Goal: Find specific page/section: Find specific page/section

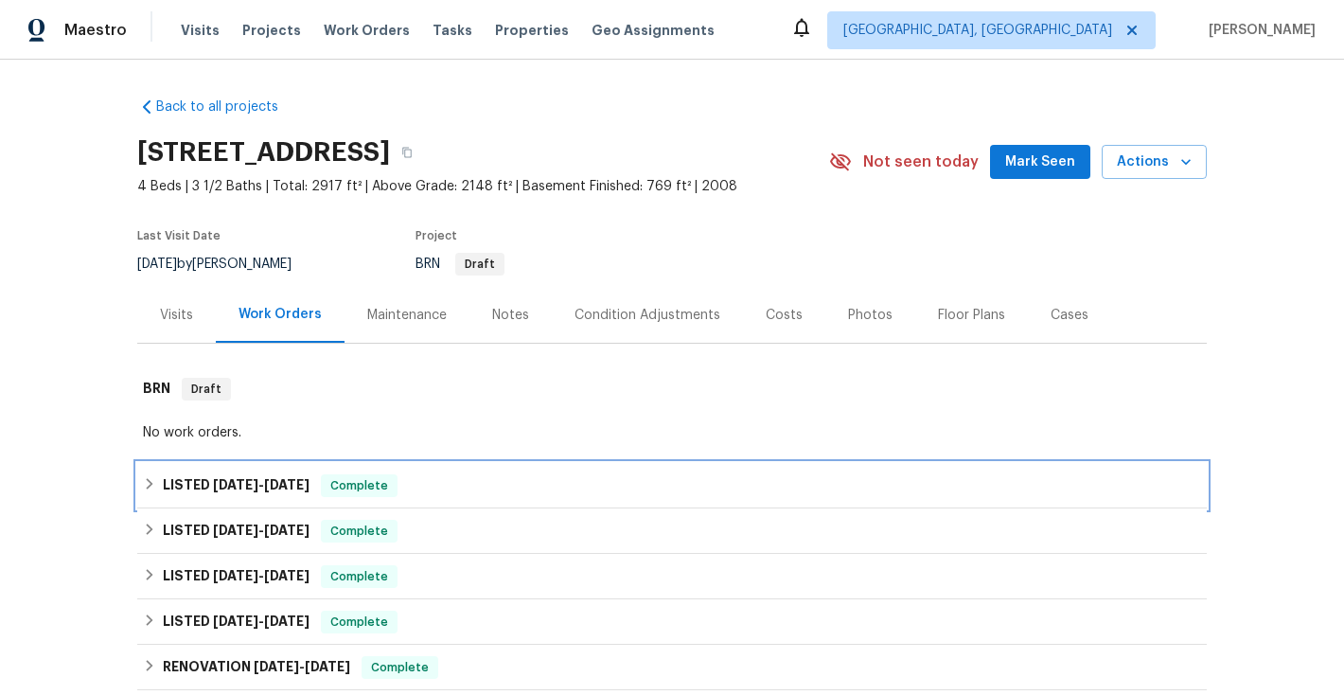
click at [146, 485] on icon at bounding box center [149, 483] width 13 height 13
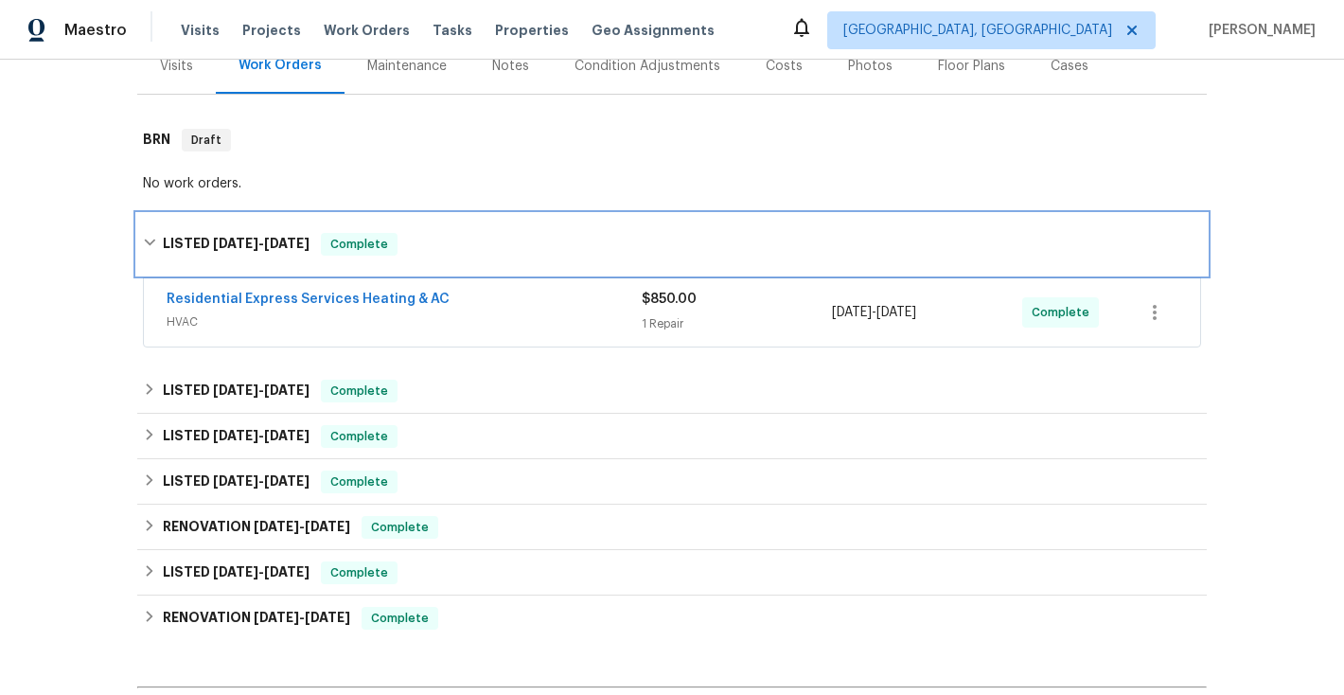
scroll to position [255, 0]
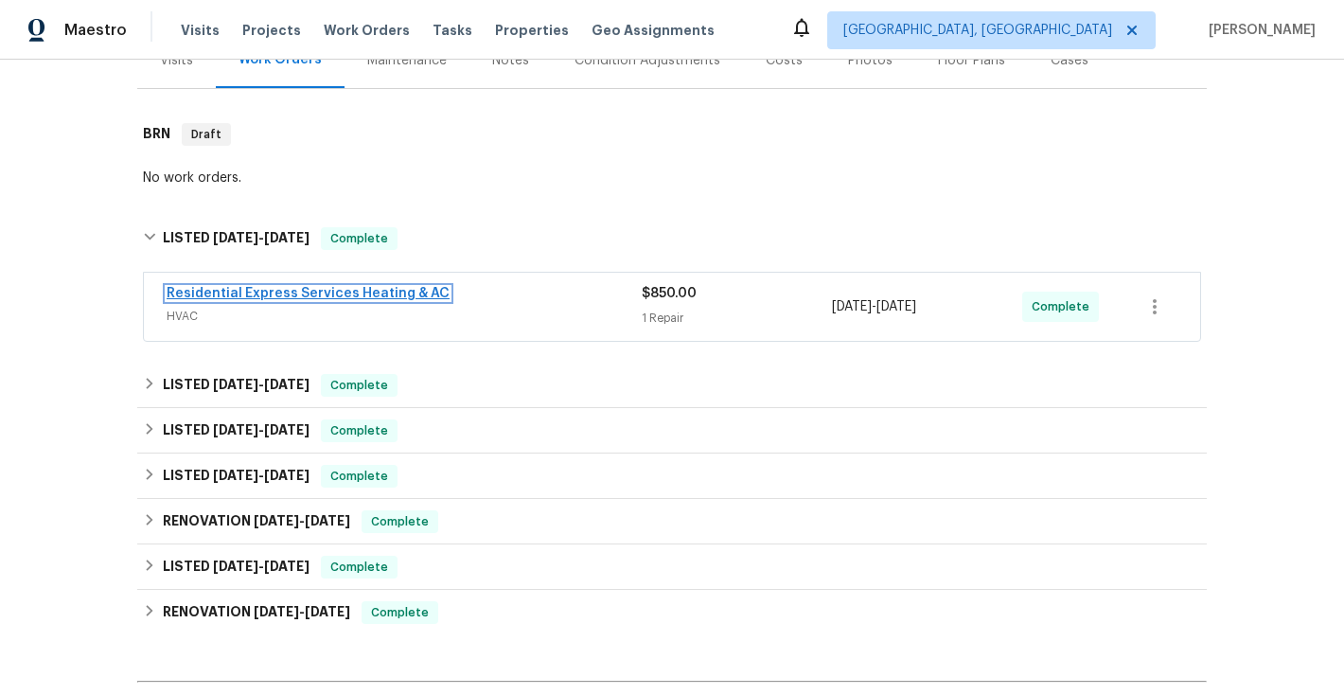
click at [320, 294] on link "Residential Express Services Heating & AC" at bounding box center [308, 293] width 283 height 13
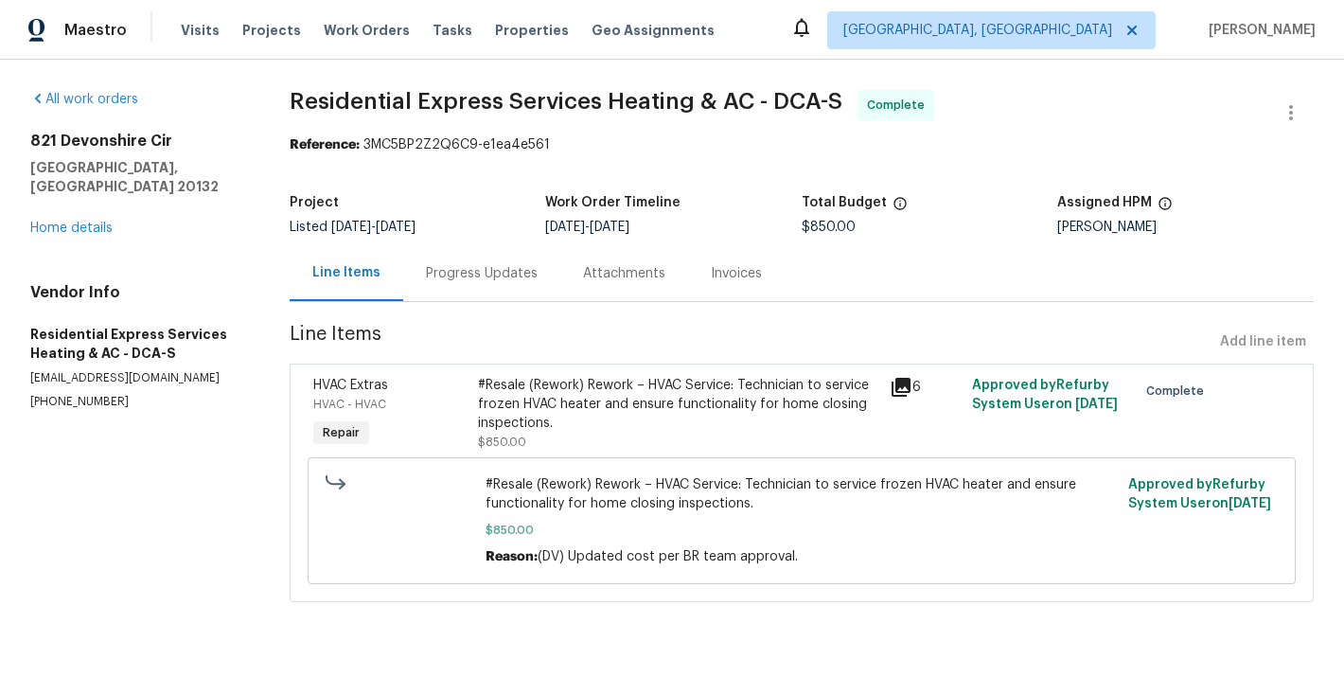
click at [749, 283] on div "Invoices" at bounding box center [736, 273] width 97 height 56
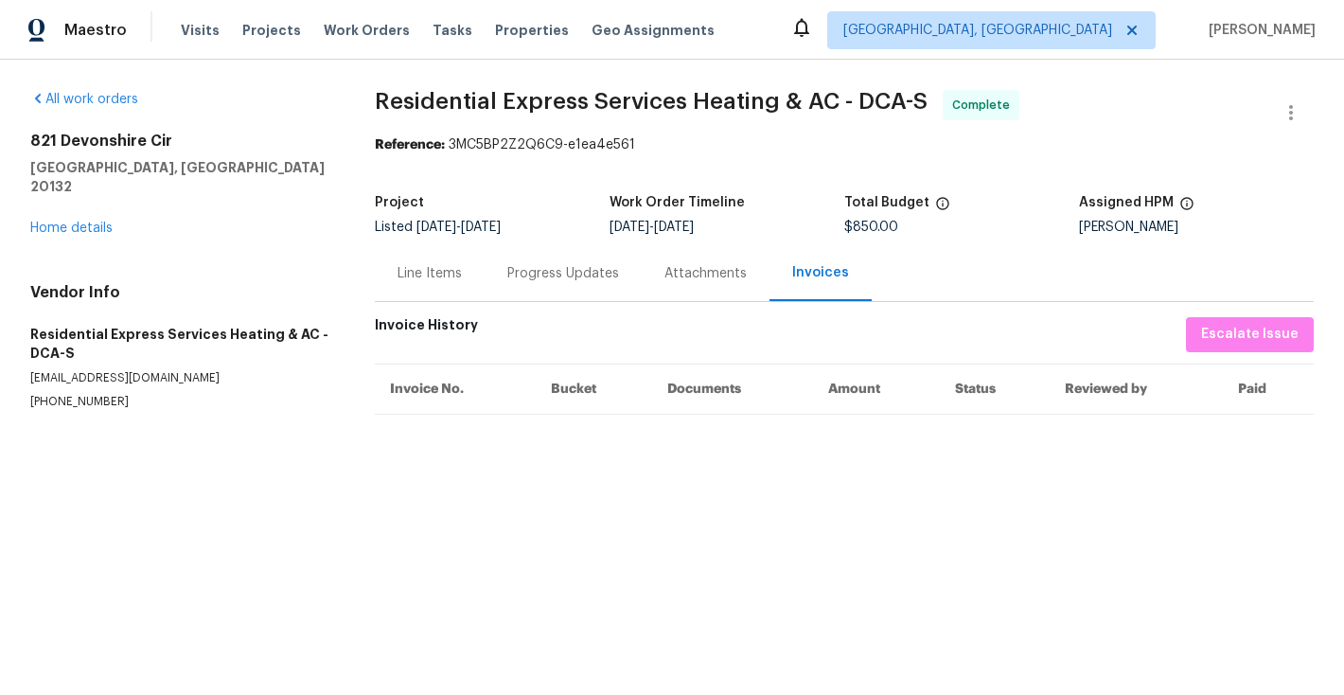
click at [550, 283] on div "Progress Updates" at bounding box center [563, 273] width 157 height 56
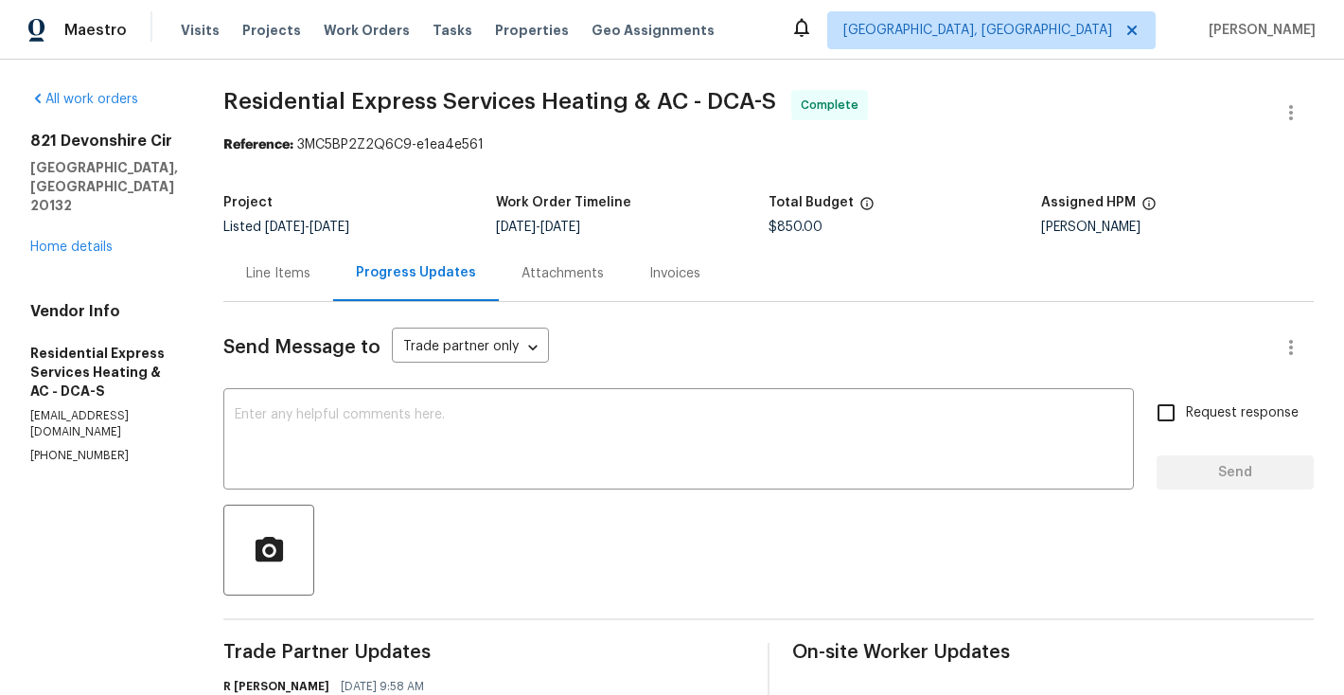
click at [272, 274] on div "Line Items" at bounding box center [278, 273] width 64 height 19
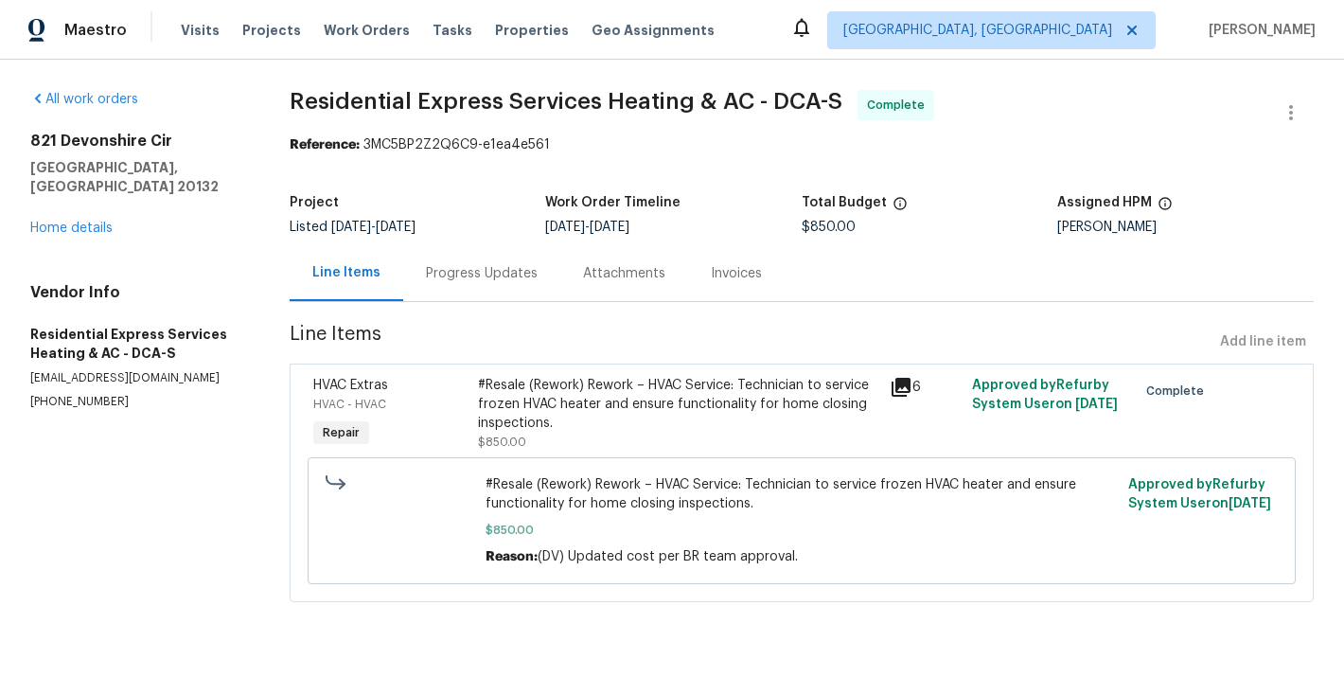
click at [462, 280] on div "Progress Updates" at bounding box center [482, 273] width 112 height 19
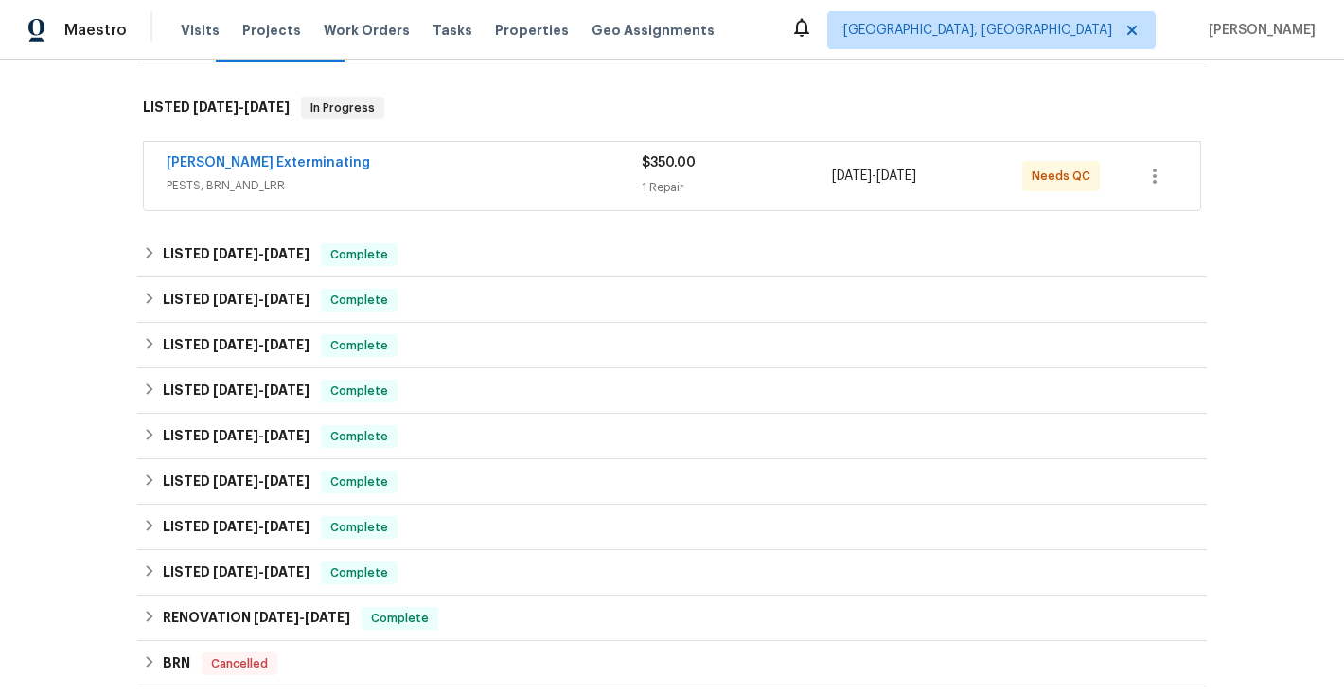
scroll to position [367, 0]
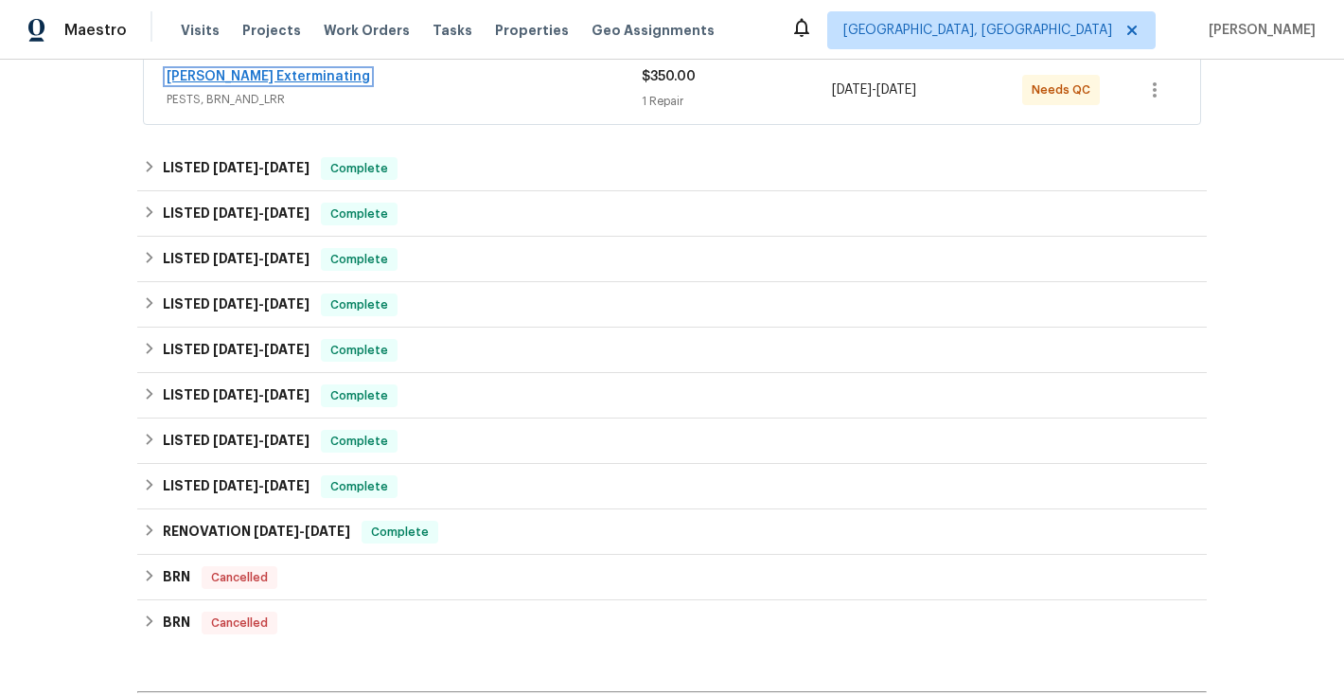
click at [276, 76] on link "[PERSON_NAME] Exterminating" at bounding box center [268, 76] width 203 height 13
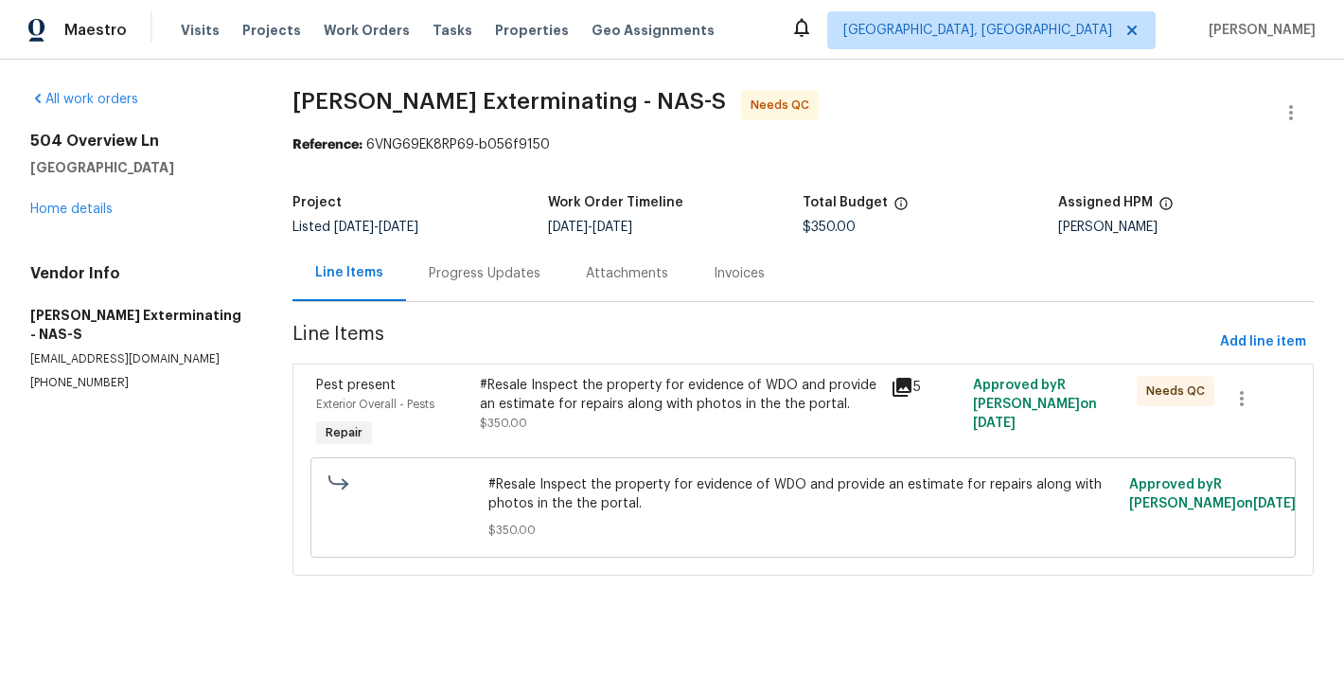
click at [478, 271] on div "Progress Updates" at bounding box center [485, 273] width 112 height 19
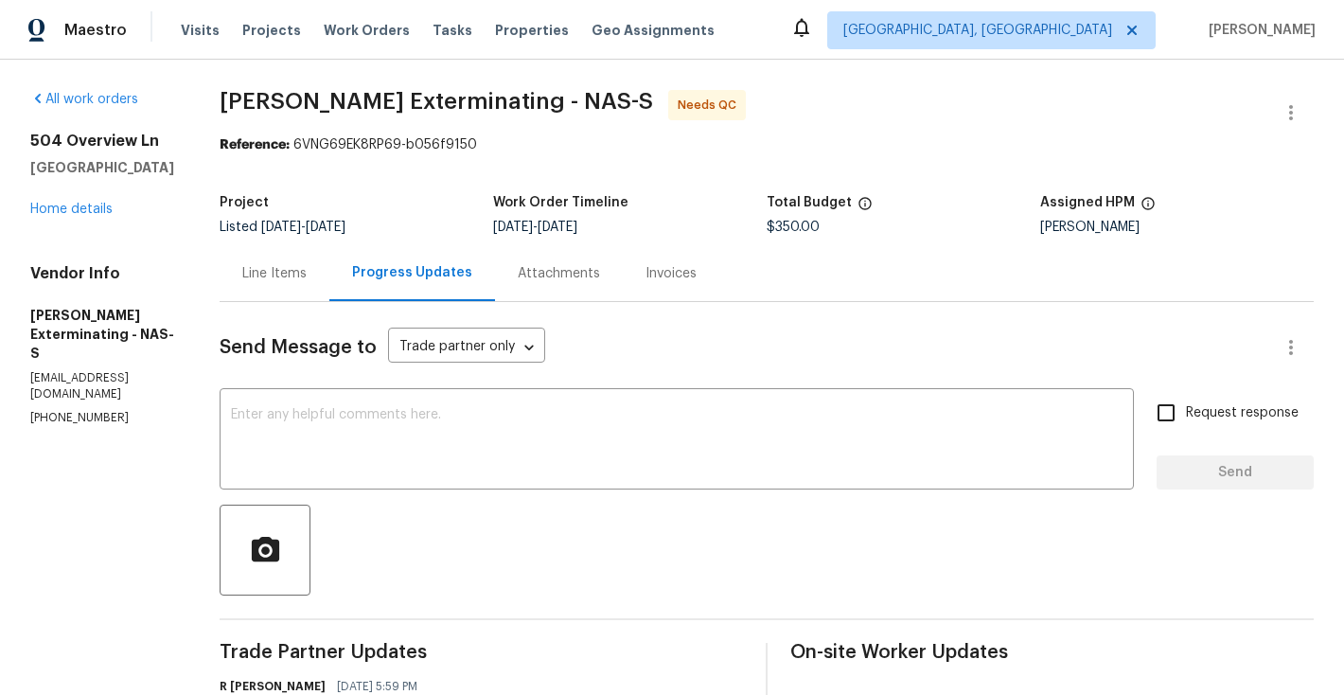
click at [643, 285] on div "Invoices" at bounding box center [671, 273] width 97 height 56
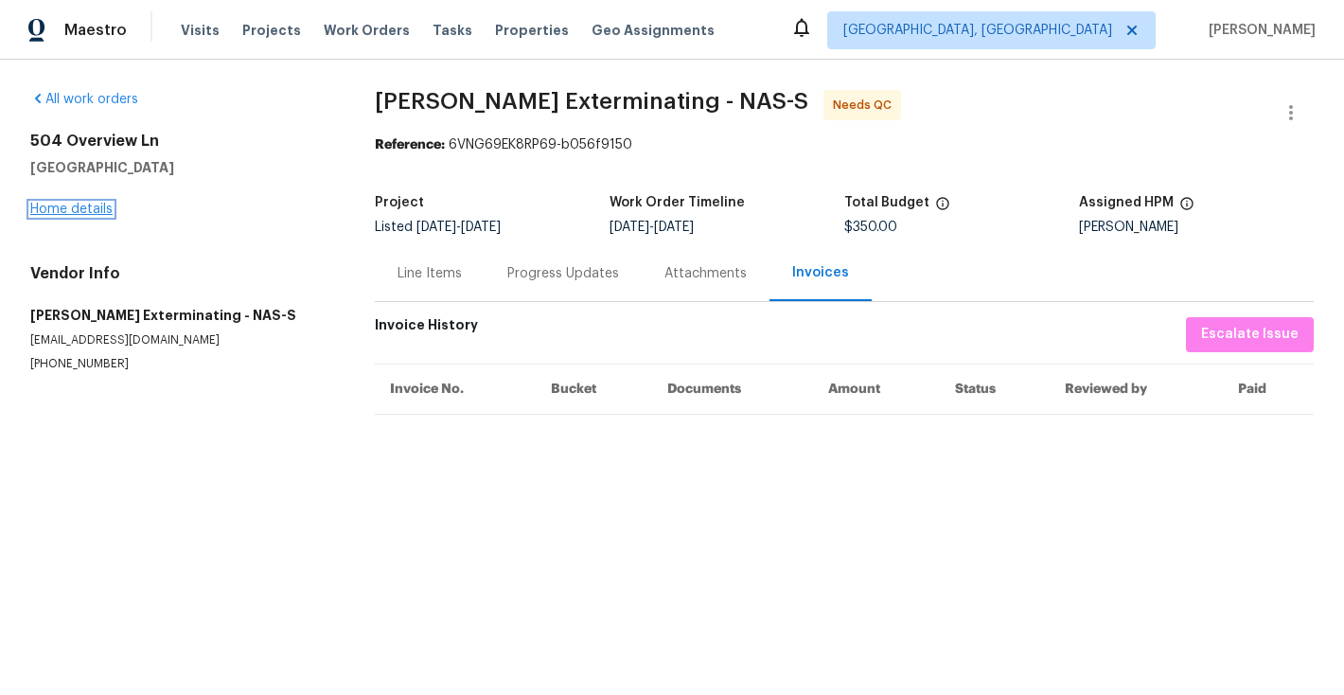
click at [68, 205] on link "Home details" at bounding box center [71, 209] width 82 height 13
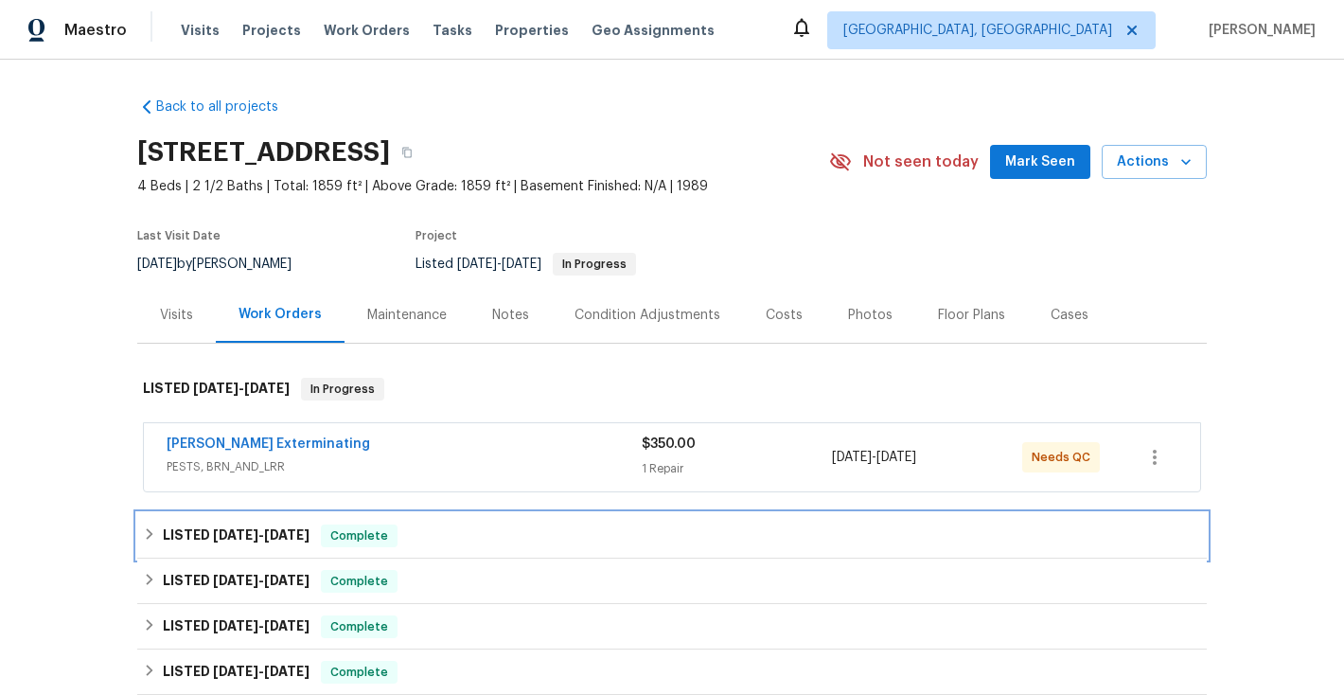
click at [153, 529] on icon at bounding box center [149, 533] width 13 height 13
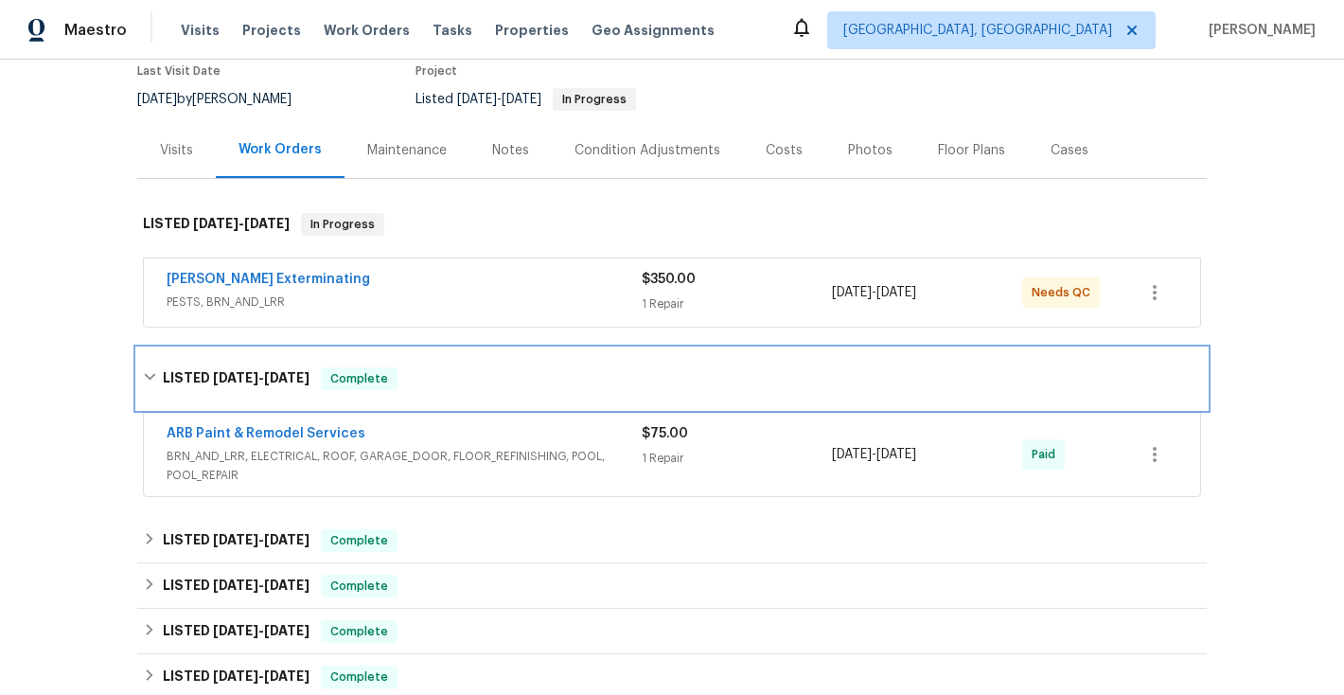
scroll to position [166, 0]
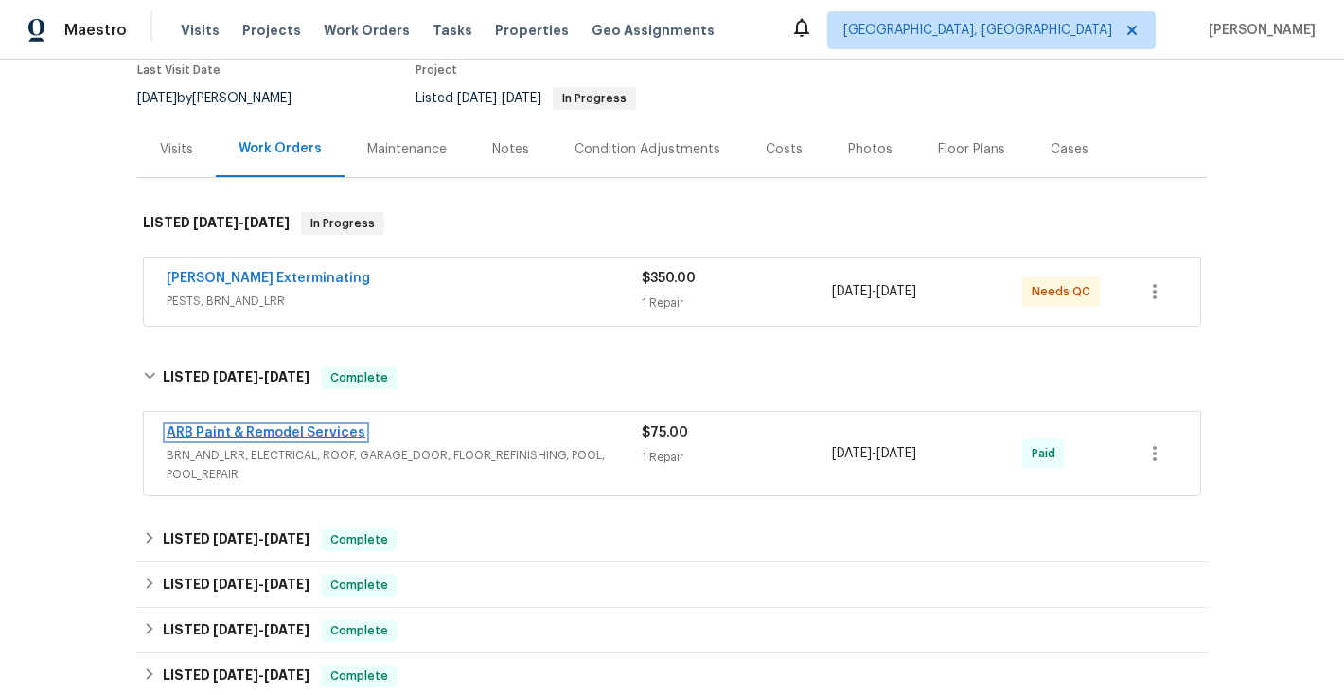
click at [266, 433] on link "ARB Paint & Remodel Services" at bounding box center [266, 432] width 199 height 13
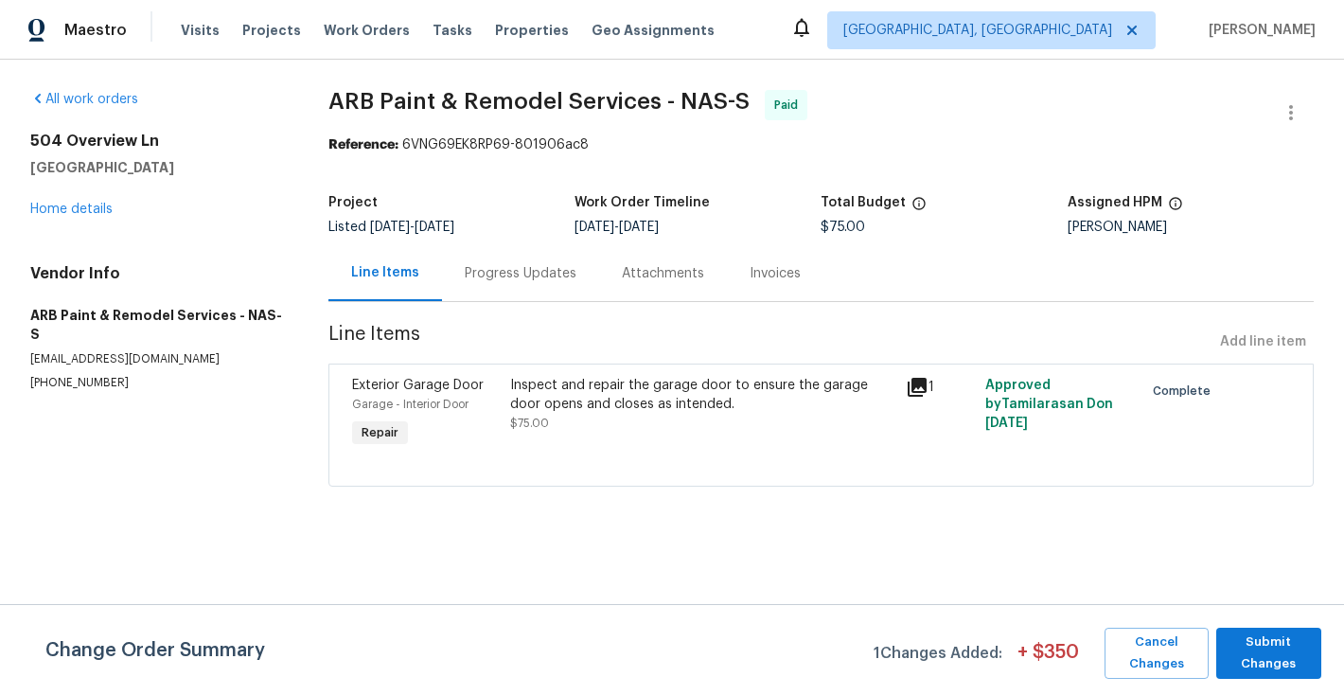
click at [523, 280] on div "Progress Updates" at bounding box center [521, 273] width 112 height 19
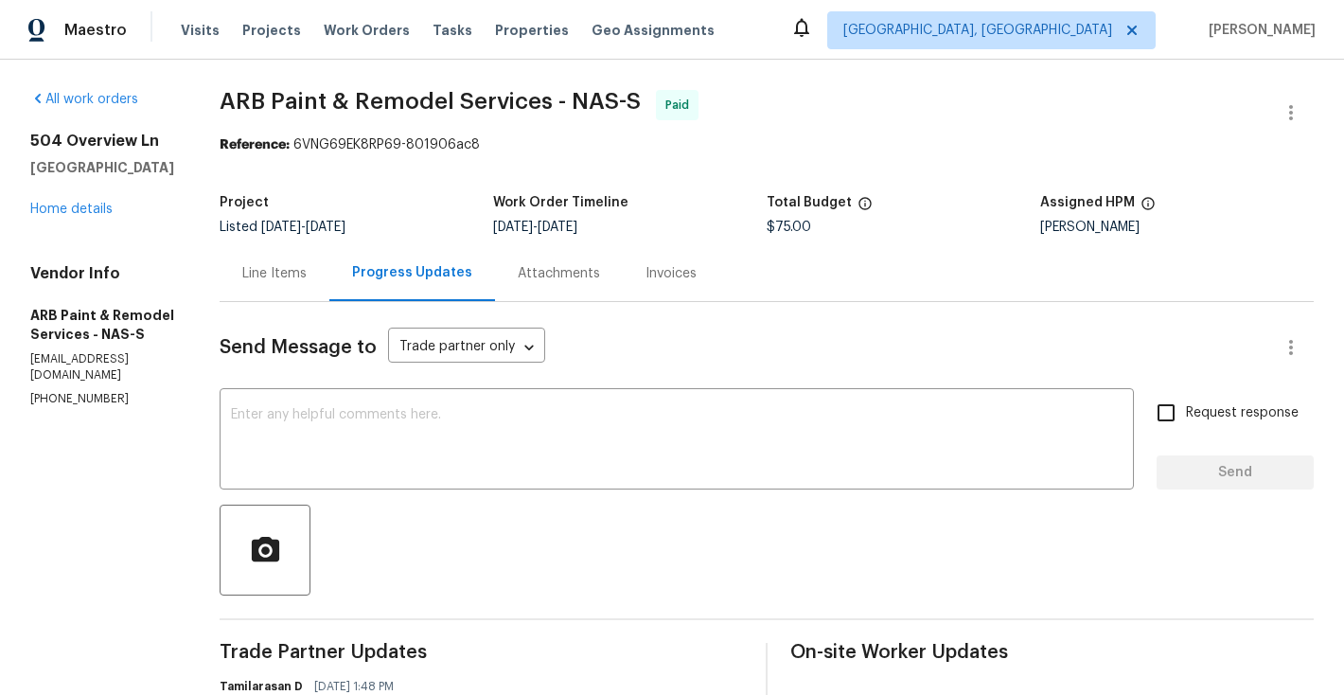
click at [292, 274] on div "Line Items" at bounding box center [274, 273] width 64 height 19
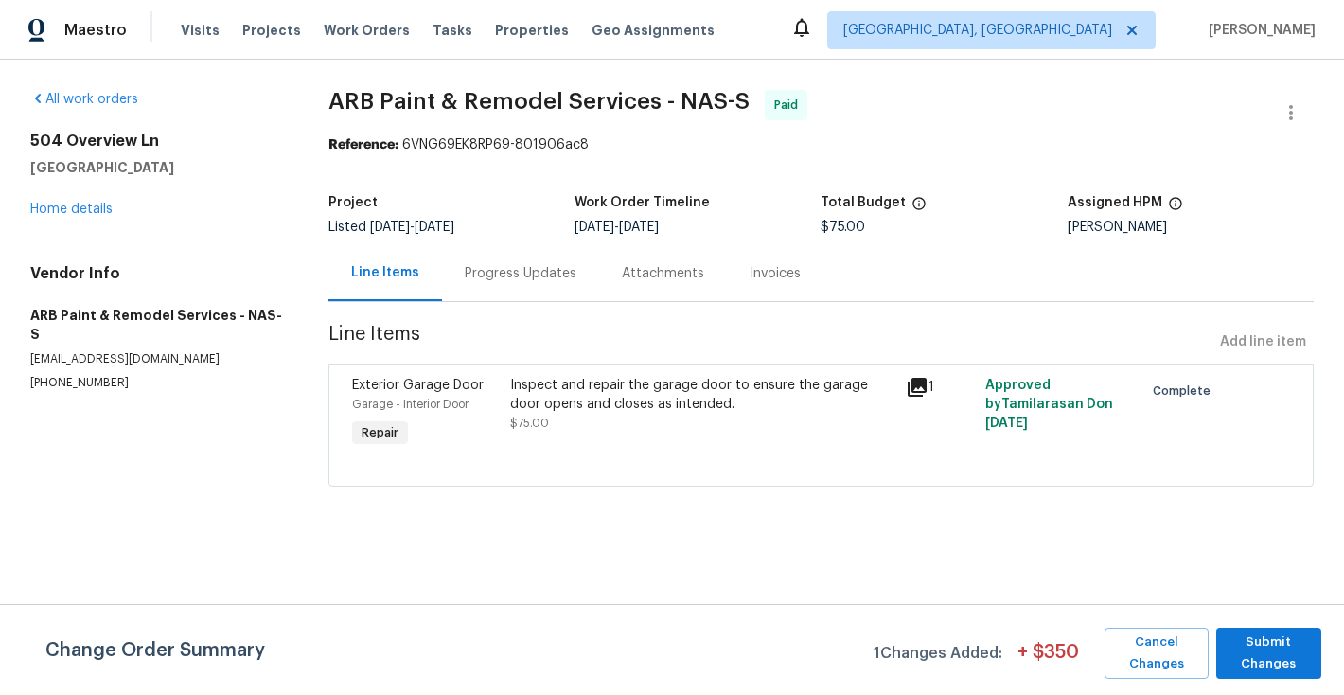
click at [756, 274] on div "Invoices" at bounding box center [774, 273] width 51 height 19
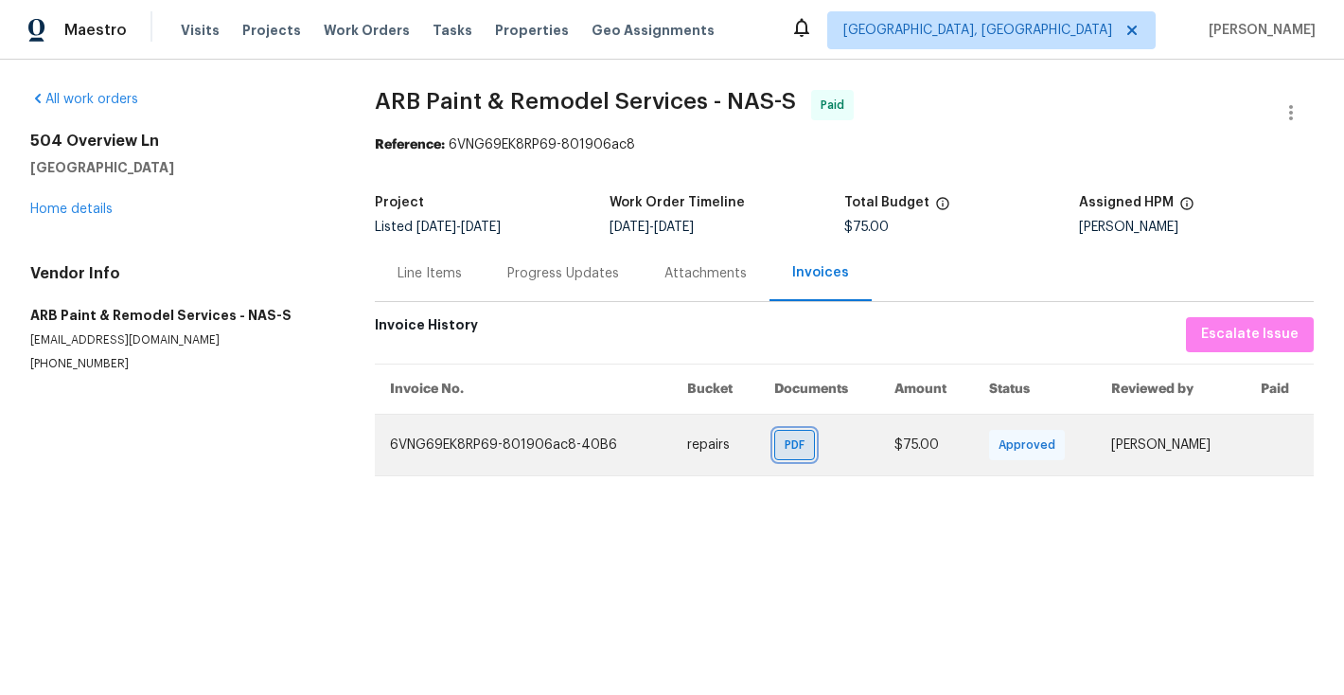
click at [784, 448] on span "PDF" at bounding box center [797, 444] width 27 height 19
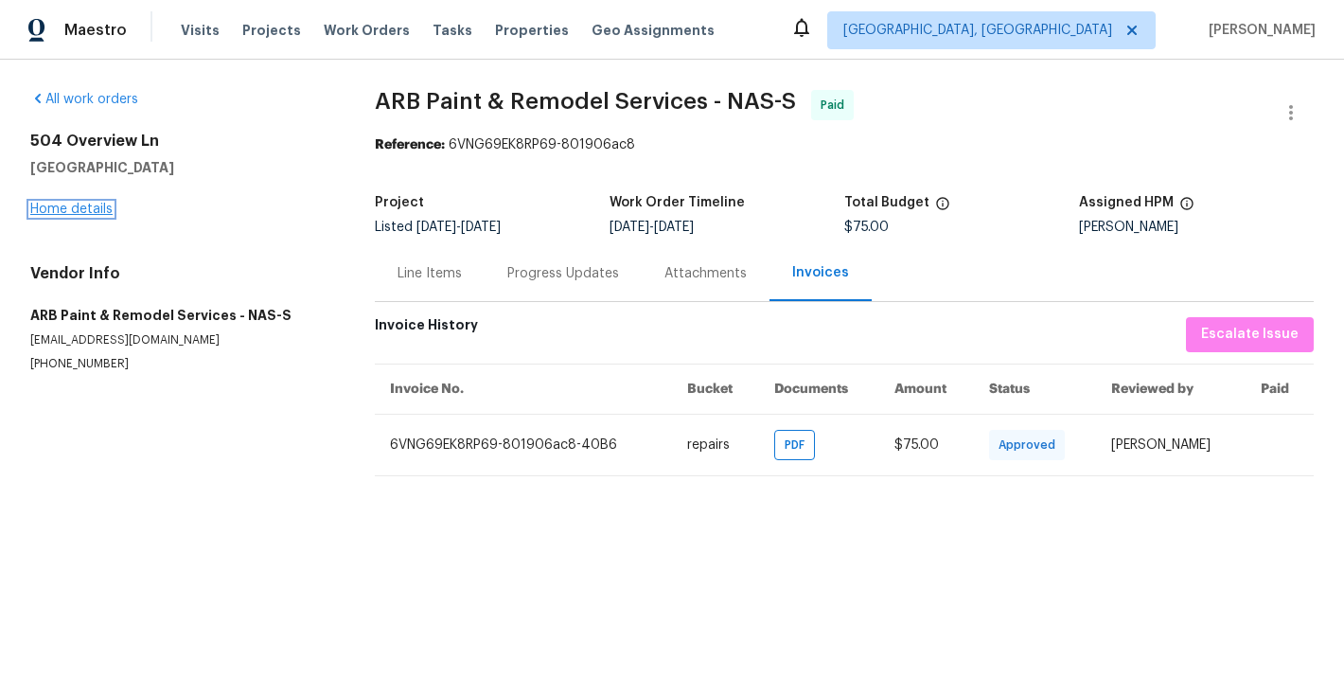
click at [80, 212] on link "Home details" at bounding box center [71, 209] width 82 height 13
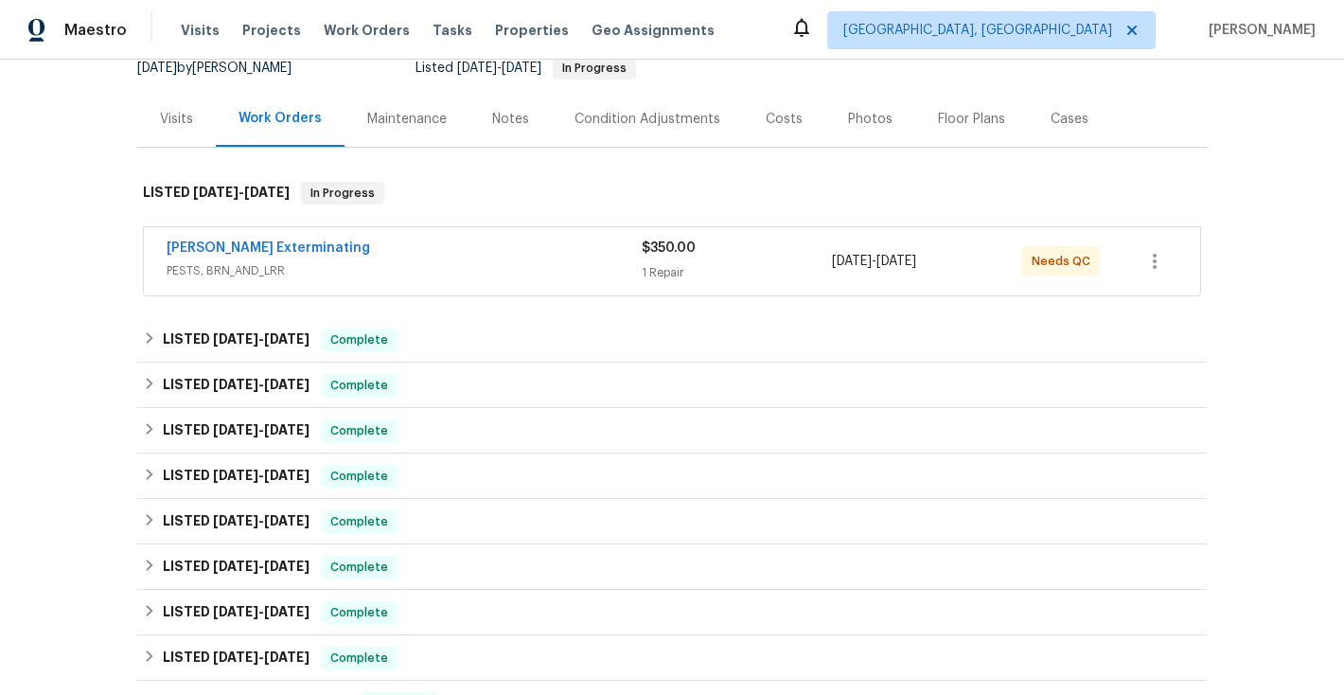
scroll to position [277, 0]
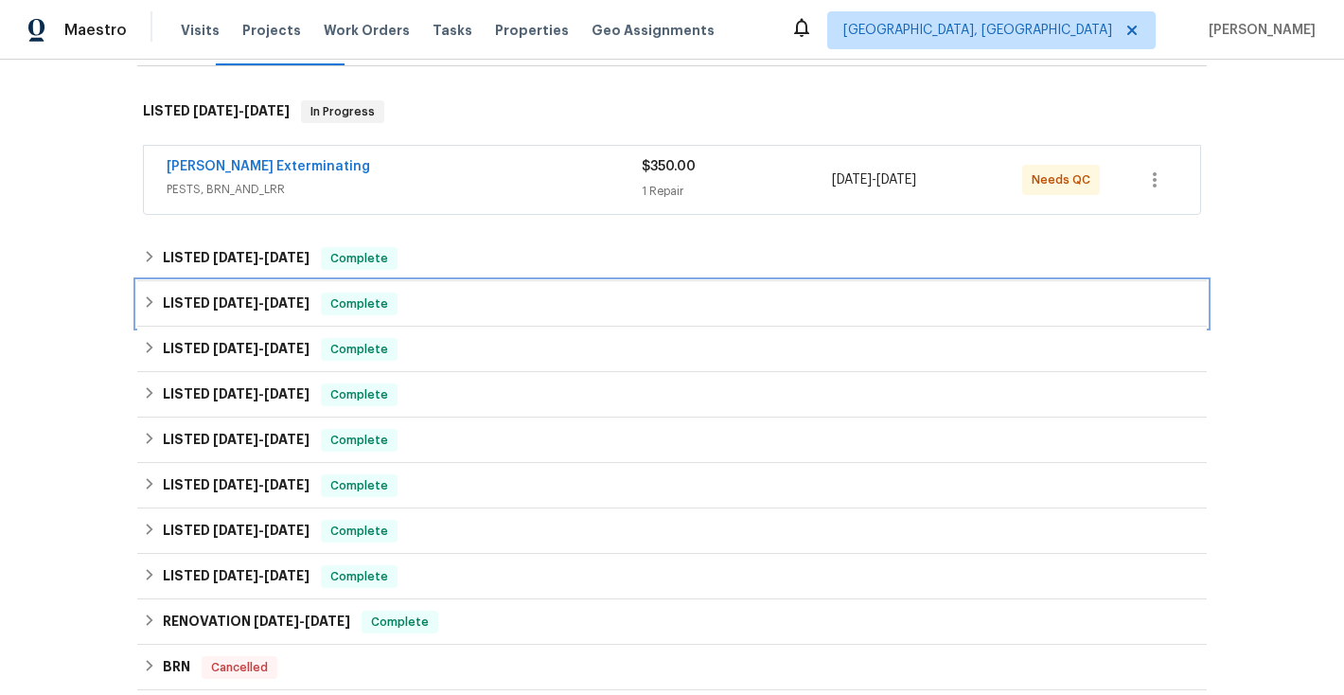
click at [152, 302] on icon at bounding box center [149, 301] width 13 height 13
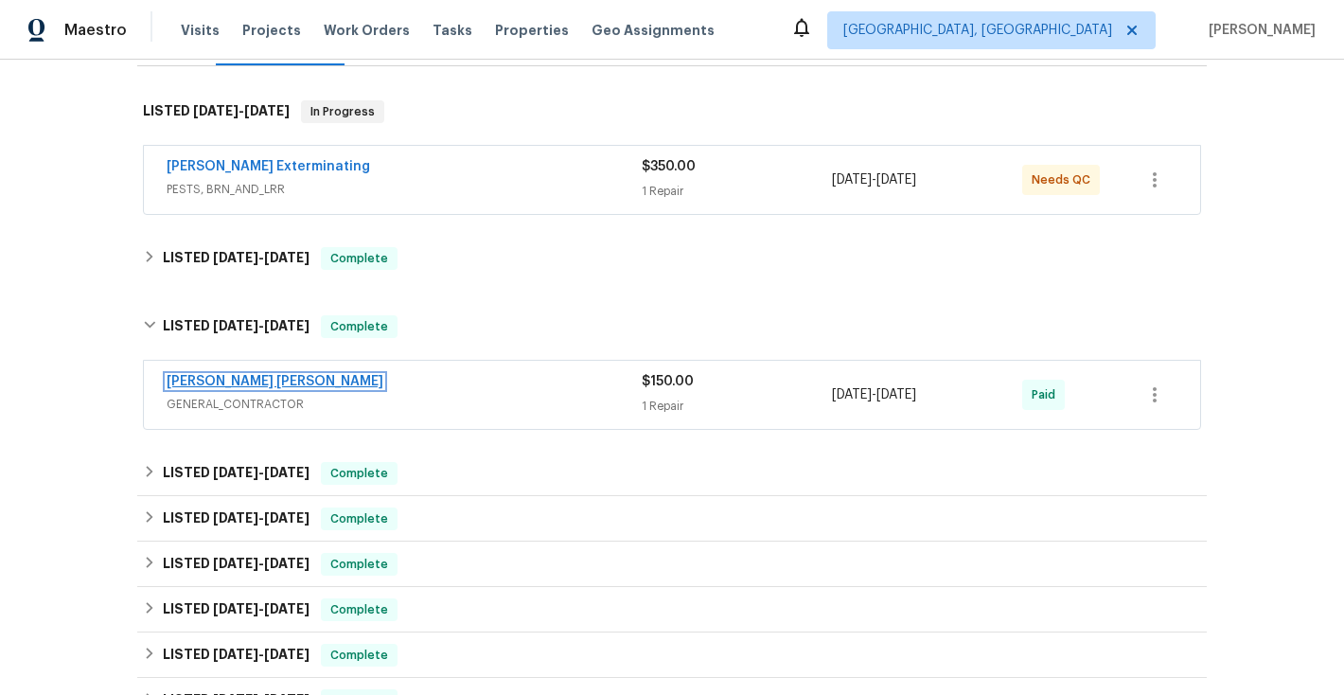
click at [223, 380] on link "[PERSON_NAME] [PERSON_NAME]" at bounding box center [275, 381] width 217 height 13
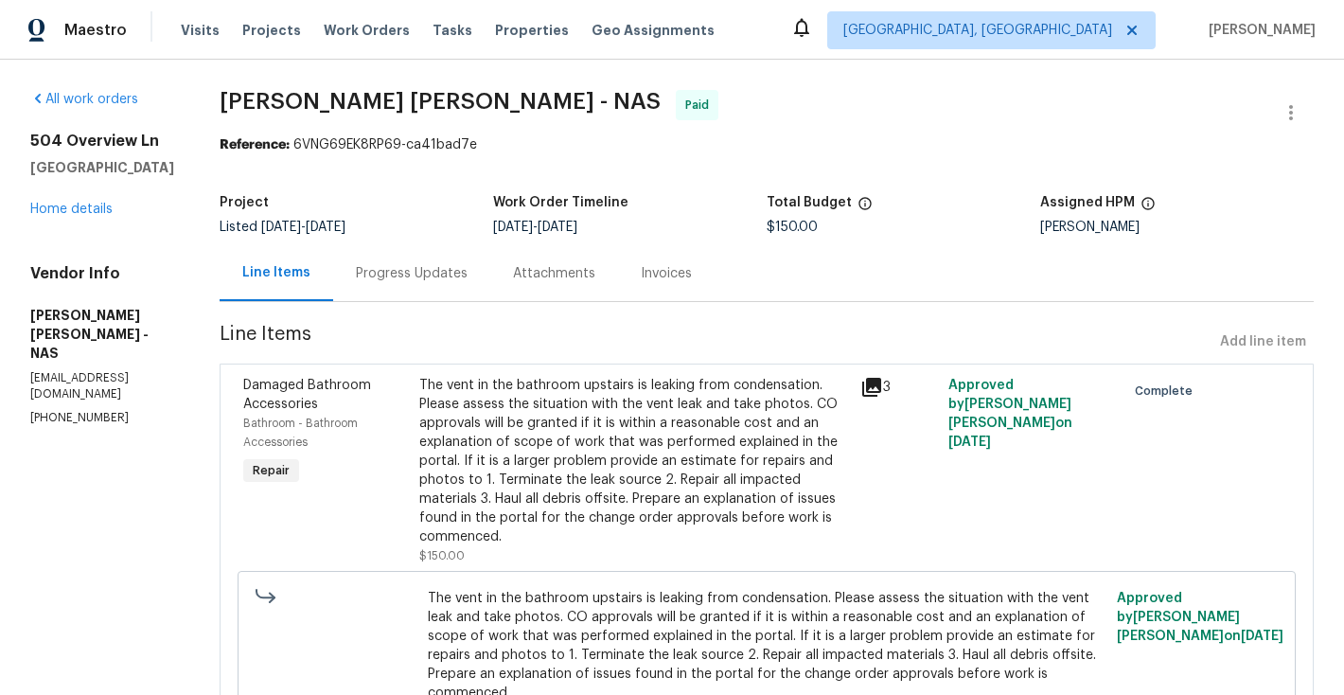
click at [692, 275] on div "Invoices" at bounding box center [666, 273] width 51 height 19
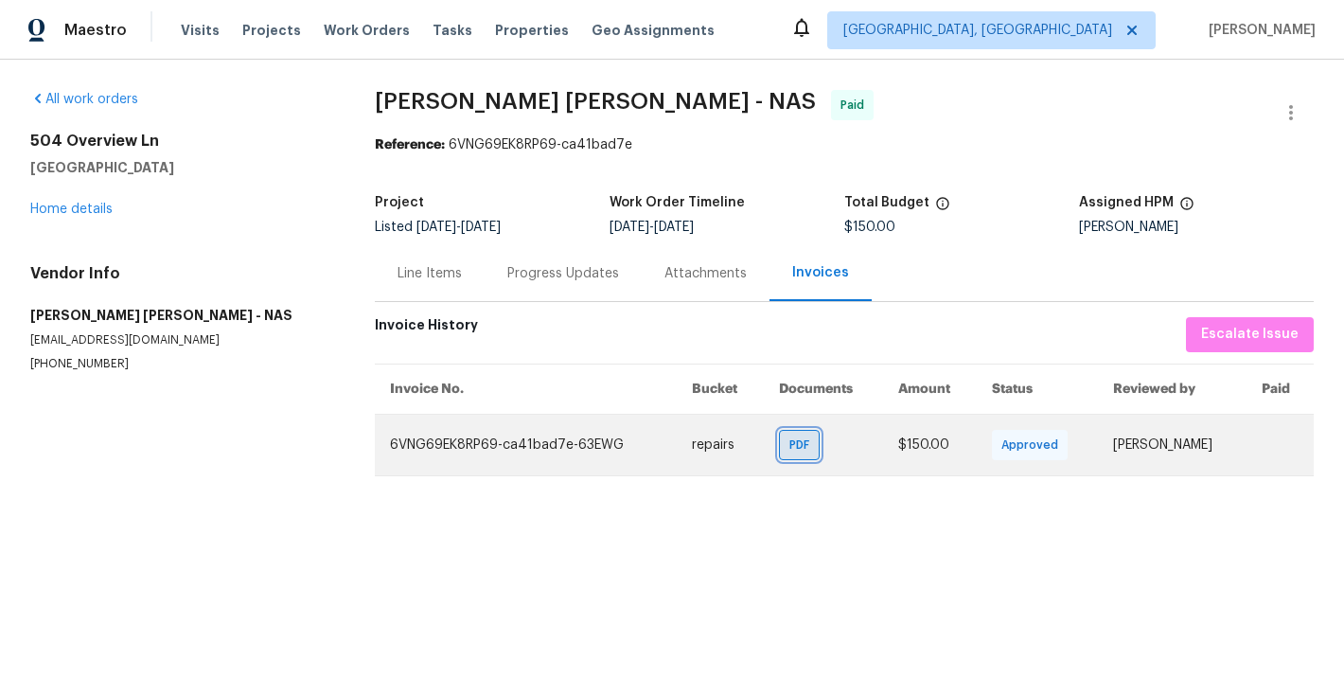
click at [792, 438] on span "PDF" at bounding box center [802, 444] width 27 height 19
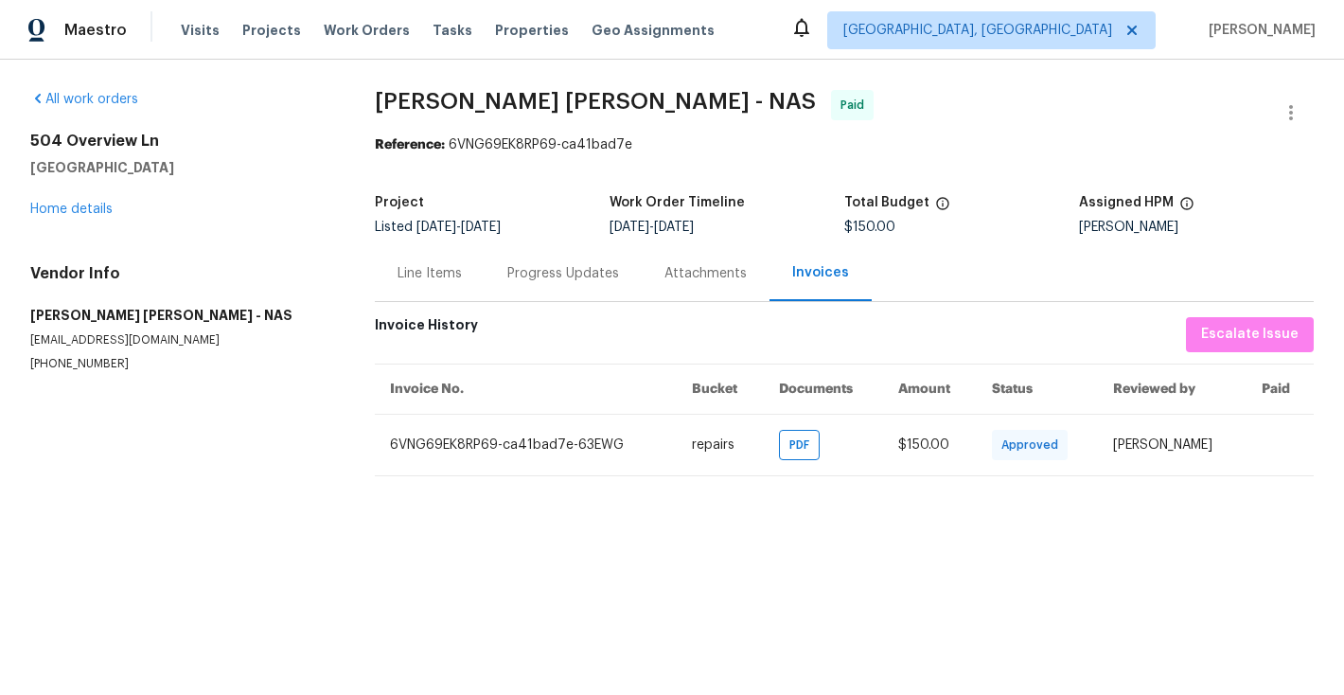
click at [552, 274] on div "Progress Updates" at bounding box center [563, 273] width 112 height 19
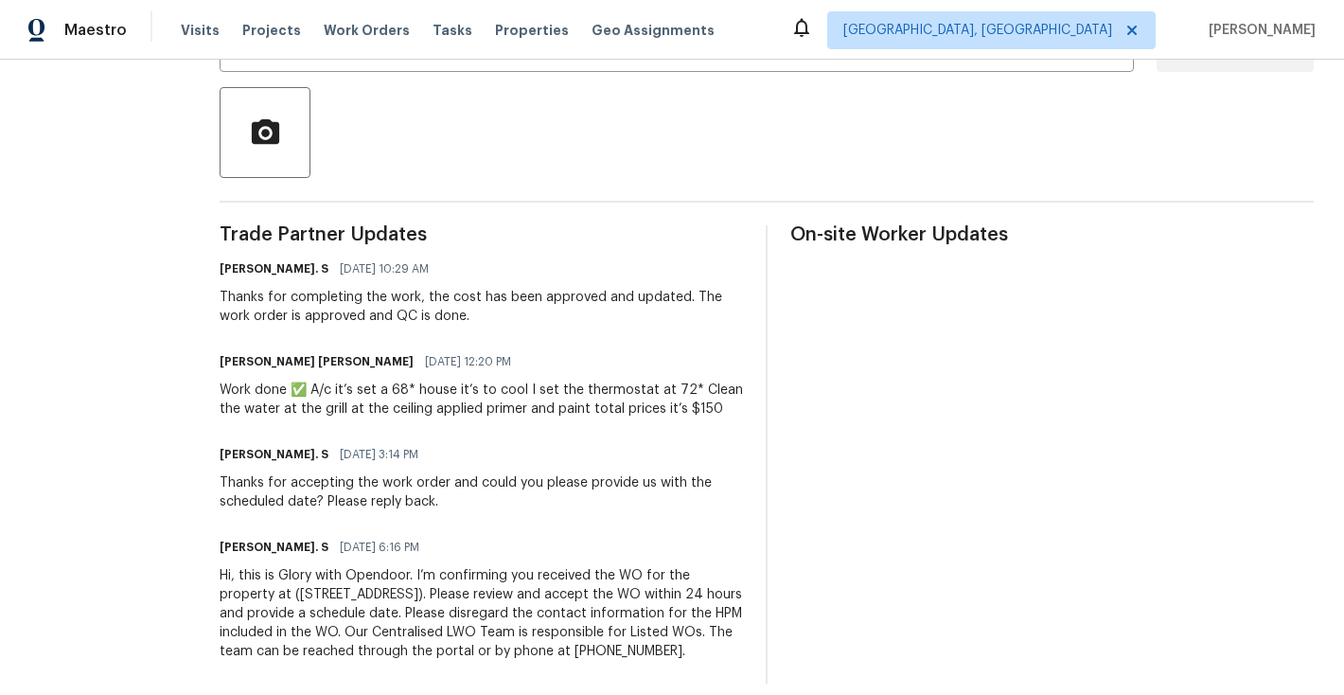
scroll to position [456, 0]
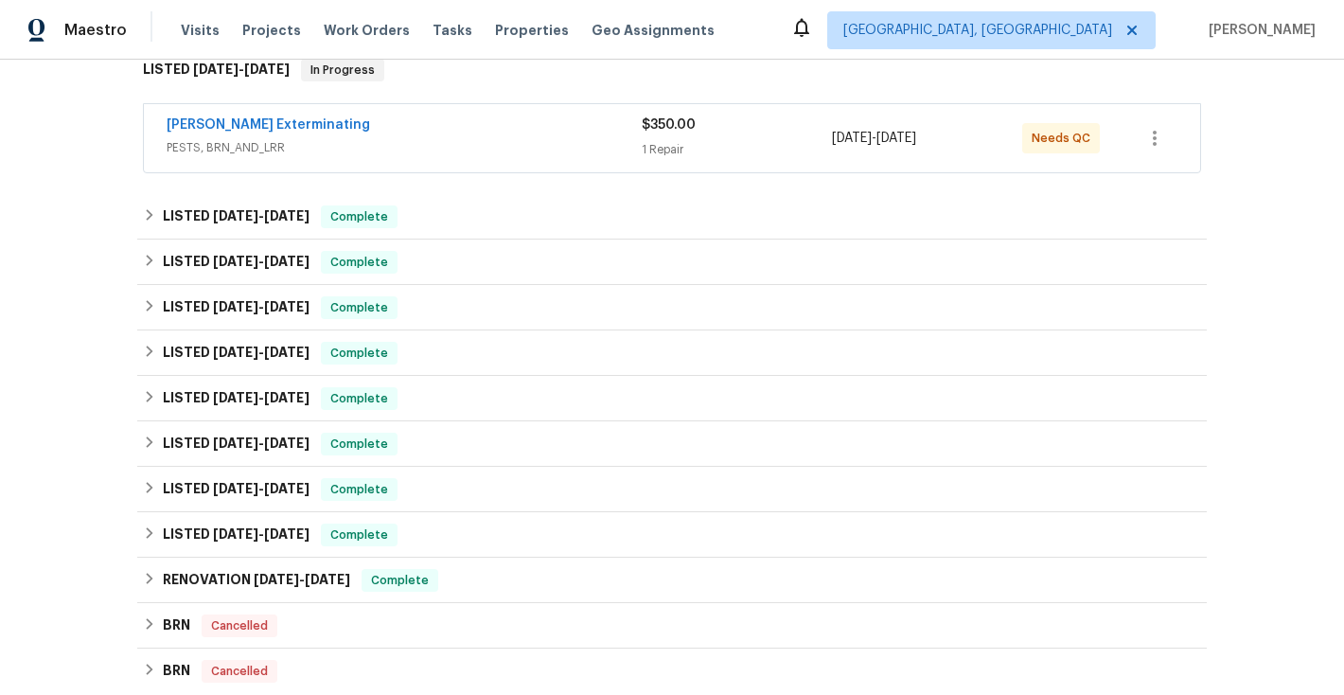
scroll to position [335, 0]
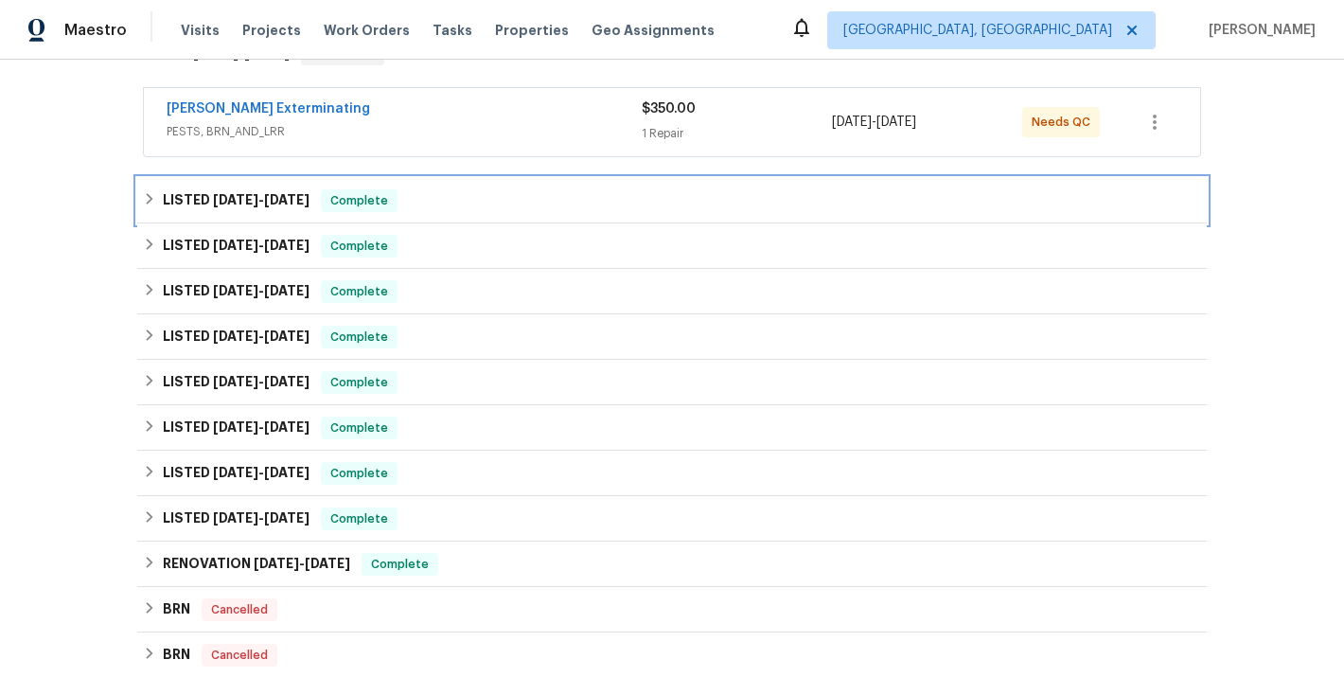
click at [153, 203] on icon at bounding box center [149, 198] width 13 height 13
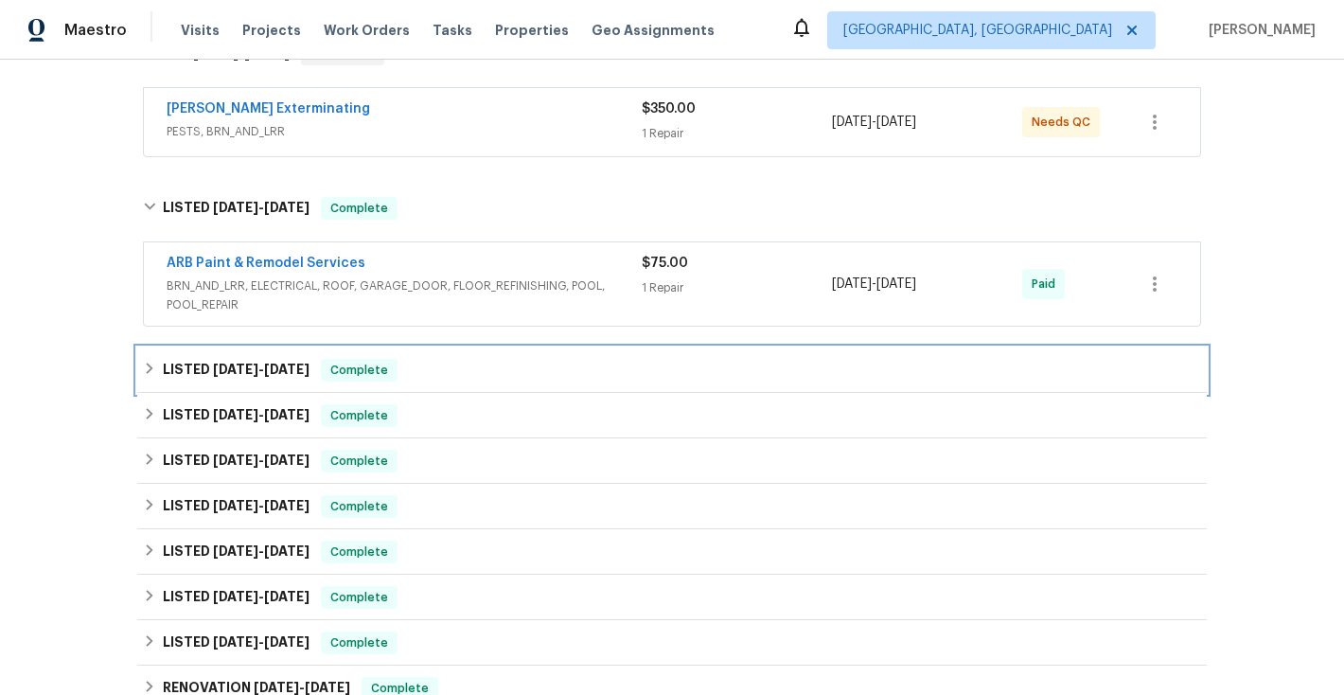
click at [147, 374] on icon at bounding box center [149, 367] width 13 height 13
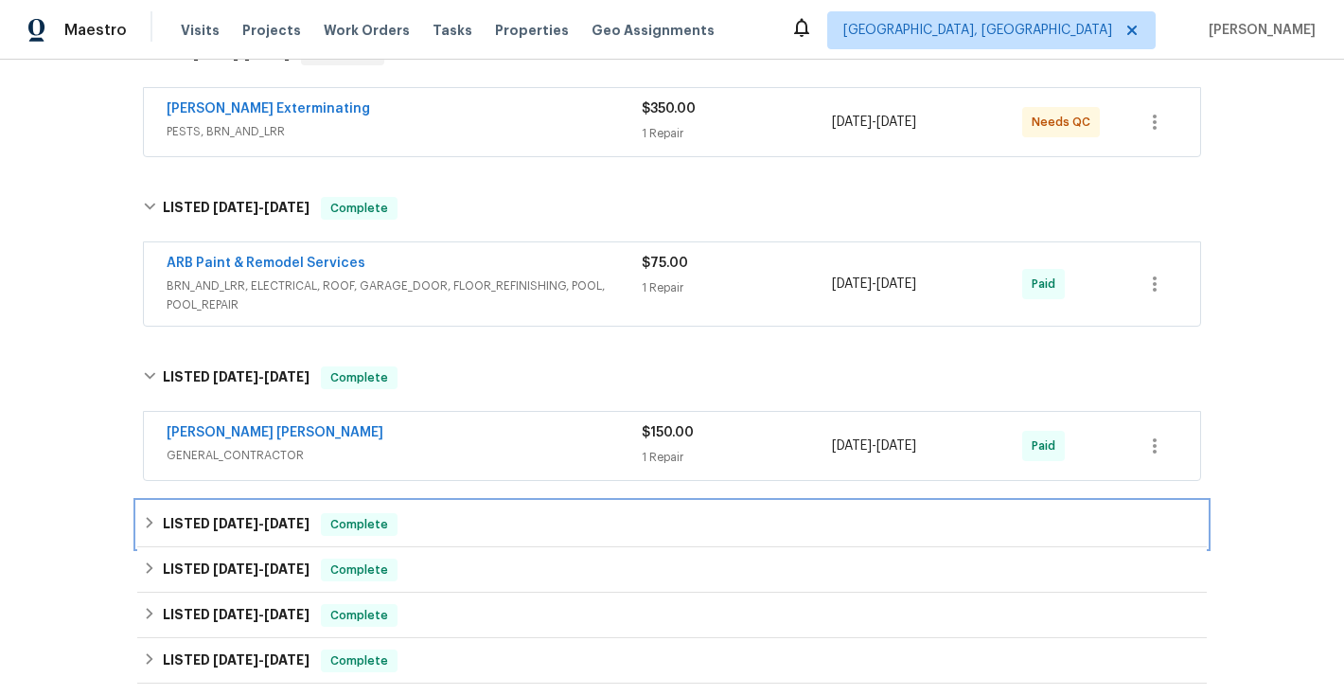
click at [154, 524] on icon at bounding box center [149, 522] width 13 height 13
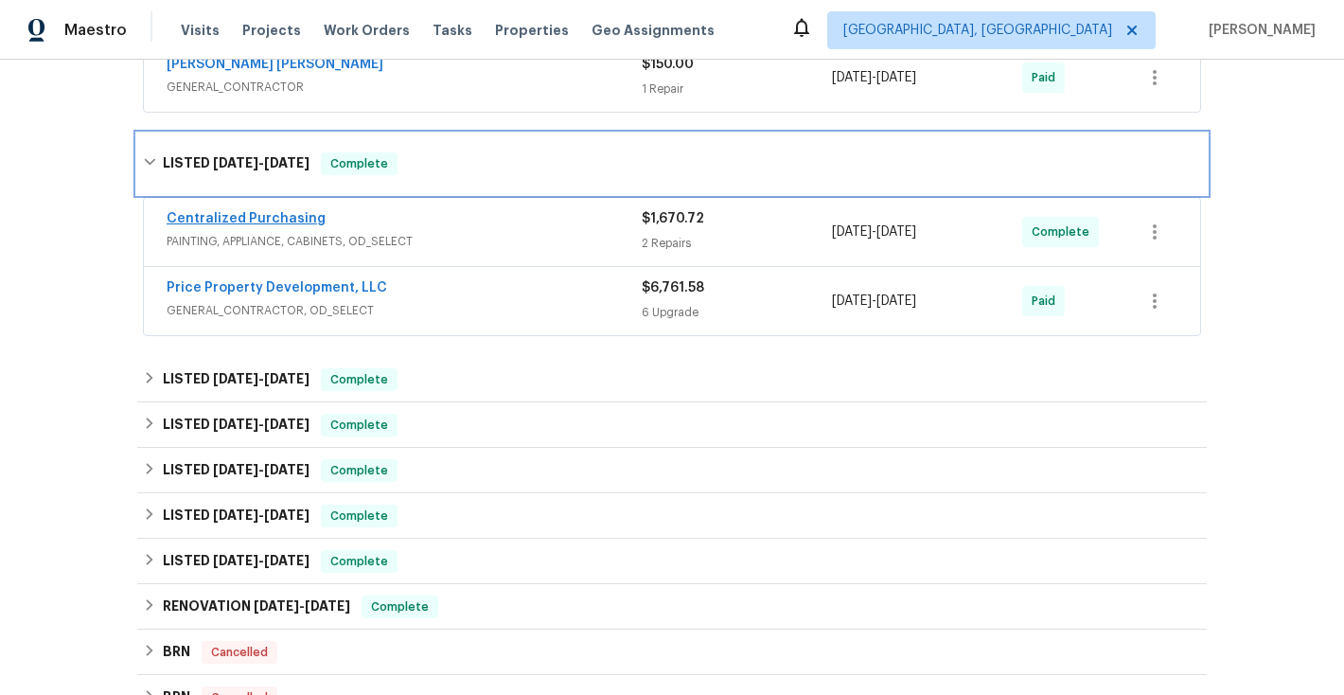
scroll to position [720, 0]
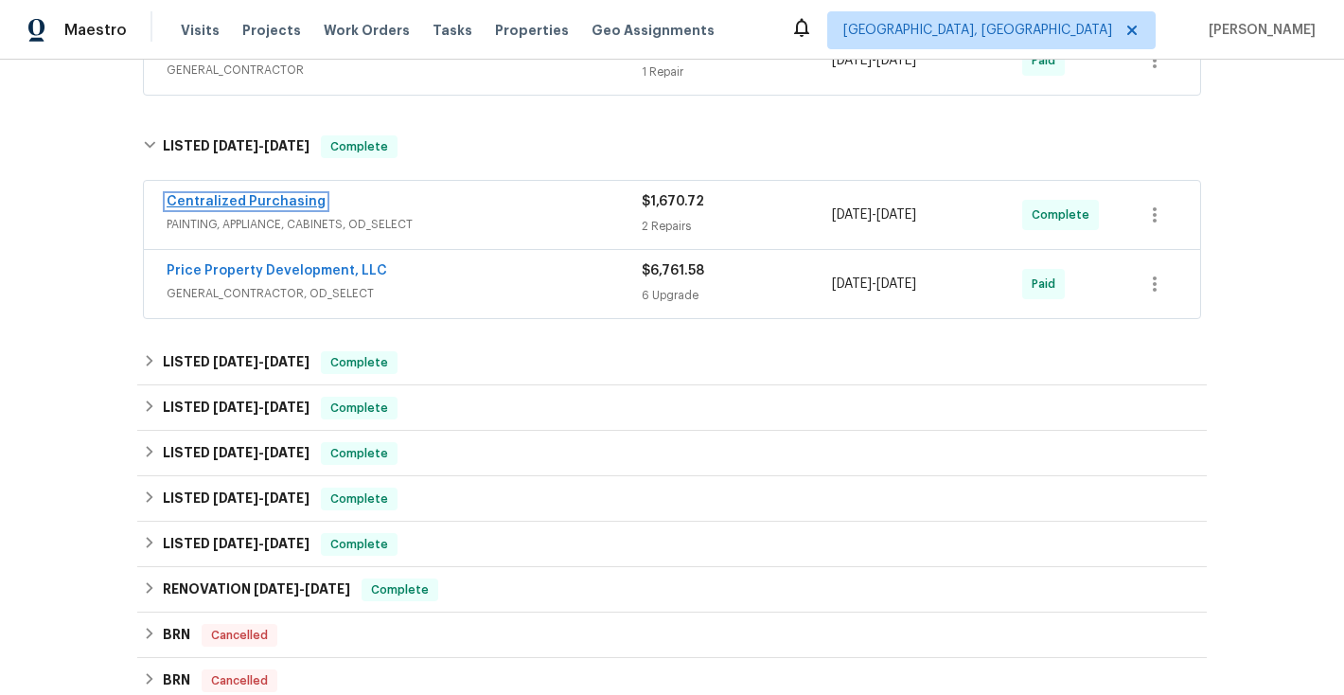
click at [225, 201] on link "Centralized Purchasing" at bounding box center [246, 201] width 159 height 13
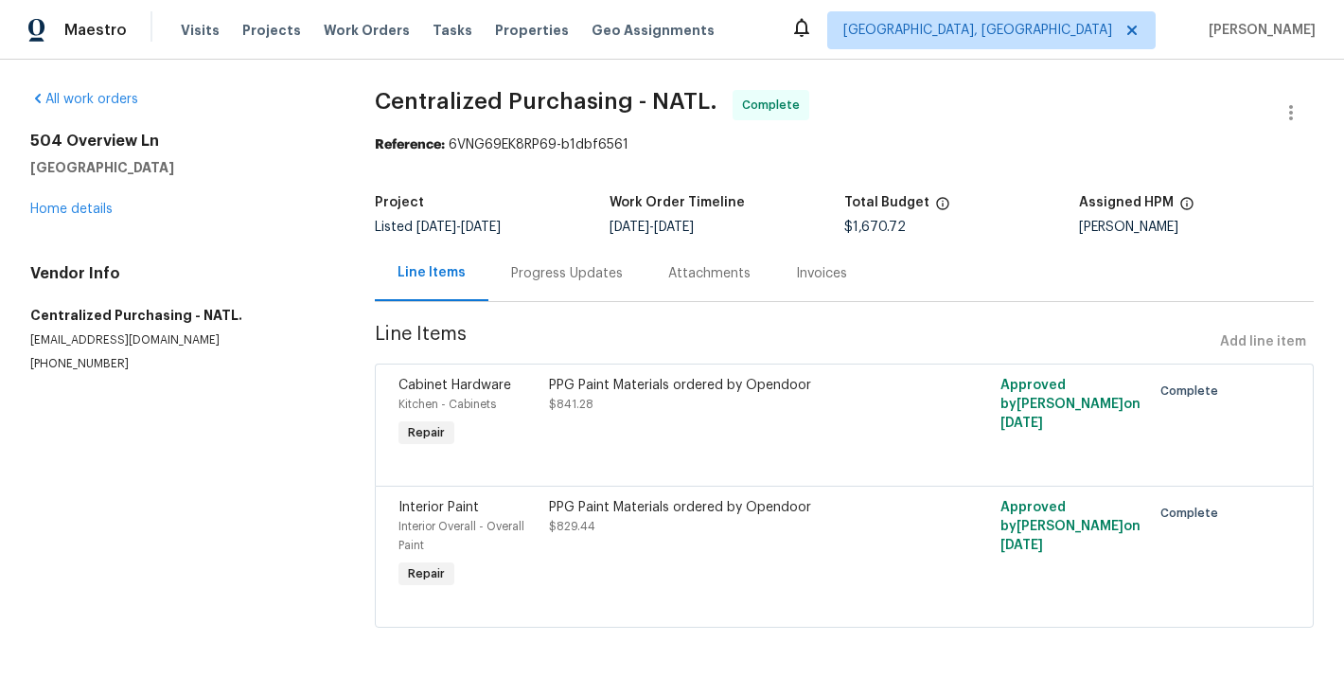
click at [80, 217] on div "[STREET_ADDRESS][PERSON_NAME] Home details" at bounding box center [179, 175] width 299 height 87
click at [83, 211] on link "Home details" at bounding box center [71, 209] width 82 height 13
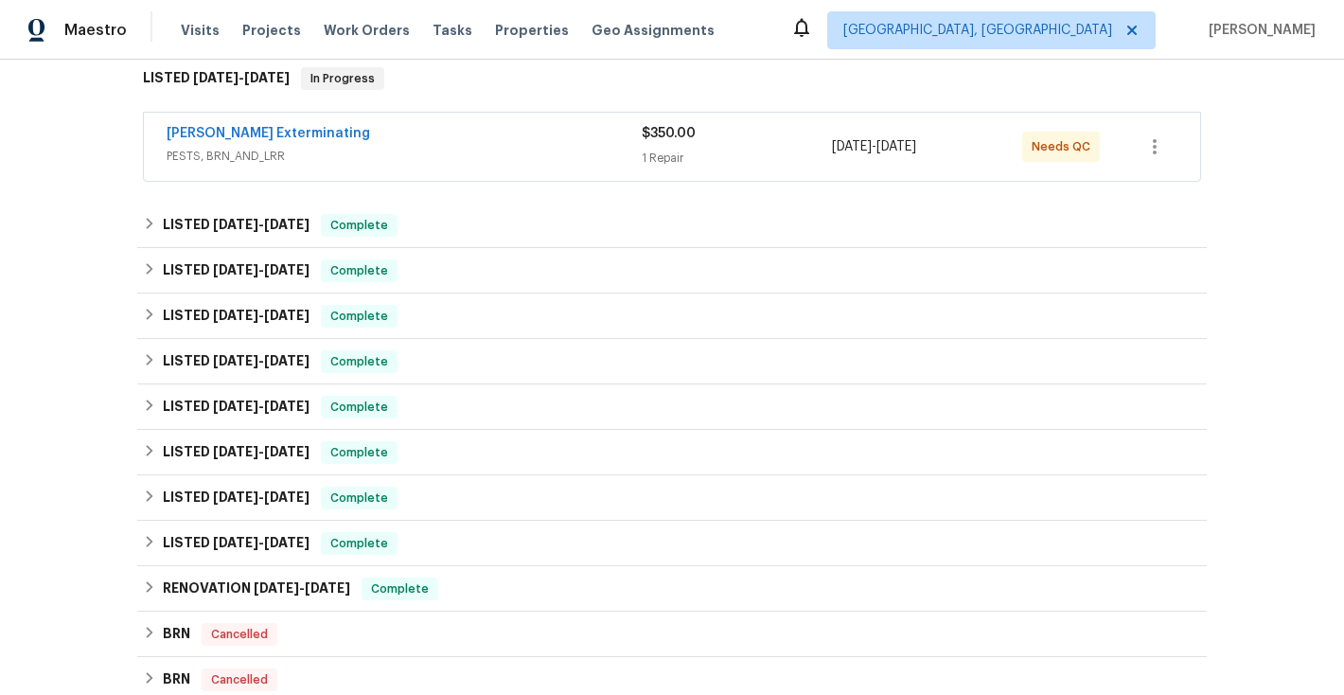
scroll to position [314, 0]
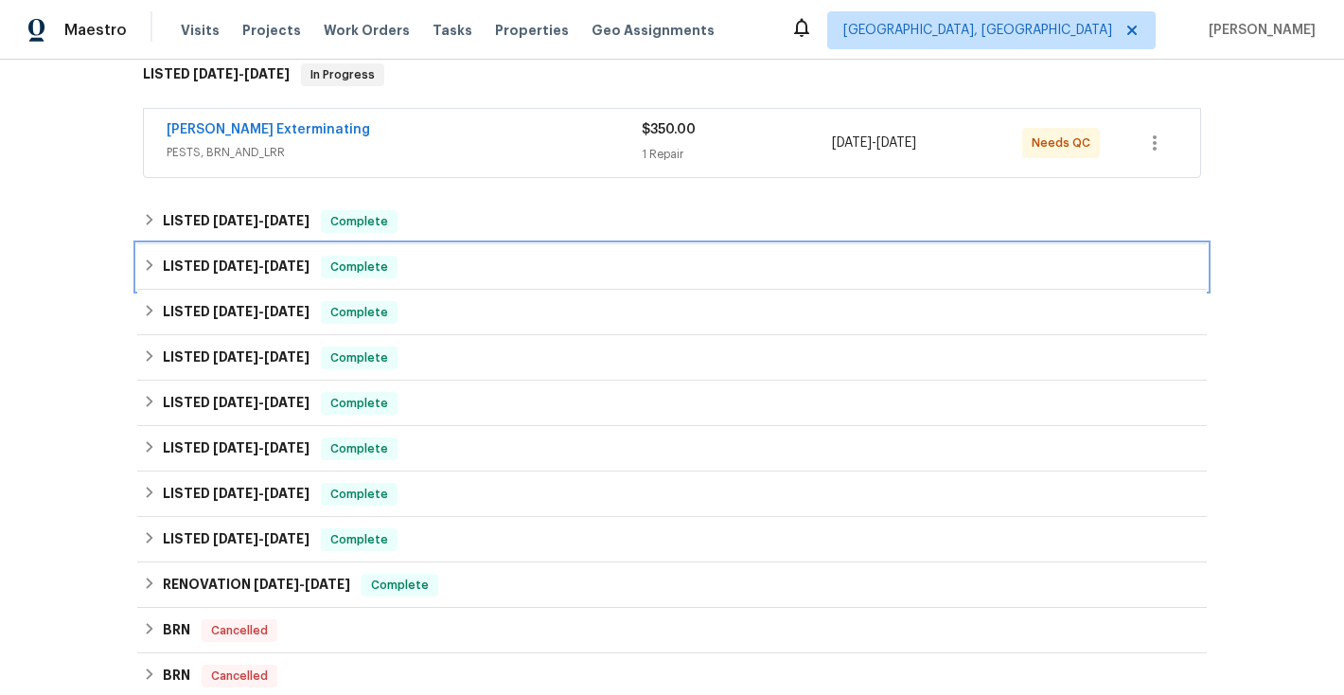
click at [152, 268] on icon at bounding box center [149, 264] width 13 height 13
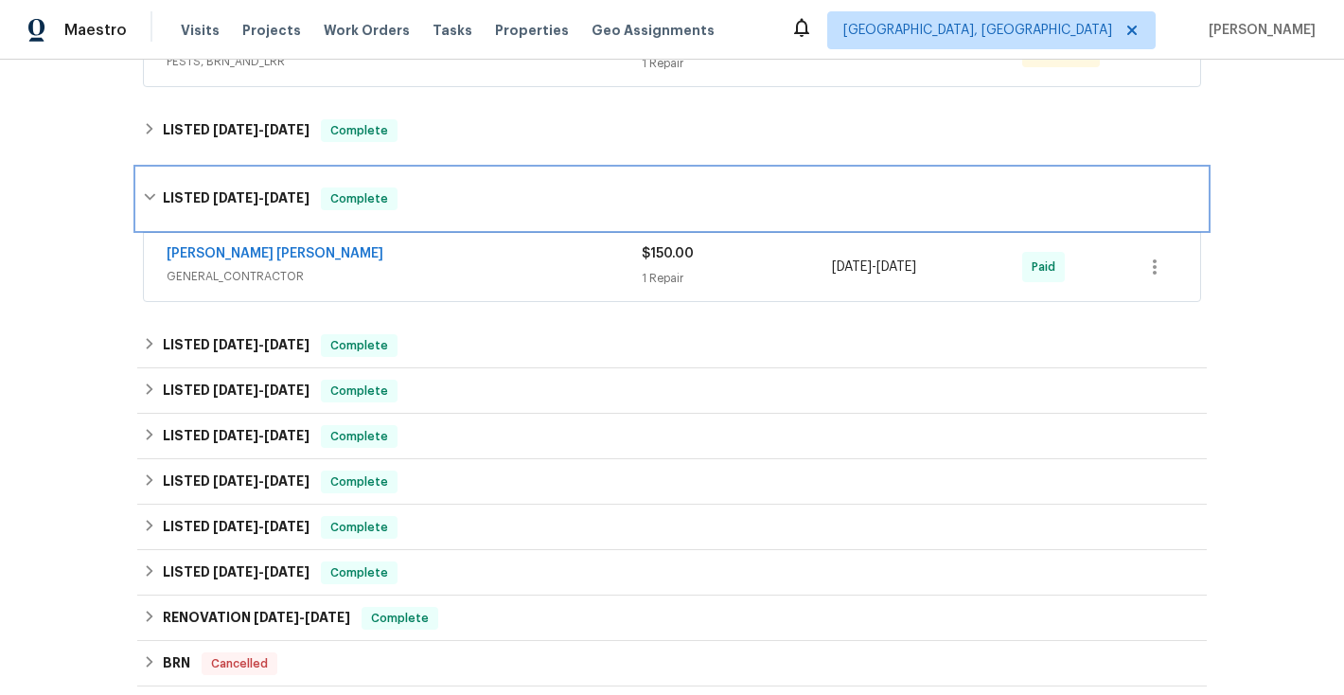
scroll to position [517, 0]
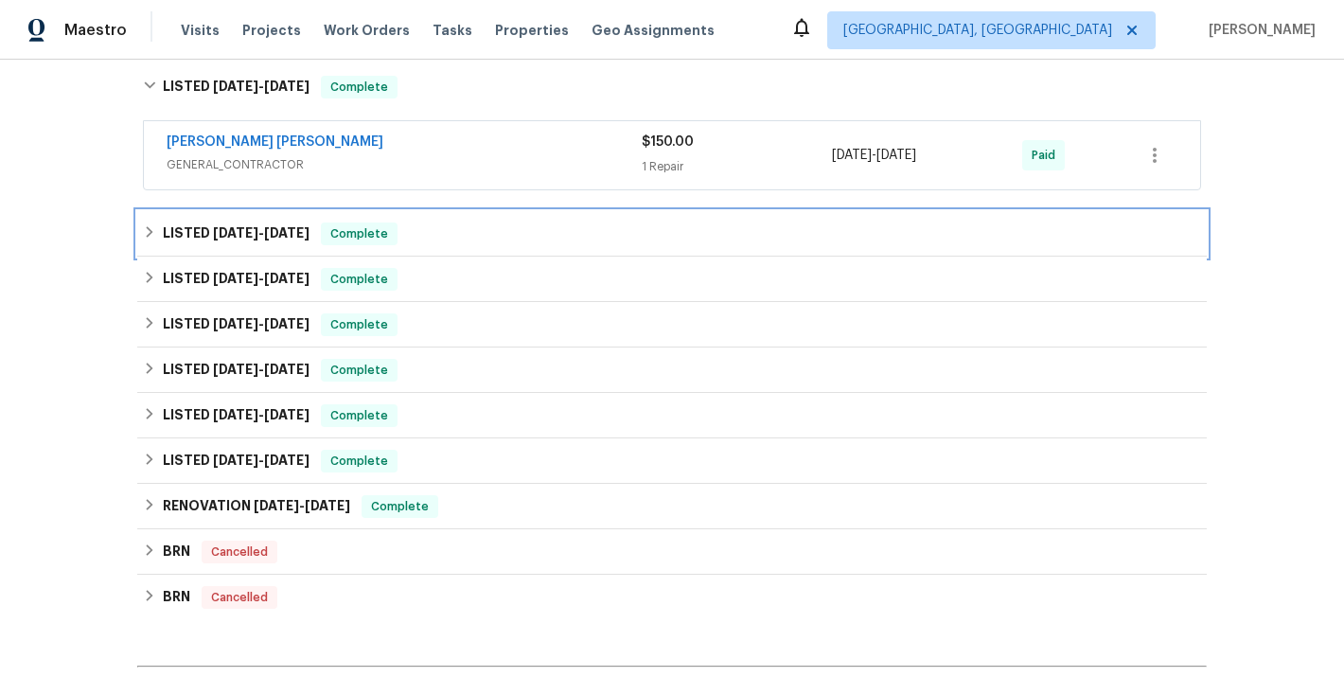
click at [153, 237] on icon at bounding box center [149, 231] width 13 height 13
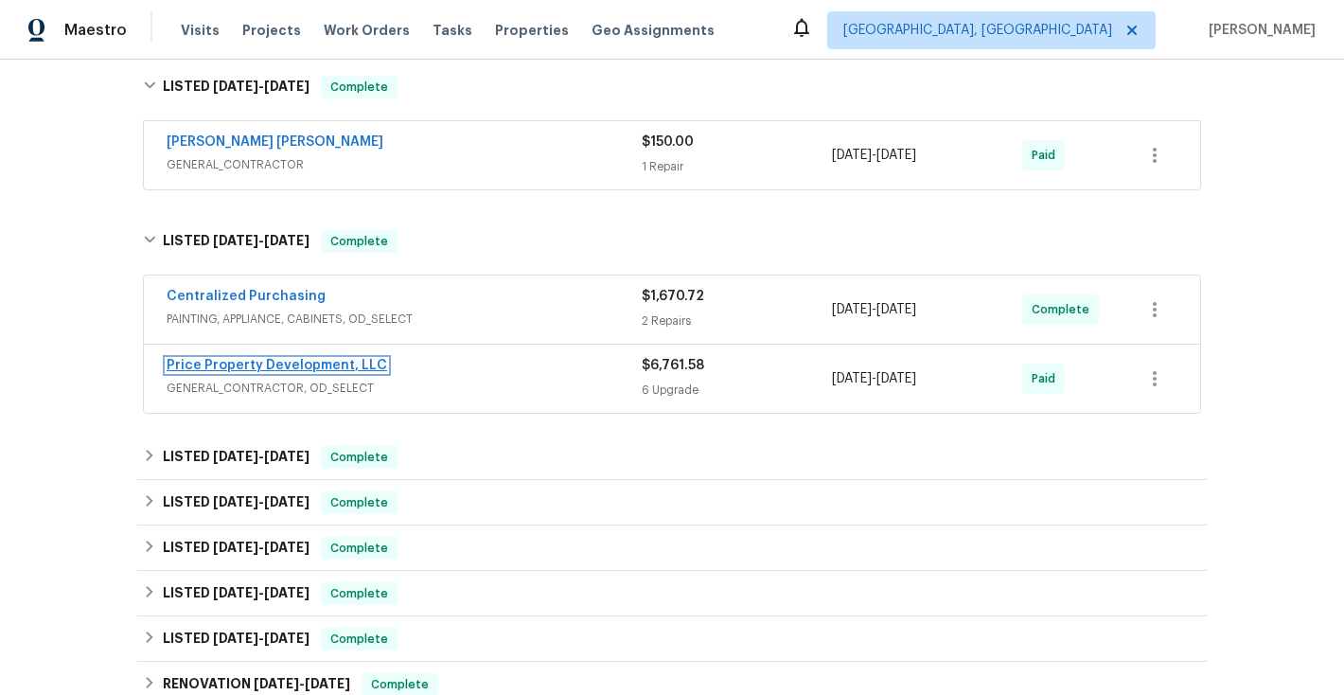
click at [220, 362] on link "Price Property Development, LLC" at bounding box center [277, 365] width 220 height 13
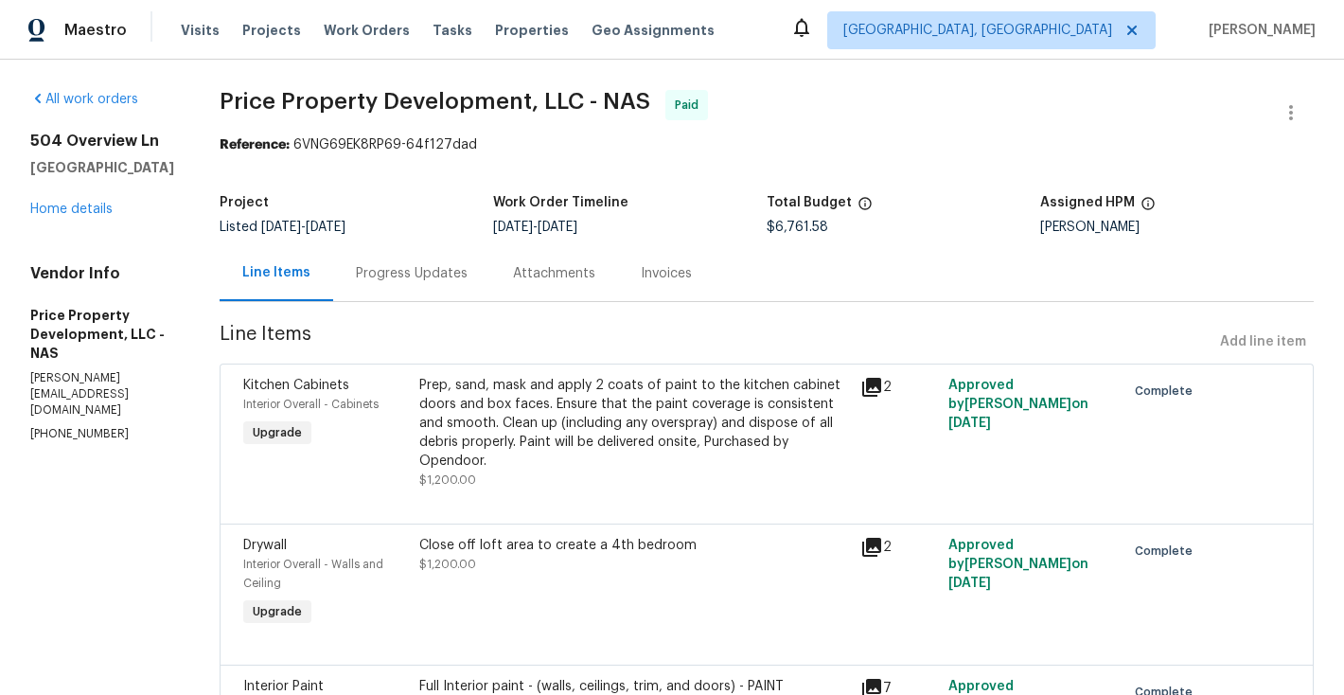
click at [692, 275] on div "Invoices" at bounding box center [666, 273] width 51 height 19
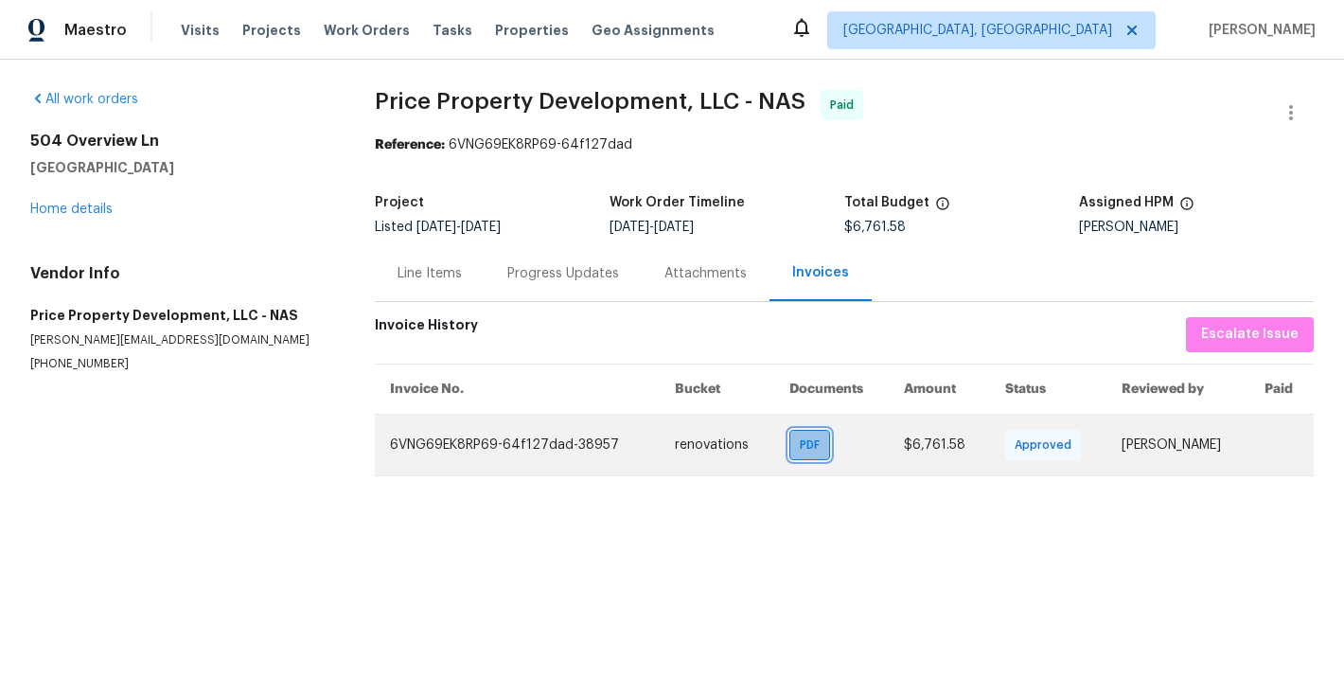
click at [800, 448] on span "PDF" at bounding box center [813, 444] width 27 height 19
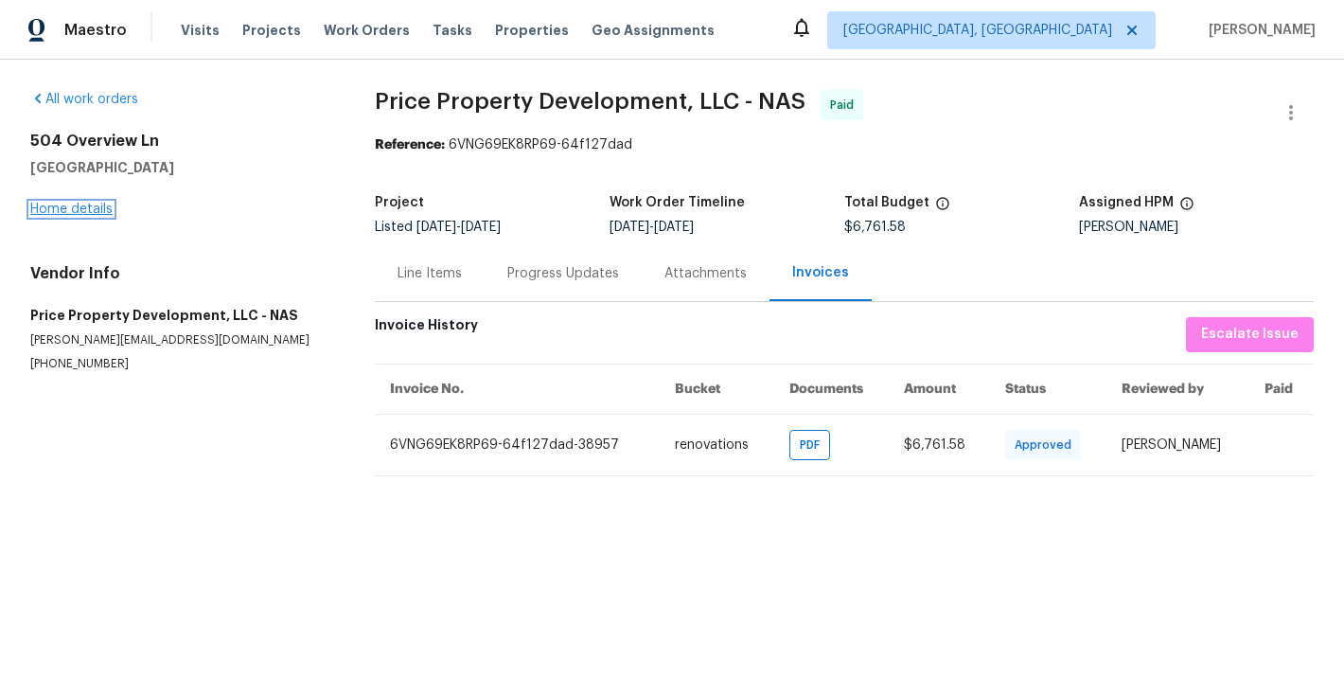
click at [64, 209] on link "Home details" at bounding box center [71, 209] width 82 height 13
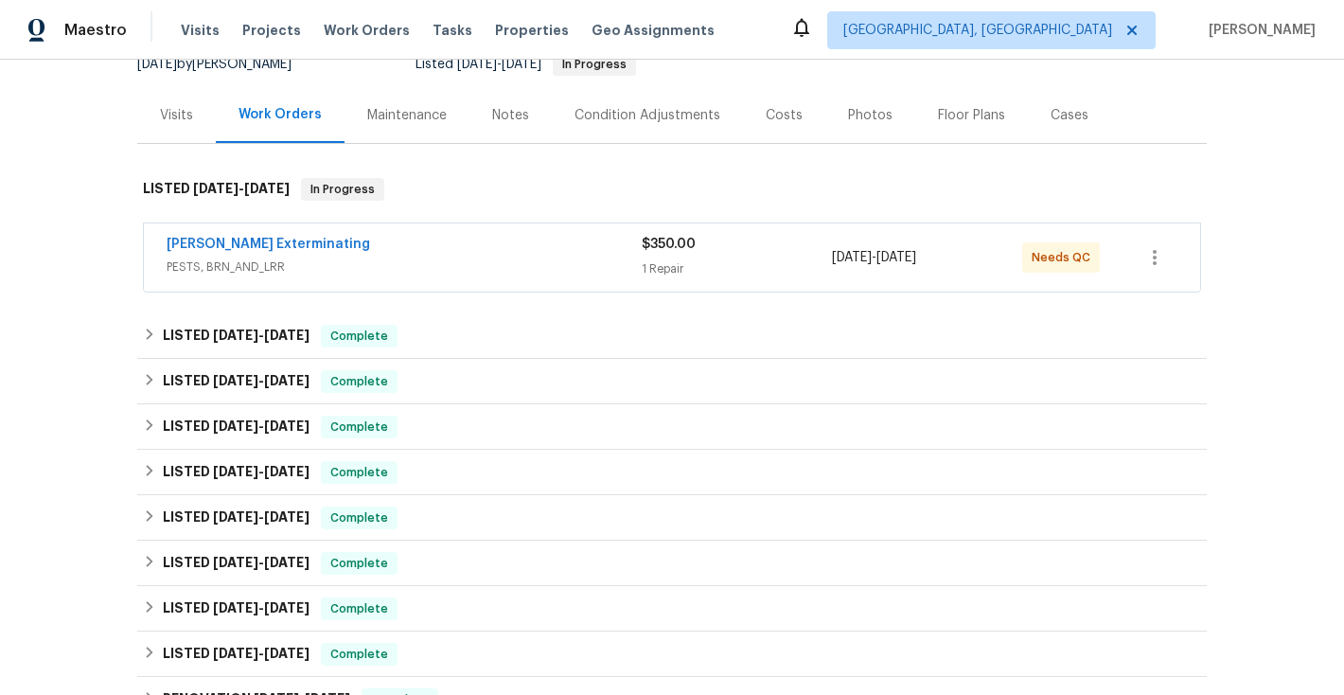
scroll to position [245, 0]
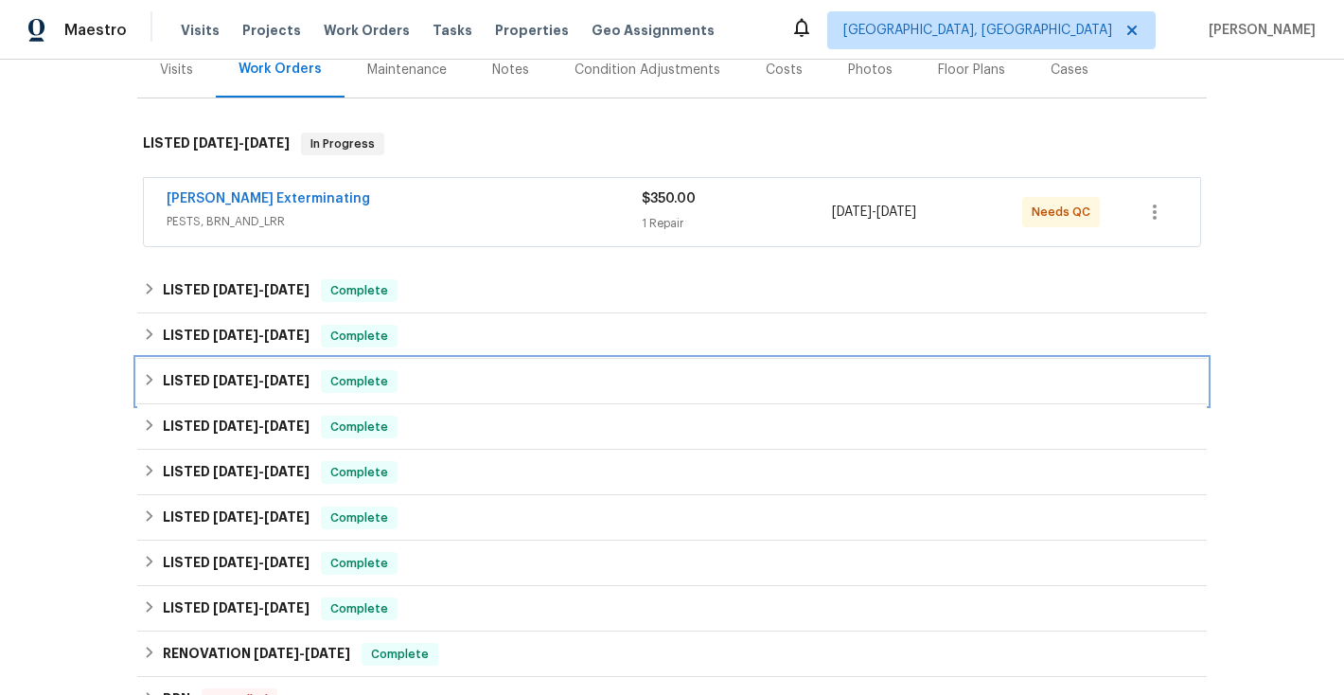
click at [146, 380] on icon at bounding box center [149, 379] width 13 height 13
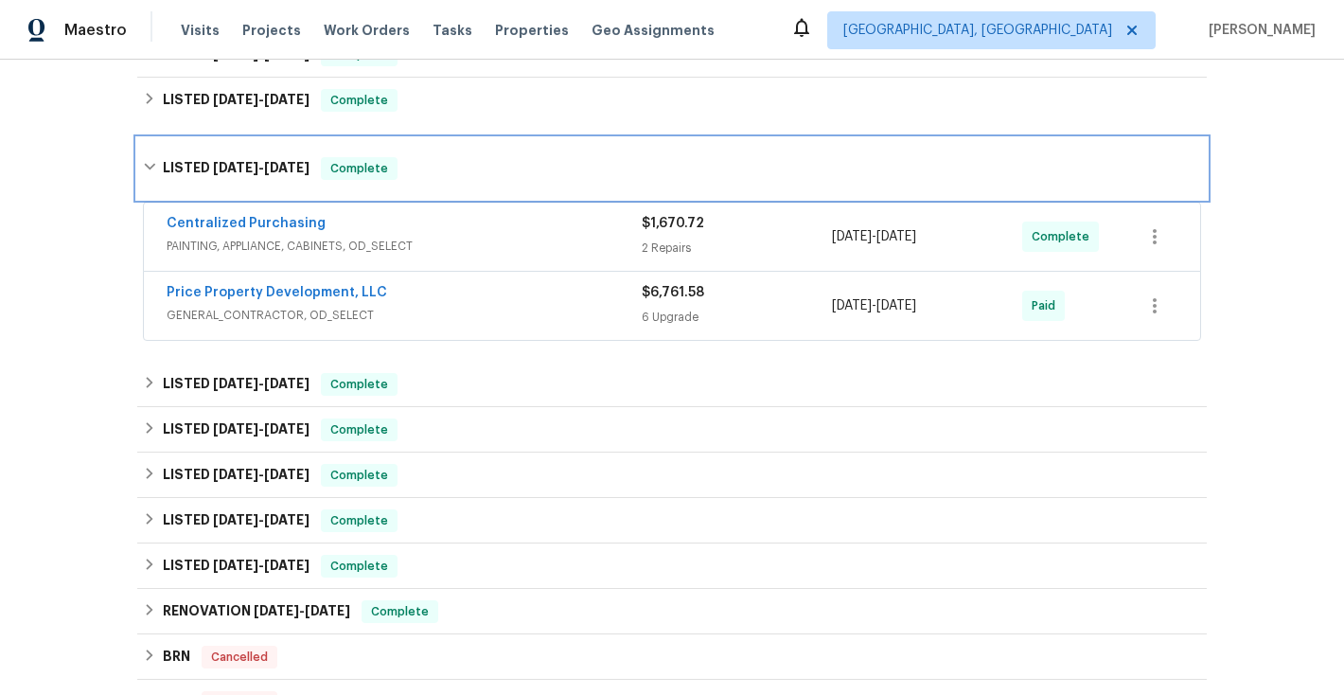
scroll to position [534, 0]
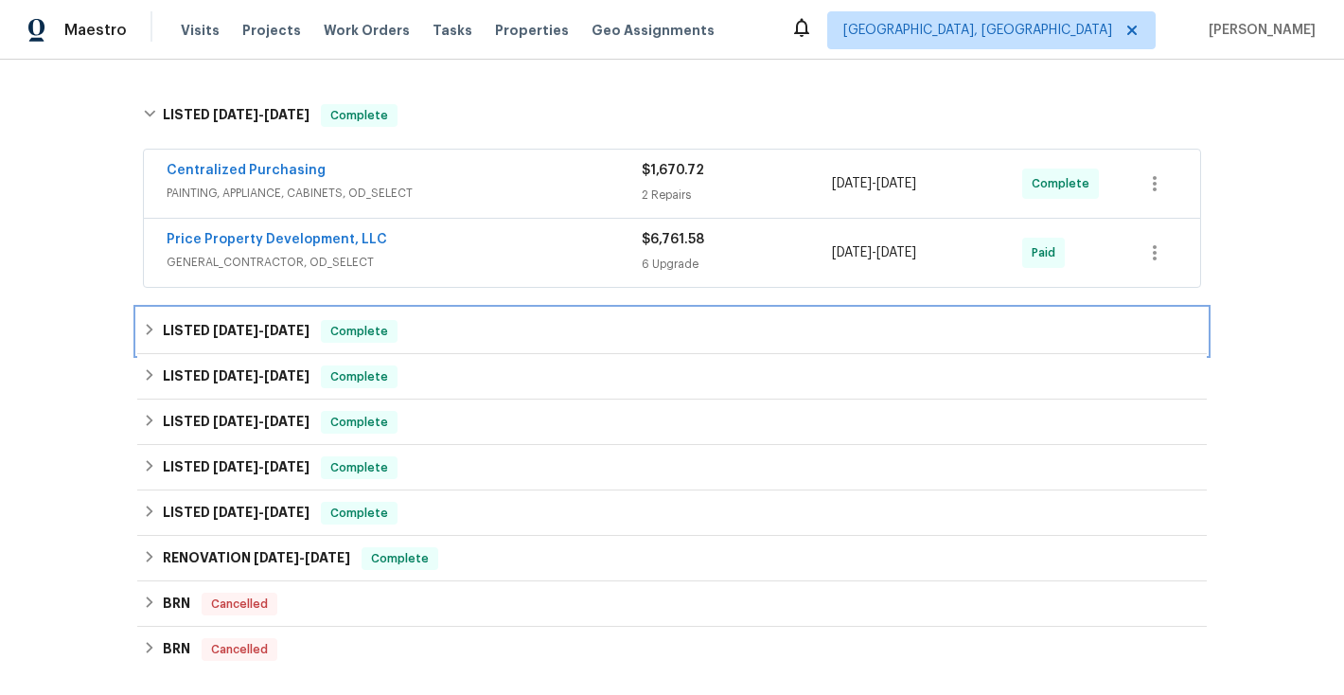
click at [151, 335] on icon at bounding box center [149, 329] width 13 height 13
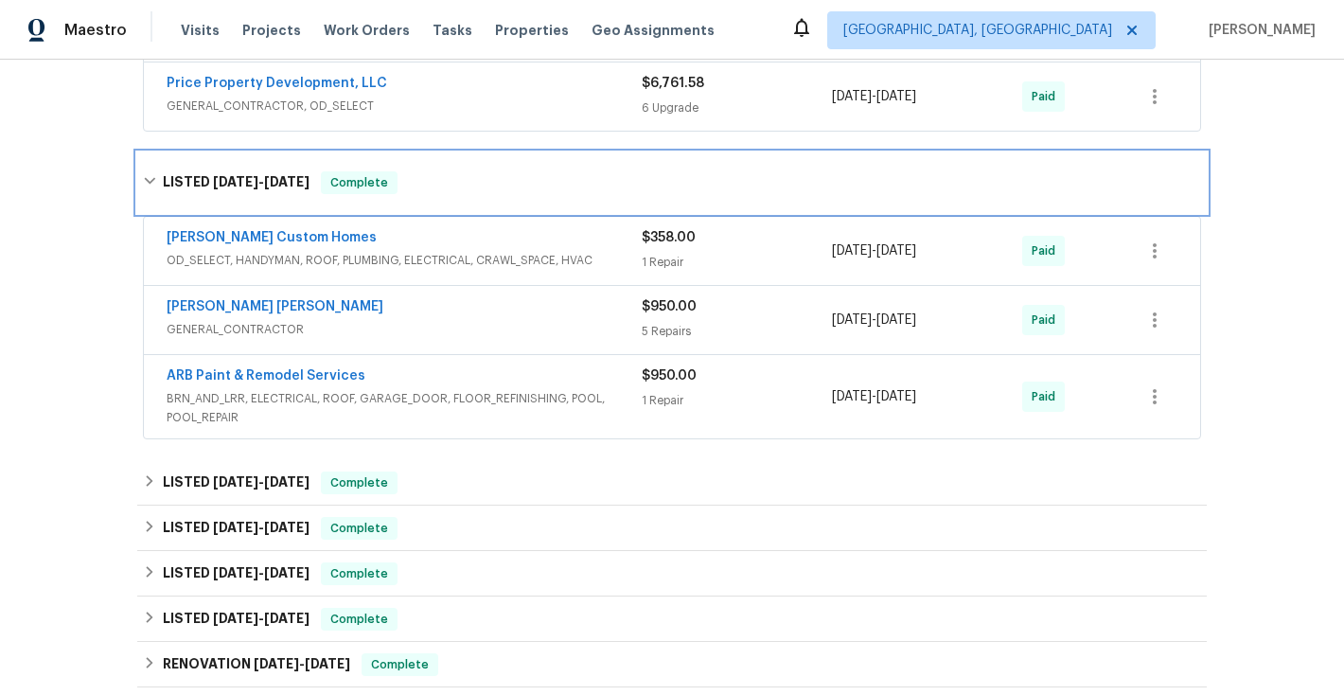
scroll to position [691, 0]
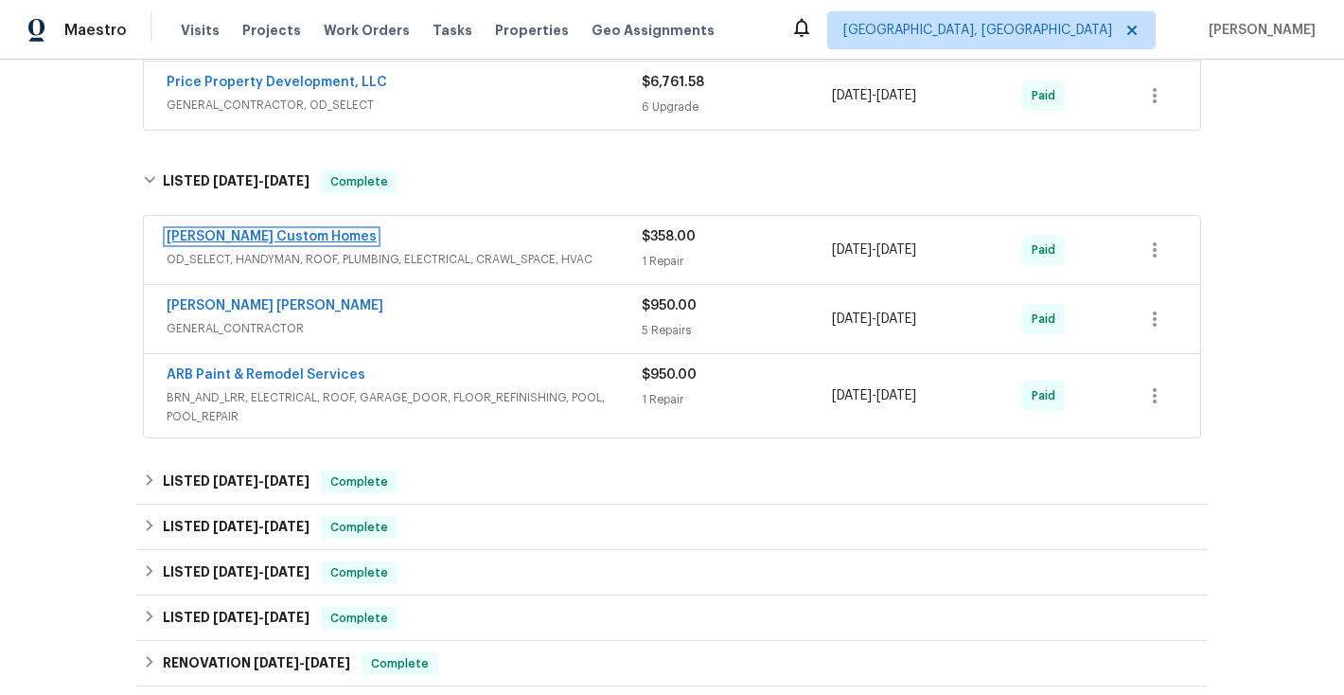
click at [258, 238] on link "[PERSON_NAME] Custom Homes" at bounding box center [272, 236] width 210 height 13
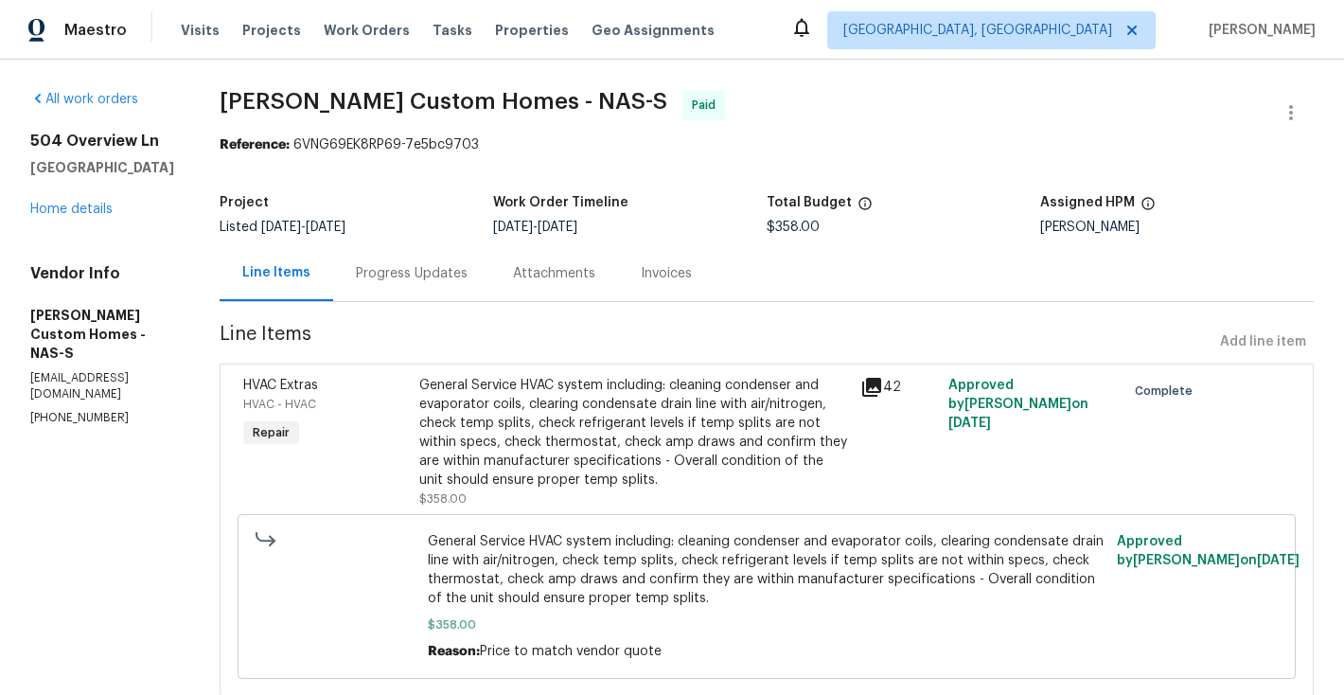
click at [692, 274] on div "Invoices" at bounding box center [666, 273] width 51 height 19
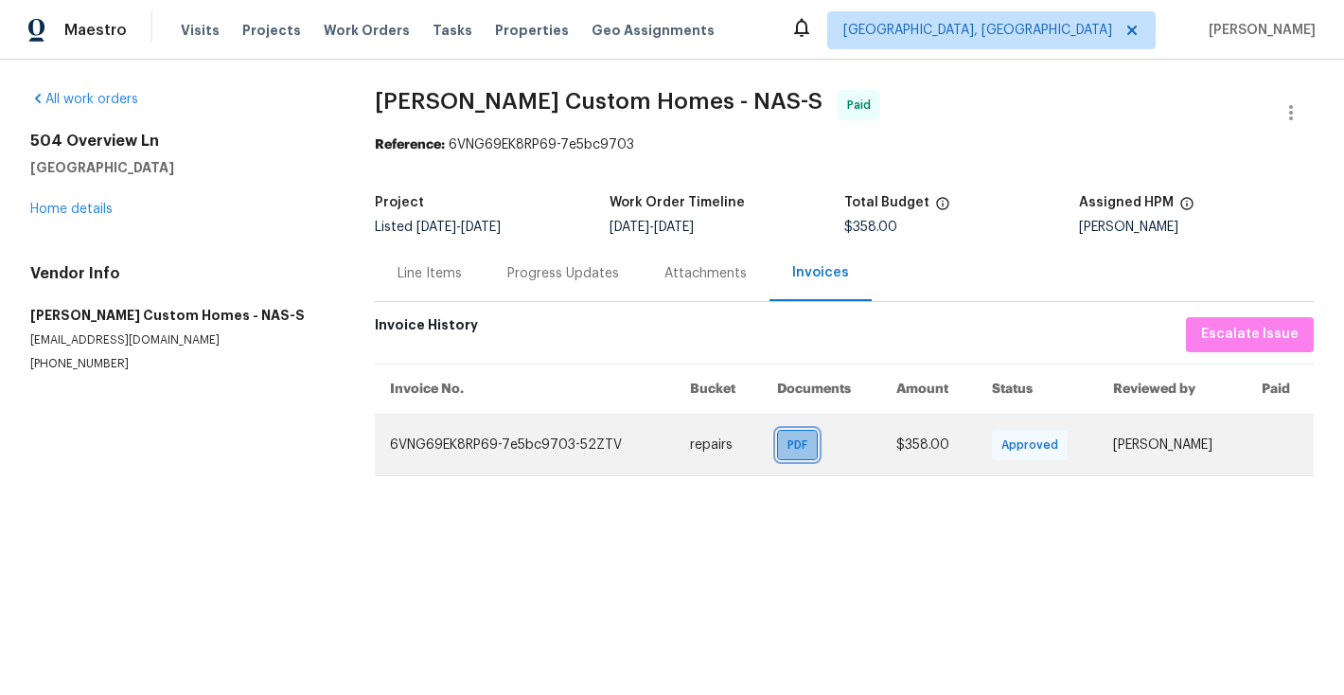
click at [799, 444] on span "PDF" at bounding box center [800, 444] width 27 height 19
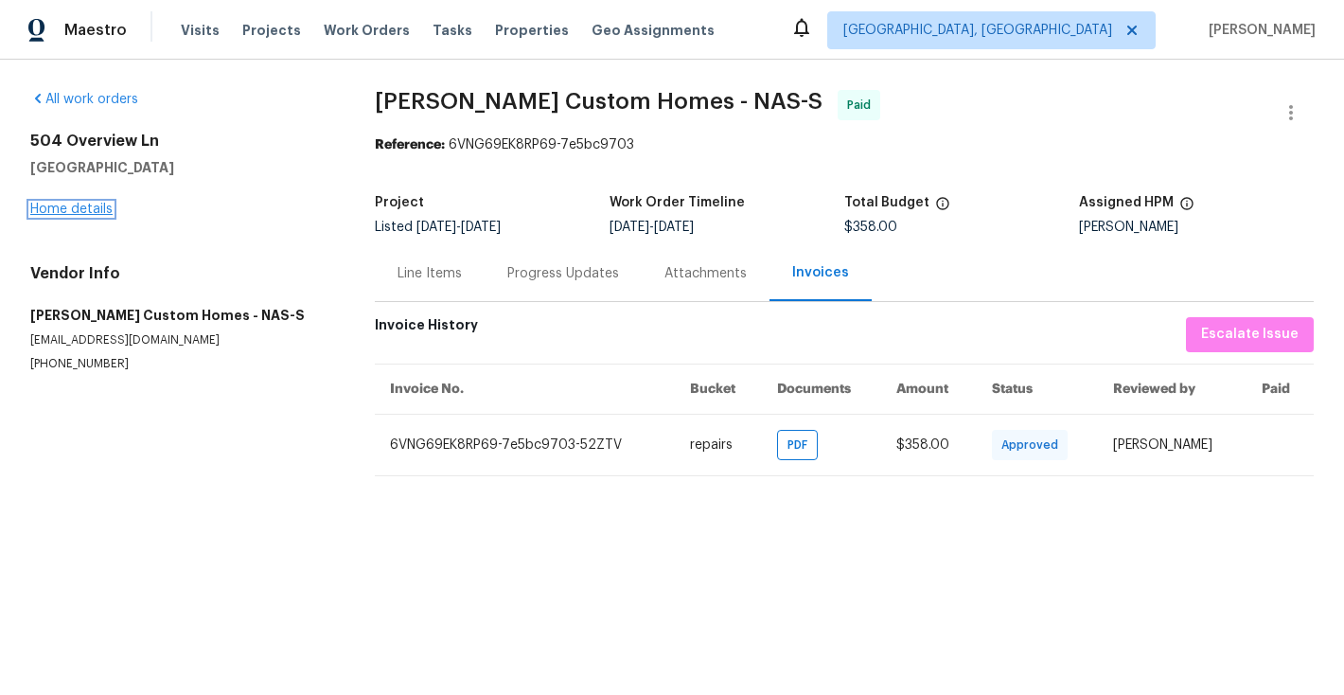
click at [86, 212] on link "Home details" at bounding box center [71, 209] width 82 height 13
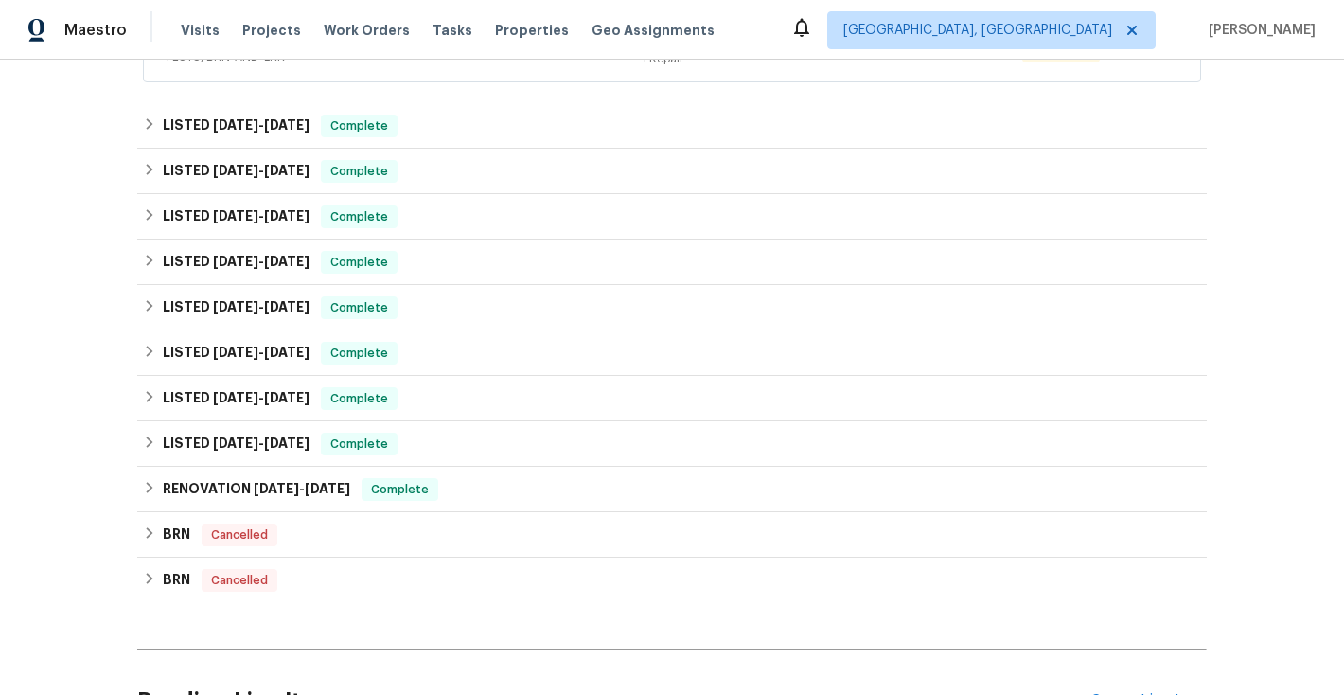
scroll to position [422, 0]
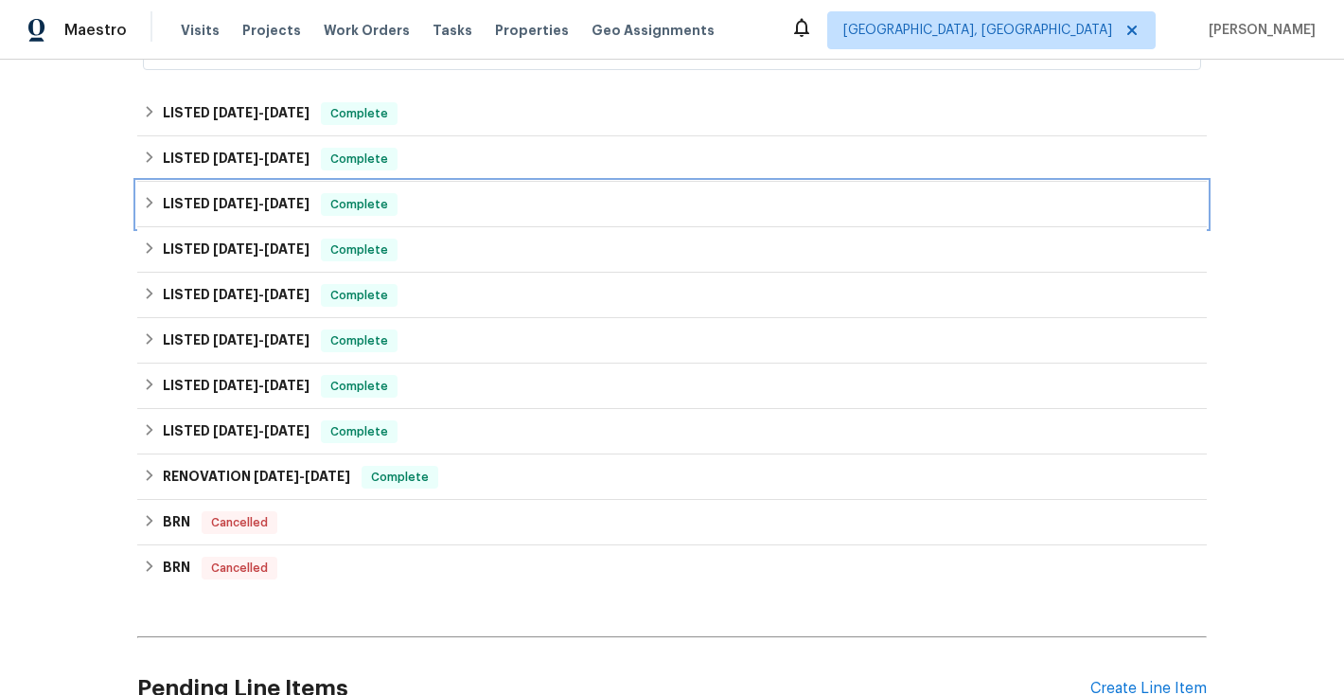
click at [151, 204] on icon at bounding box center [149, 202] width 13 height 13
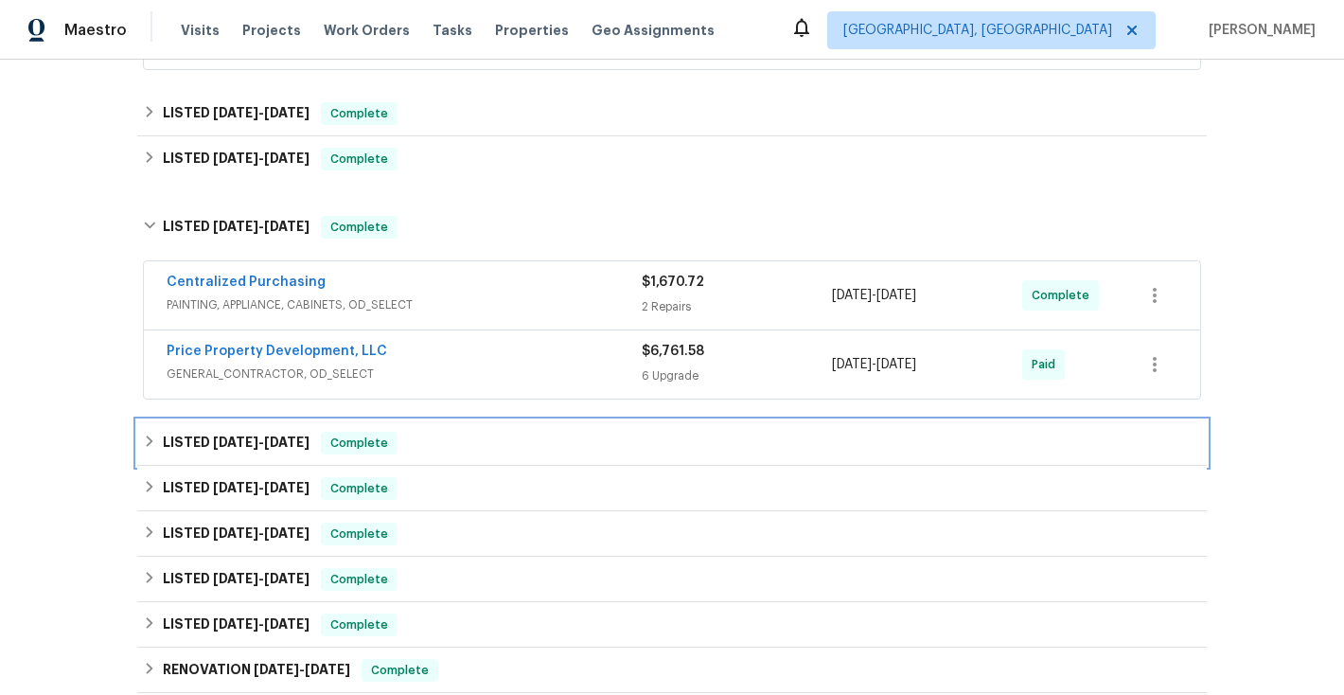
click at [156, 447] on icon at bounding box center [149, 440] width 13 height 13
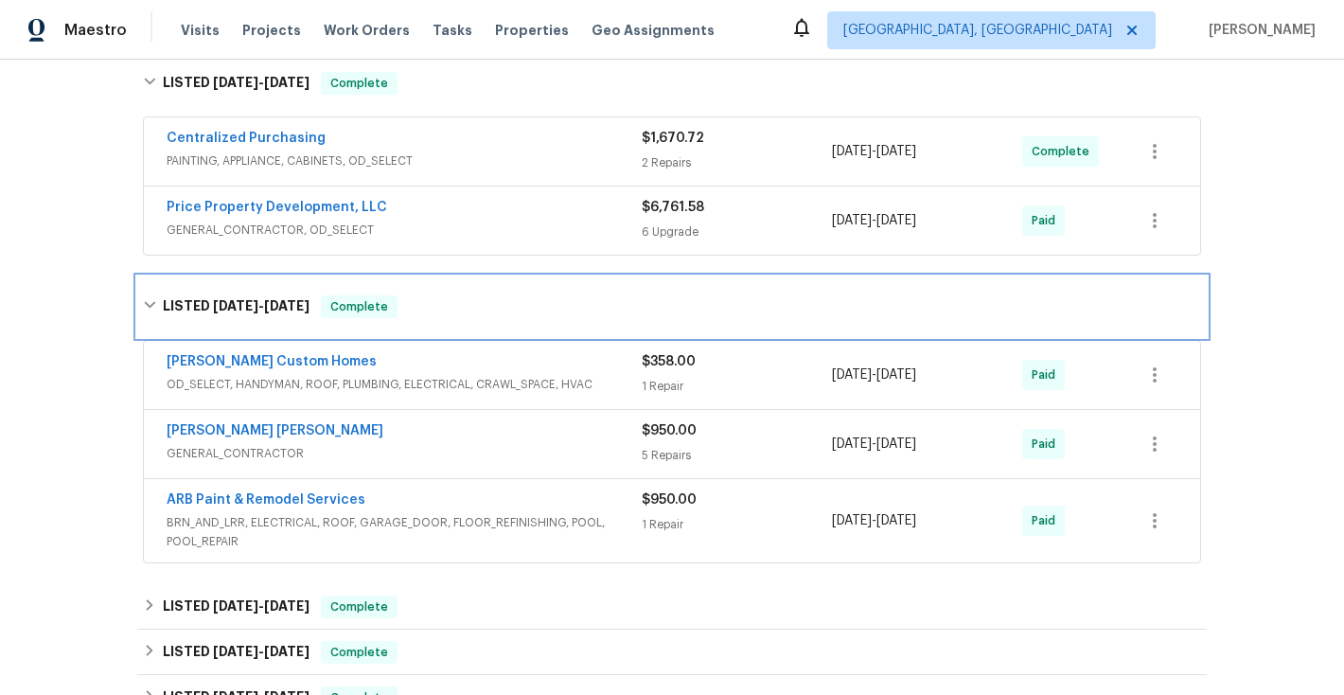
scroll to position [704, 0]
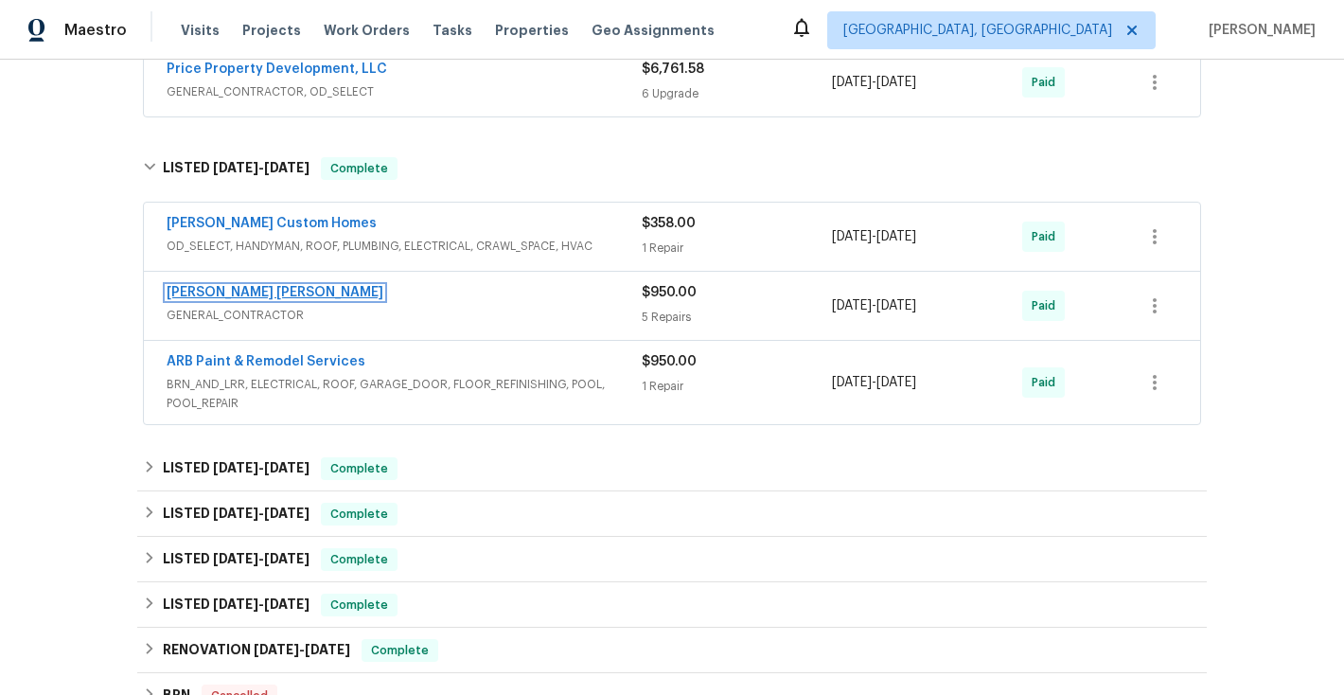
click at [275, 293] on link "[PERSON_NAME] [PERSON_NAME]" at bounding box center [275, 292] width 217 height 13
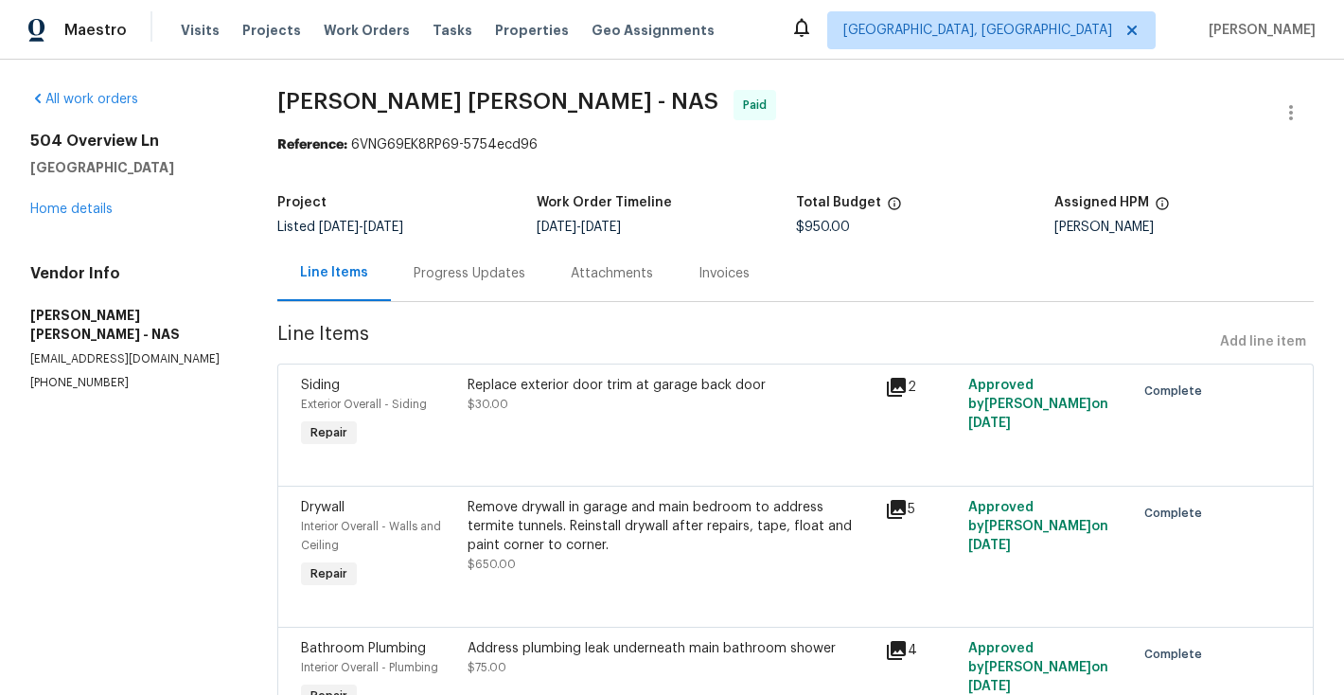
click at [720, 272] on div "Invoices" at bounding box center [723, 273] width 51 height 19
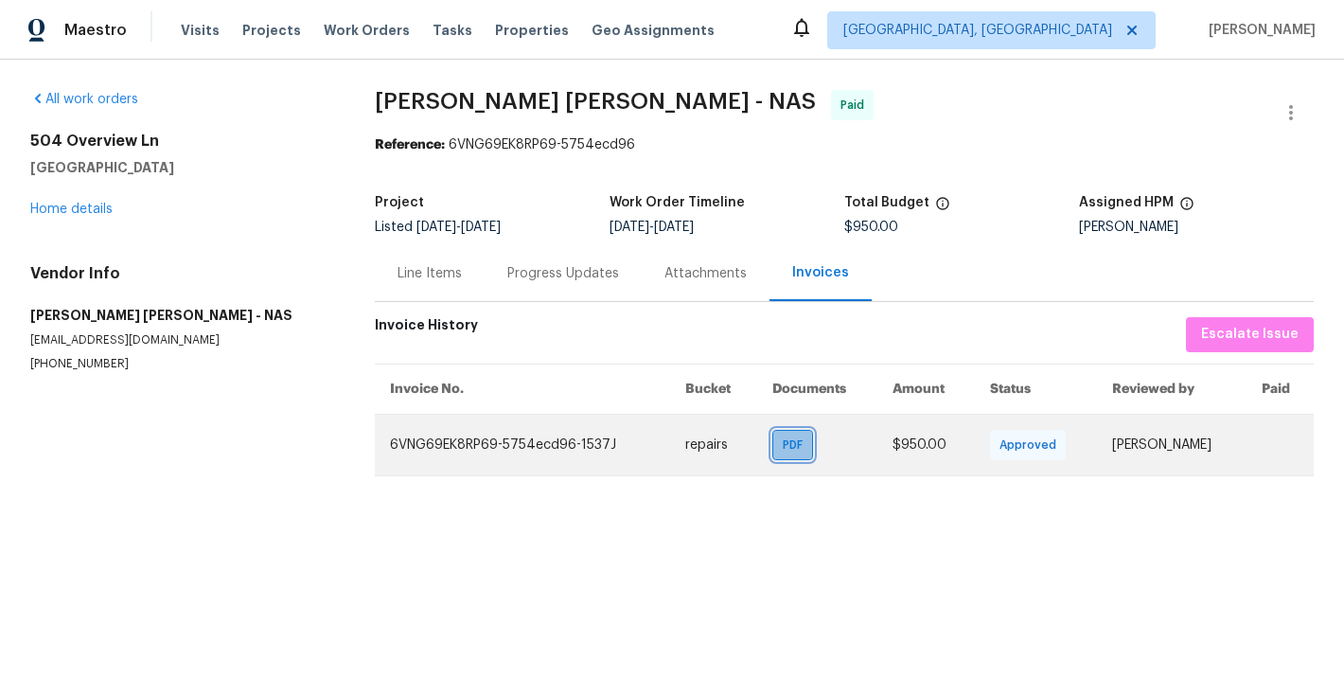
click at [783, 449] on span "PDF" at bounding box center [796, 444] width 27 height 19
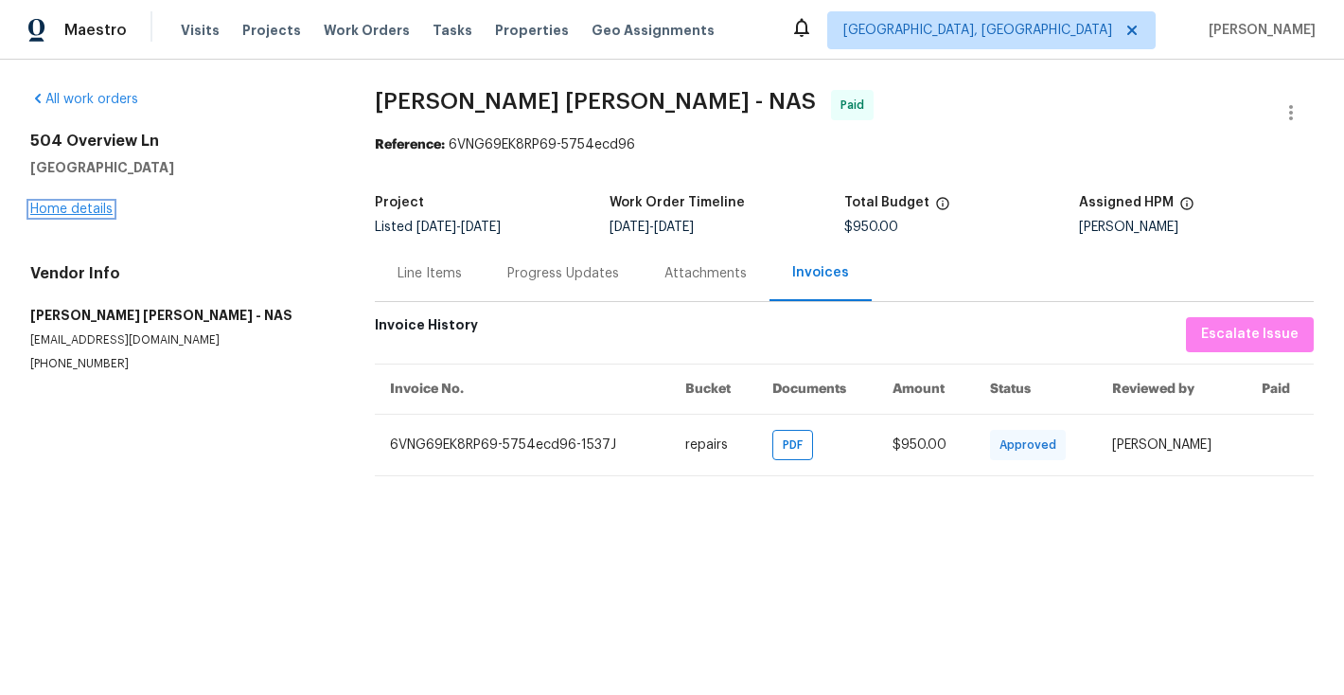
click at [84, 211] on link "Home details" at bounding box center [71, 209] width 82 height 13
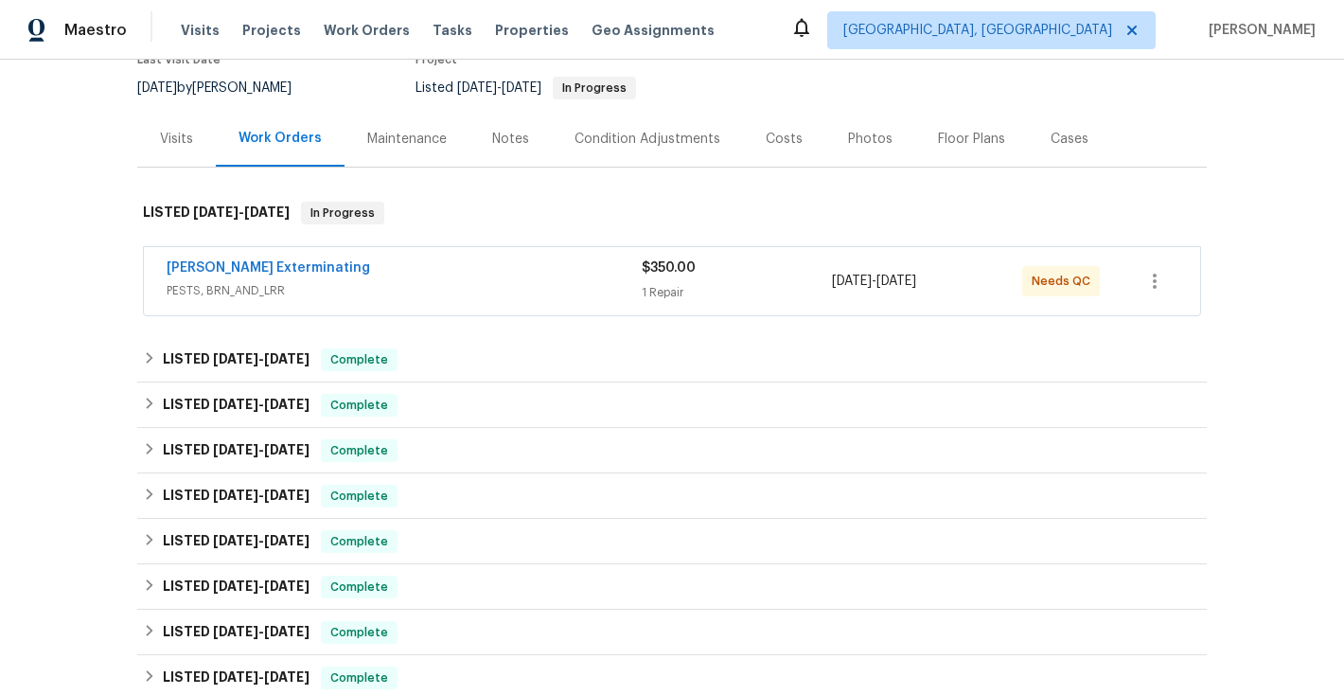
scroll to position [249, 0]
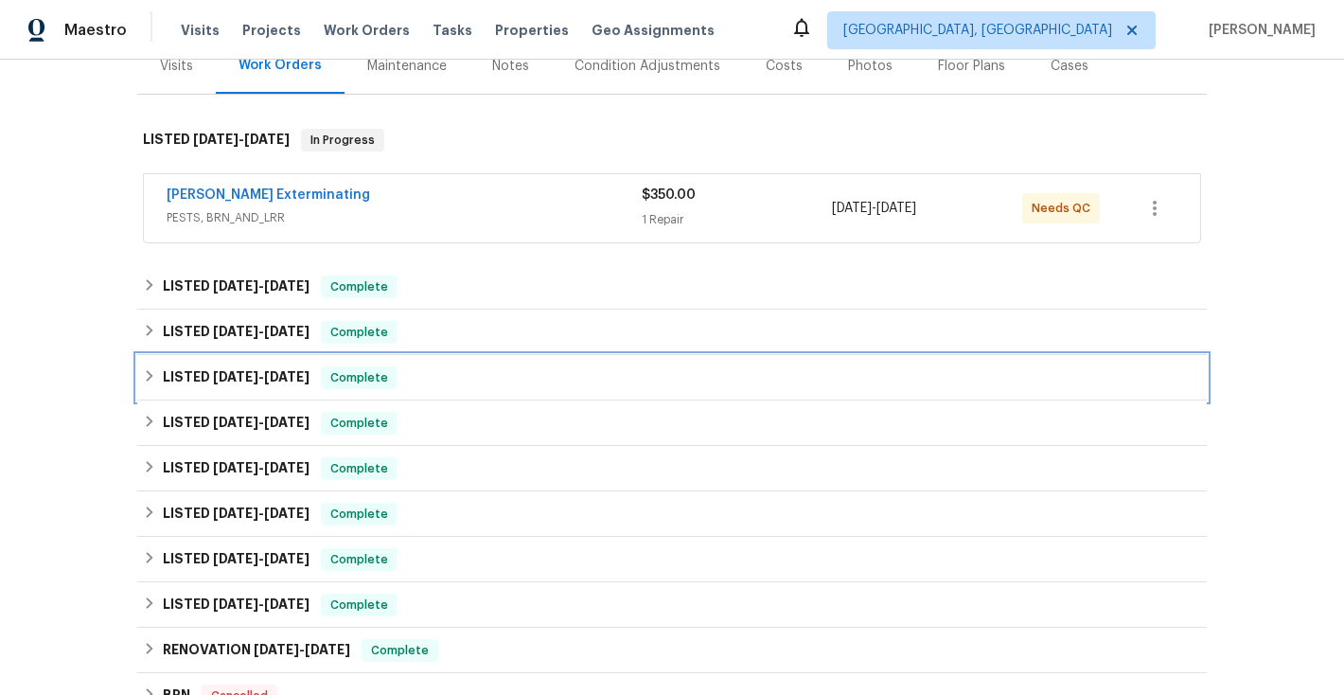
click at [148, 379] on icon at bounding box center [150, 375] width 7 height 11
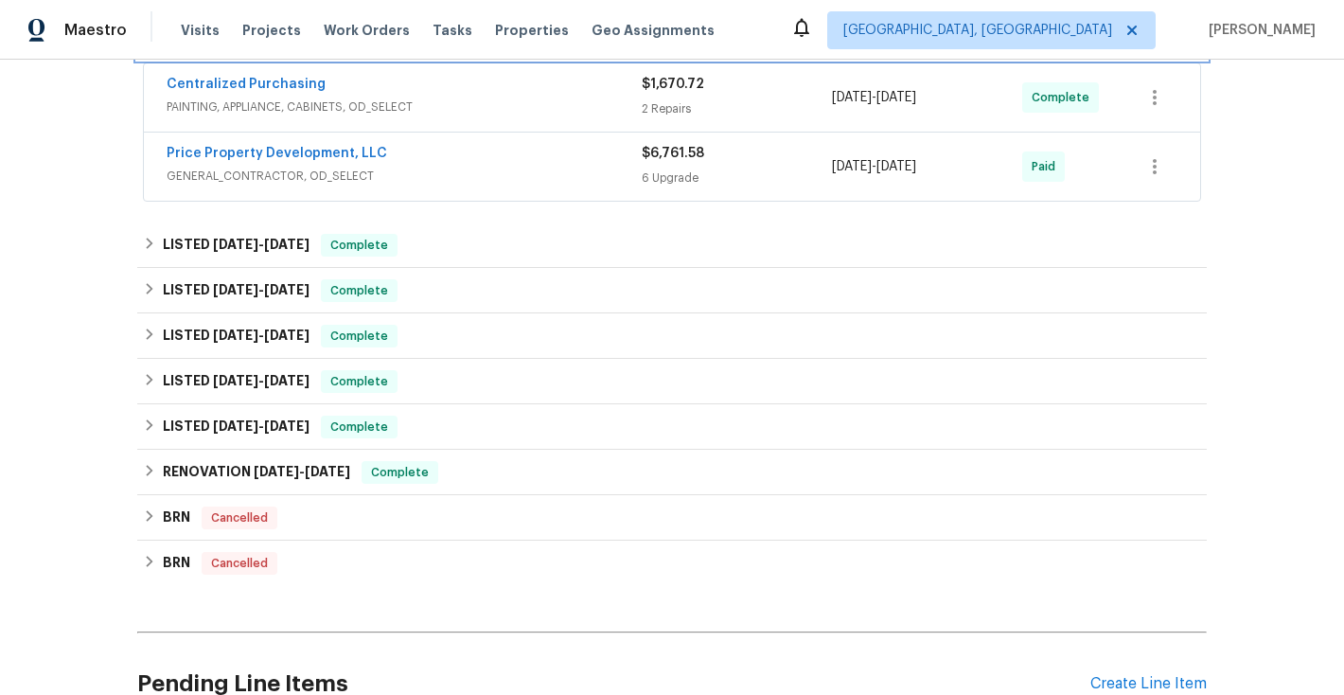
scroll to position [638, 0]
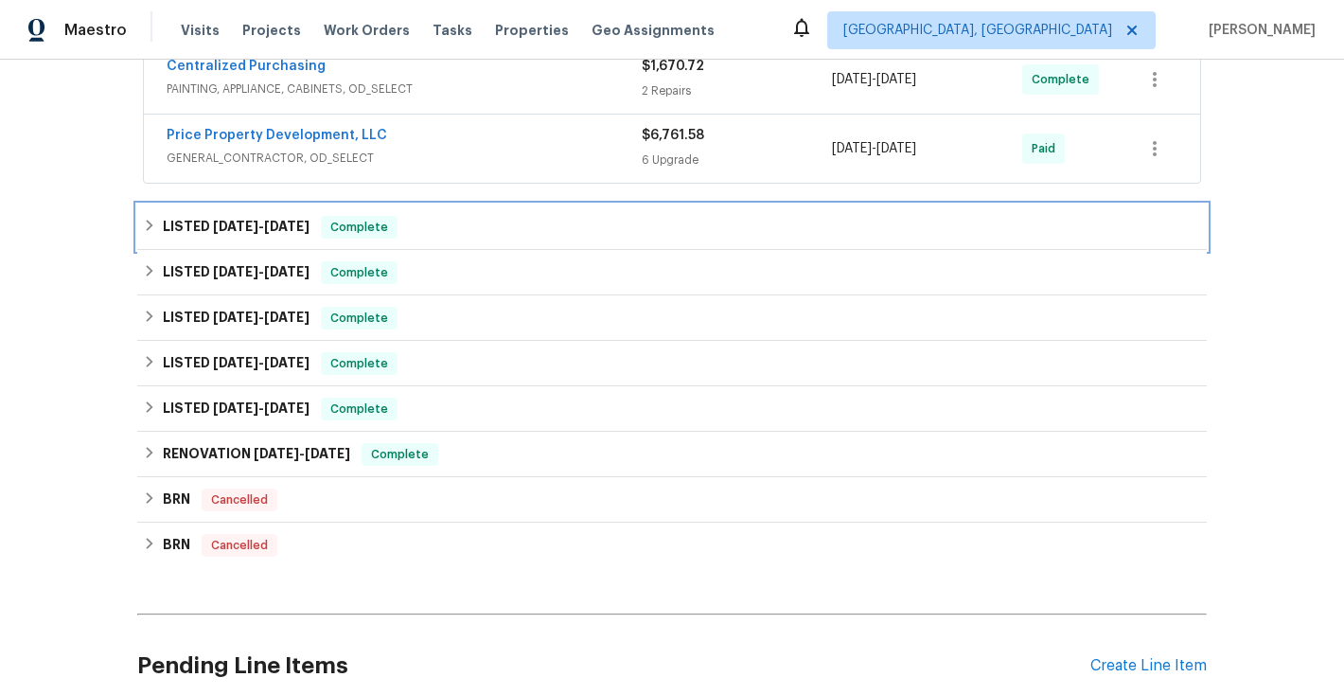
click at [155, 237] on div "LISTED [DATE] - [DATE] Complete" at bounding box center [672, 227] width 1058 height 23
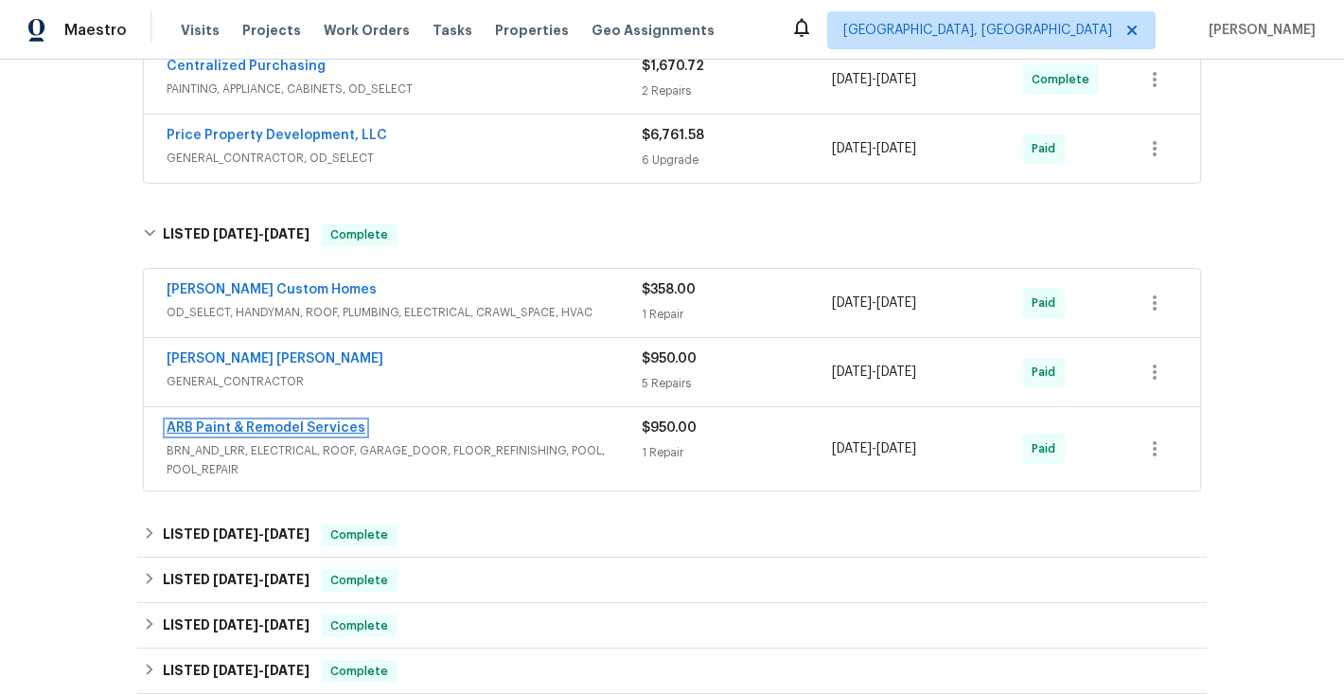
click at [275, 427] on link "ARB Paint & Remodel Services" at bounding box center [266, 427] width 199 height 13
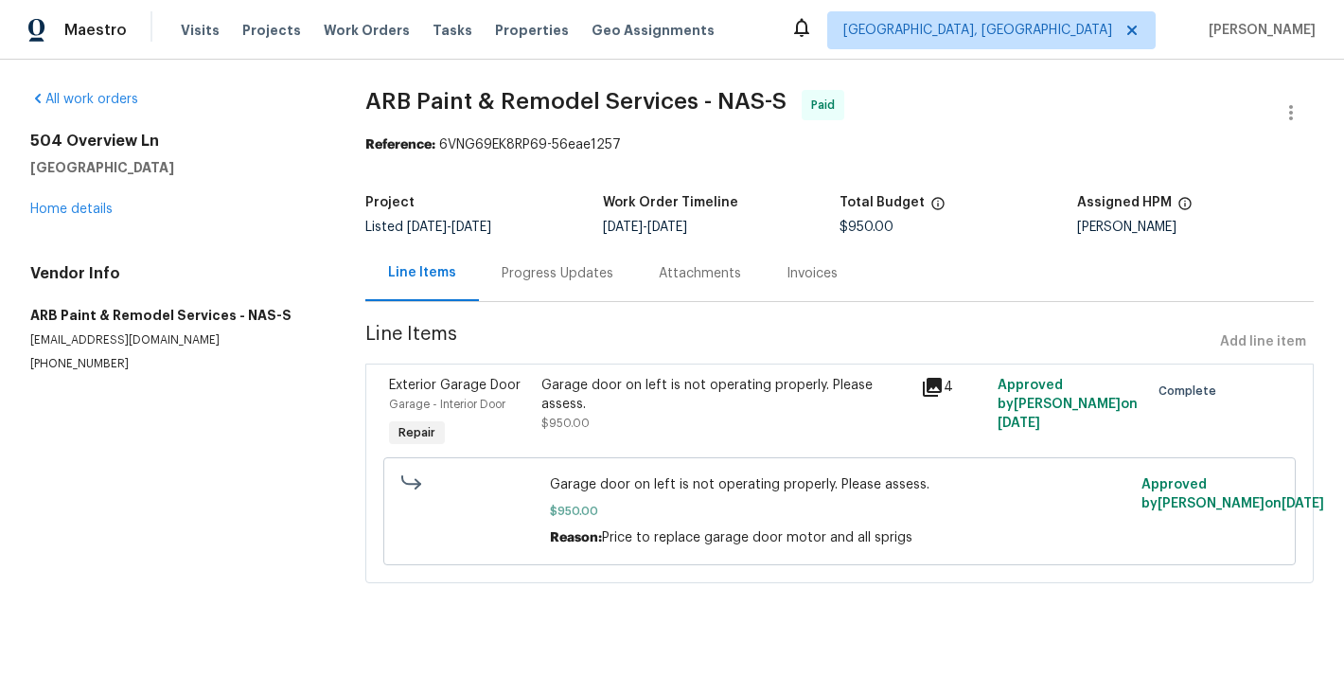
click at [803, 274] on div "Invoices" at bounding box center [811, 273] width 51 height 19
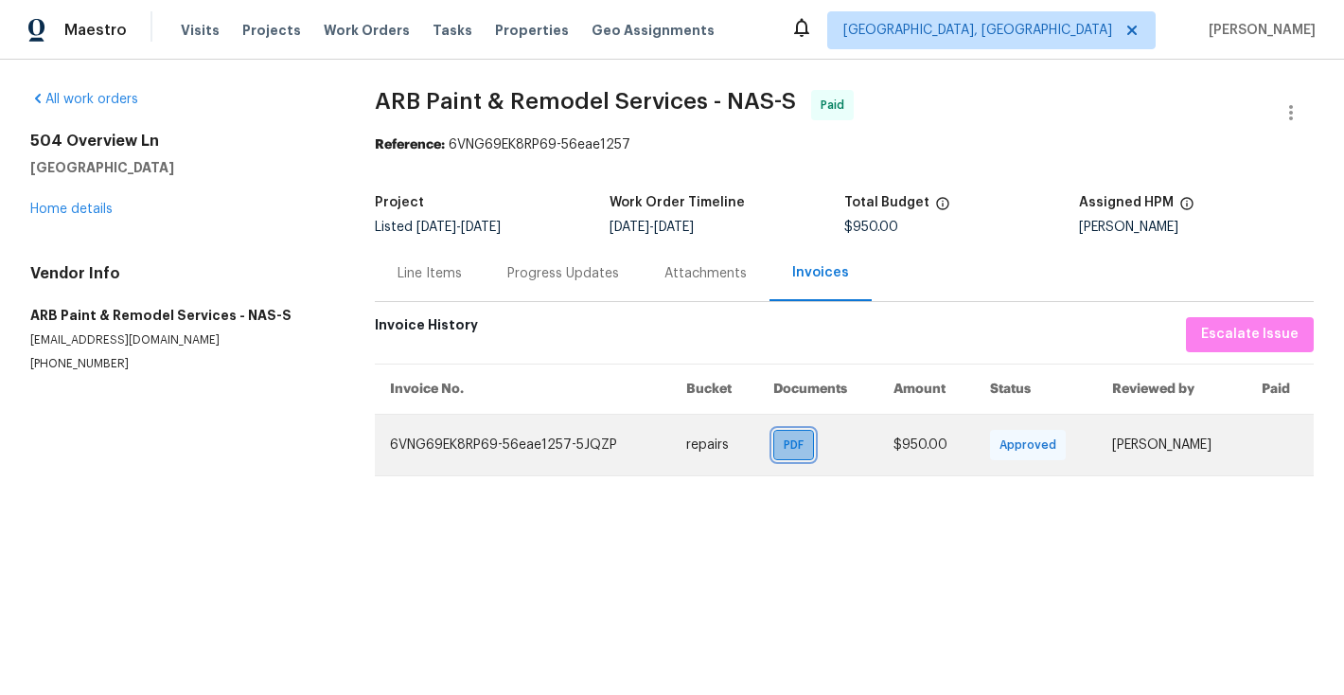
click at [789, 449] on span "PDF" at bounding box center [797, 444] width 27 height 19
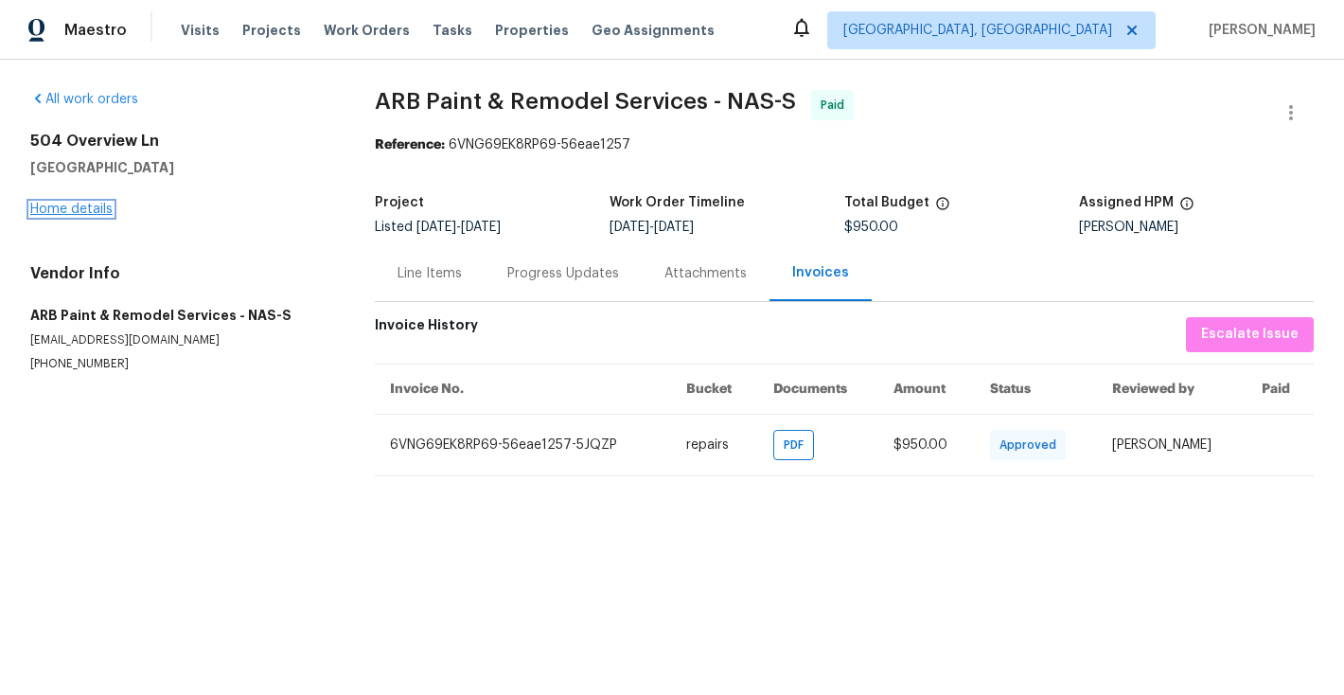
click at [92, 213] on link "Home details" at bounding box center [71, 209] width 82 height 13
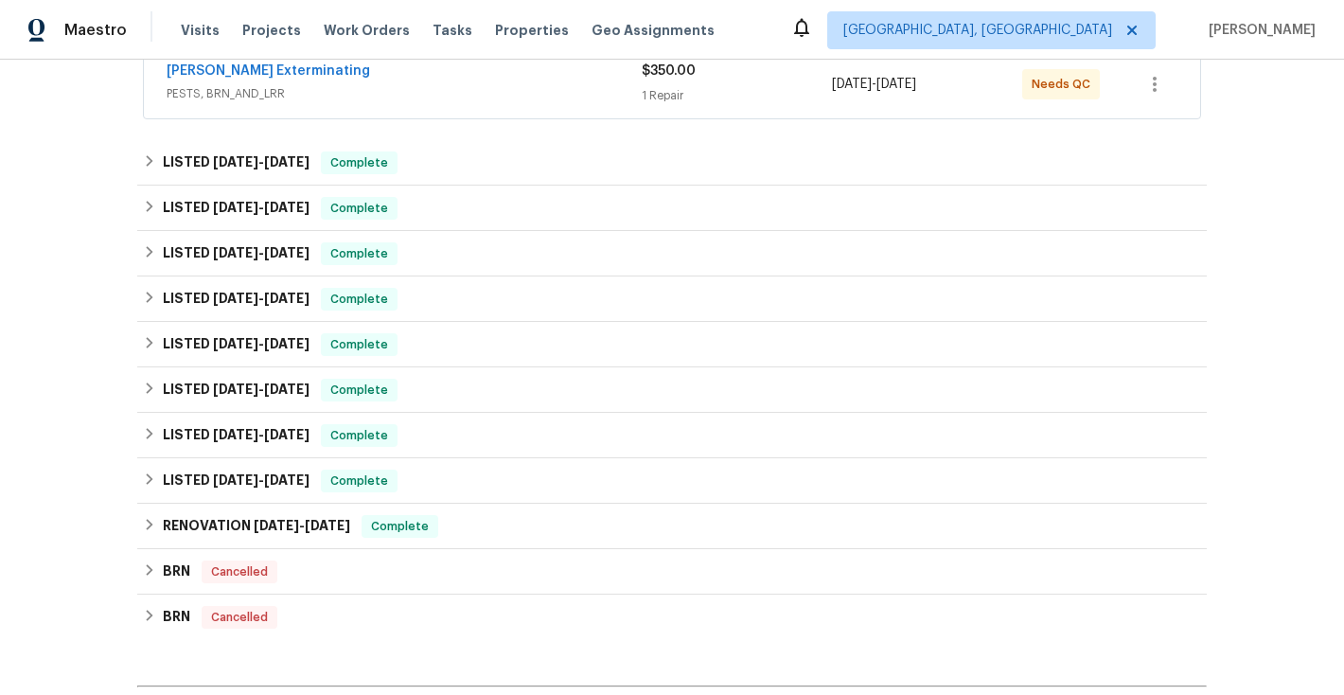
scroll to position [409, 0]
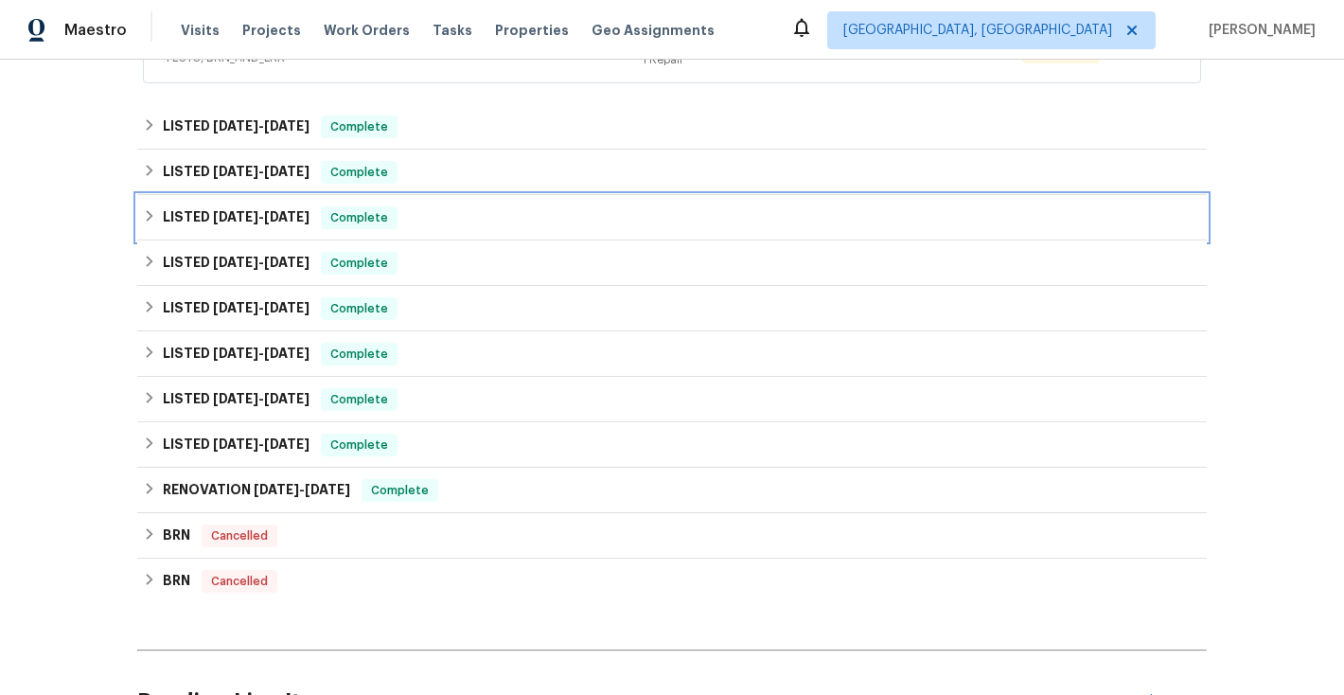
click at [153, 219] on icon at bounding box center [149, 215] width 13 height 13
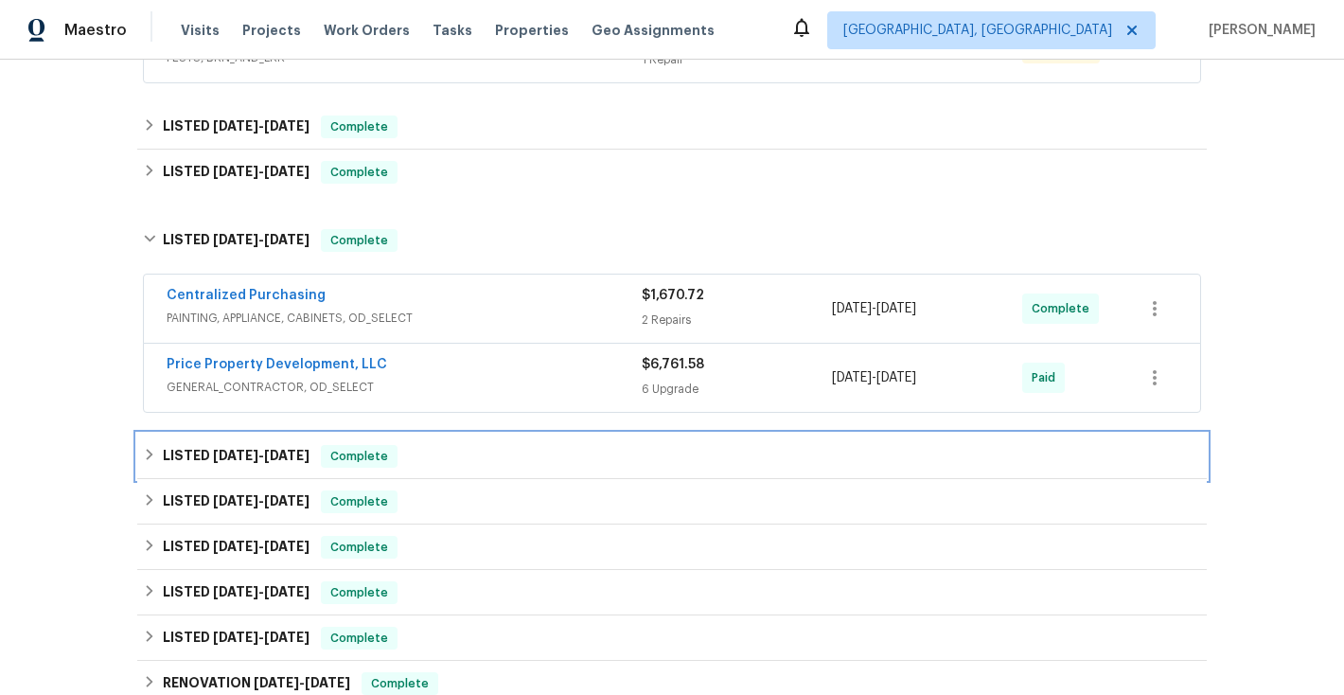
click at [151, 453] on icon at bounding box center [150, 454] width 7 height 11
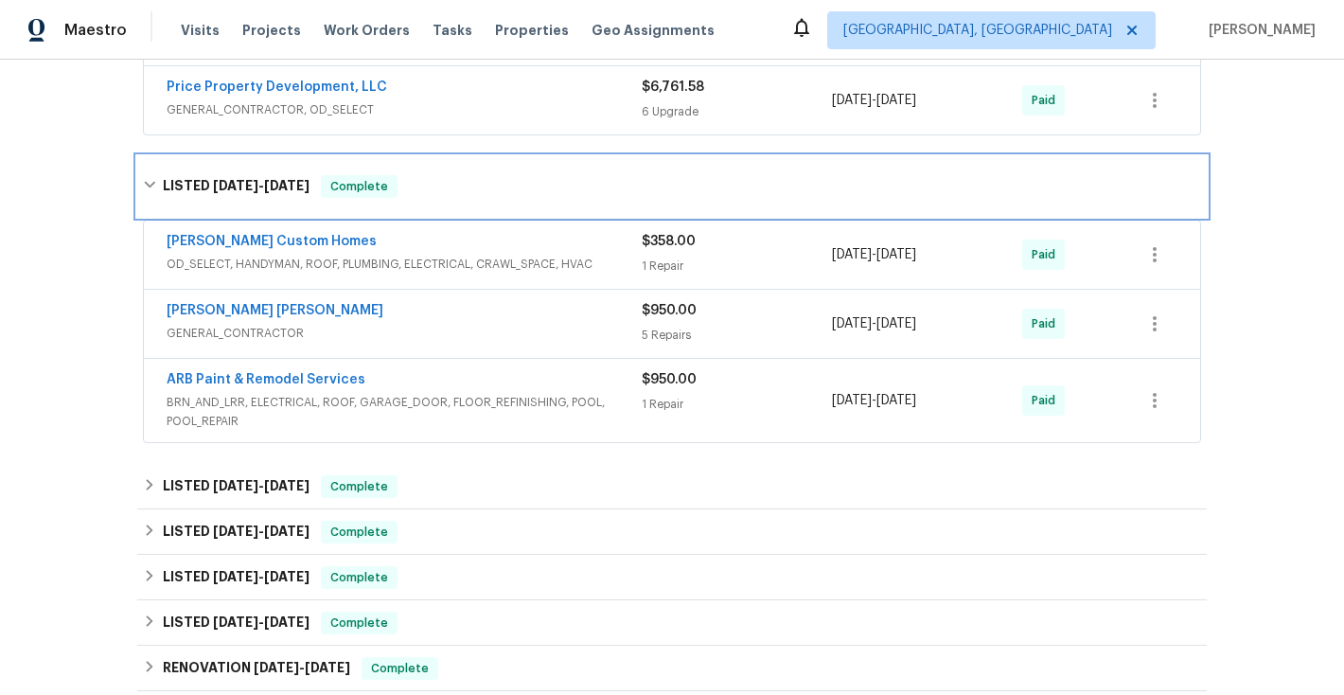
scroll to position [866, 0]
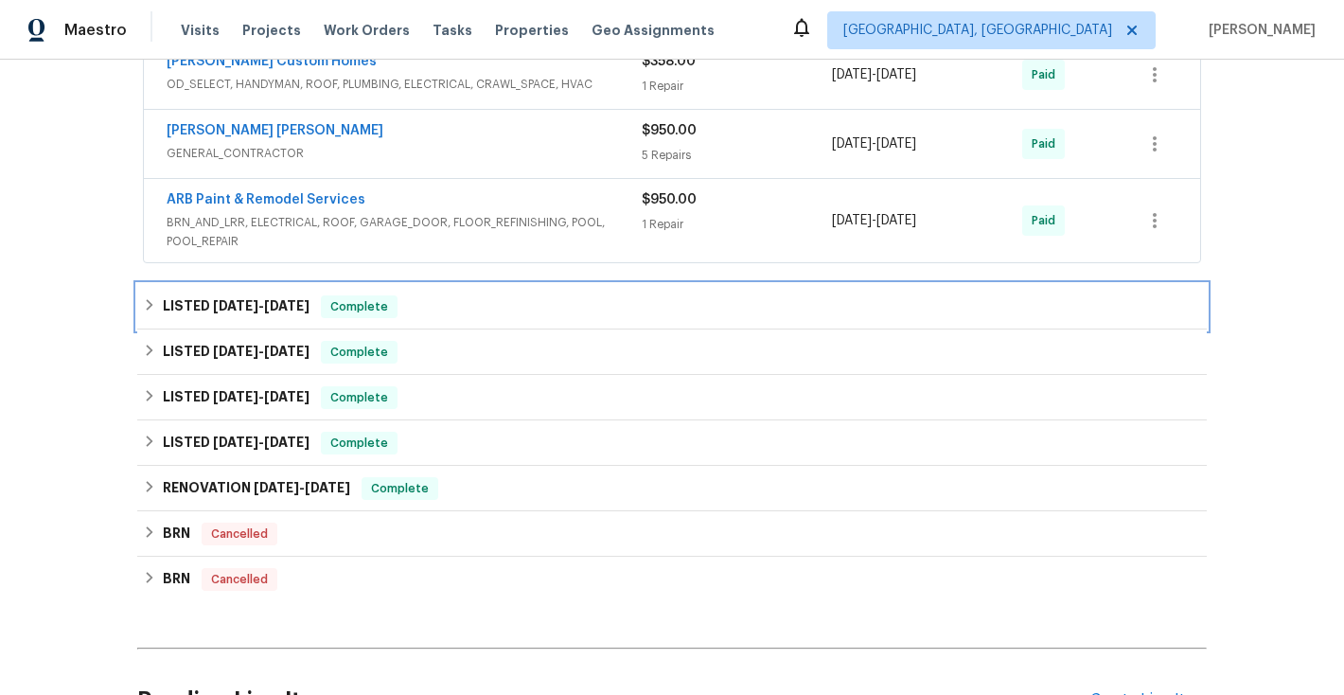
click at [149, 305] on icon at bounding box center [149, 304] width 13 height 13
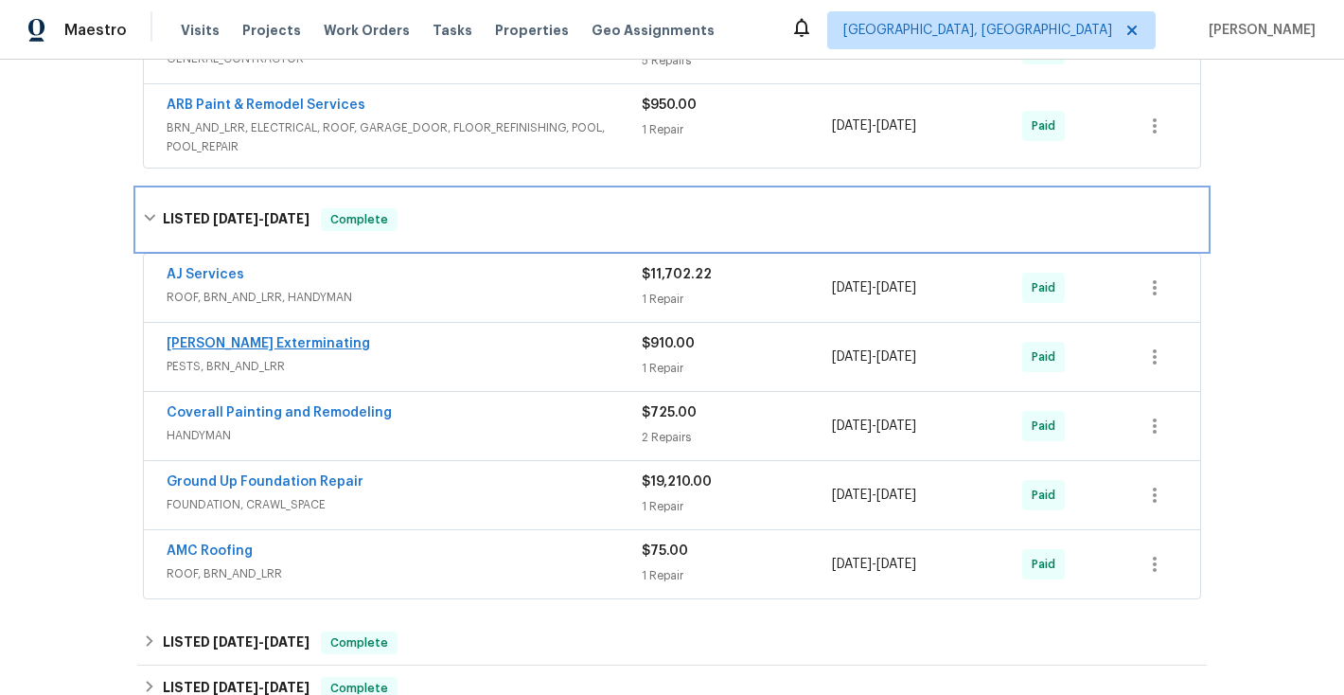
scroll to position [965, 0]
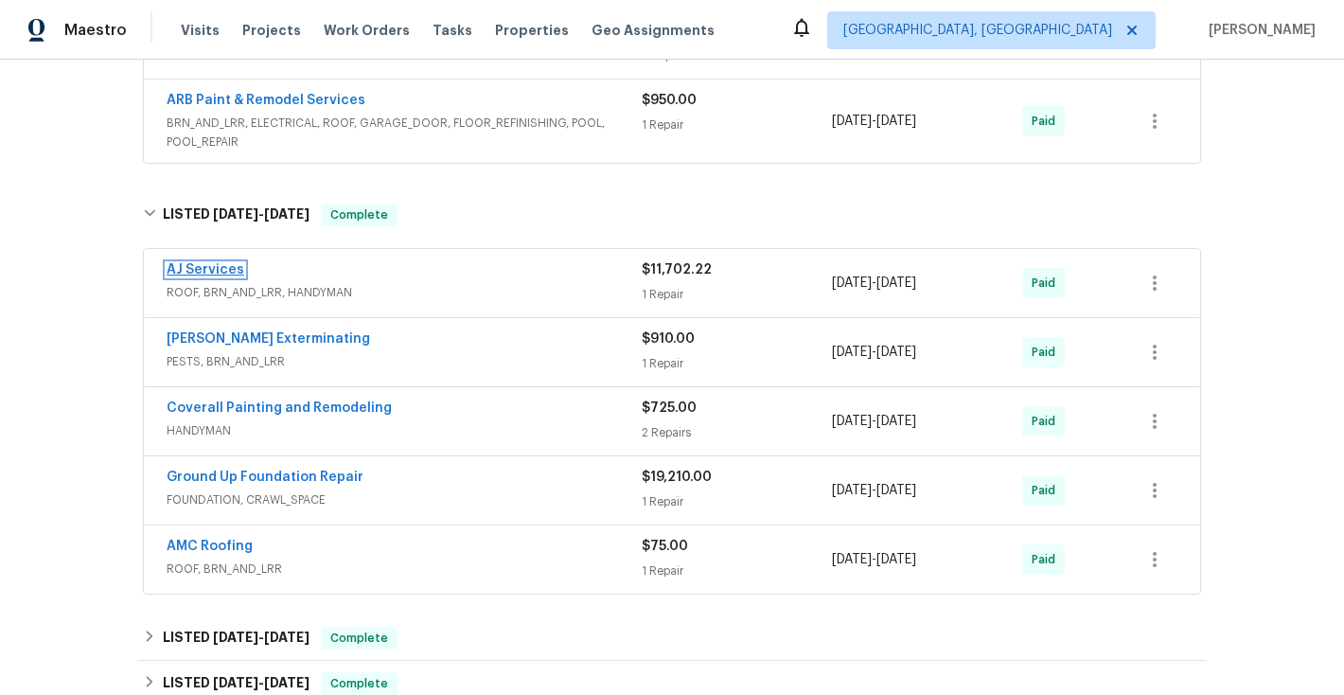
click at [215, 272] on link "AJ Services" at bounding box center [206, 269] width 78 height 13
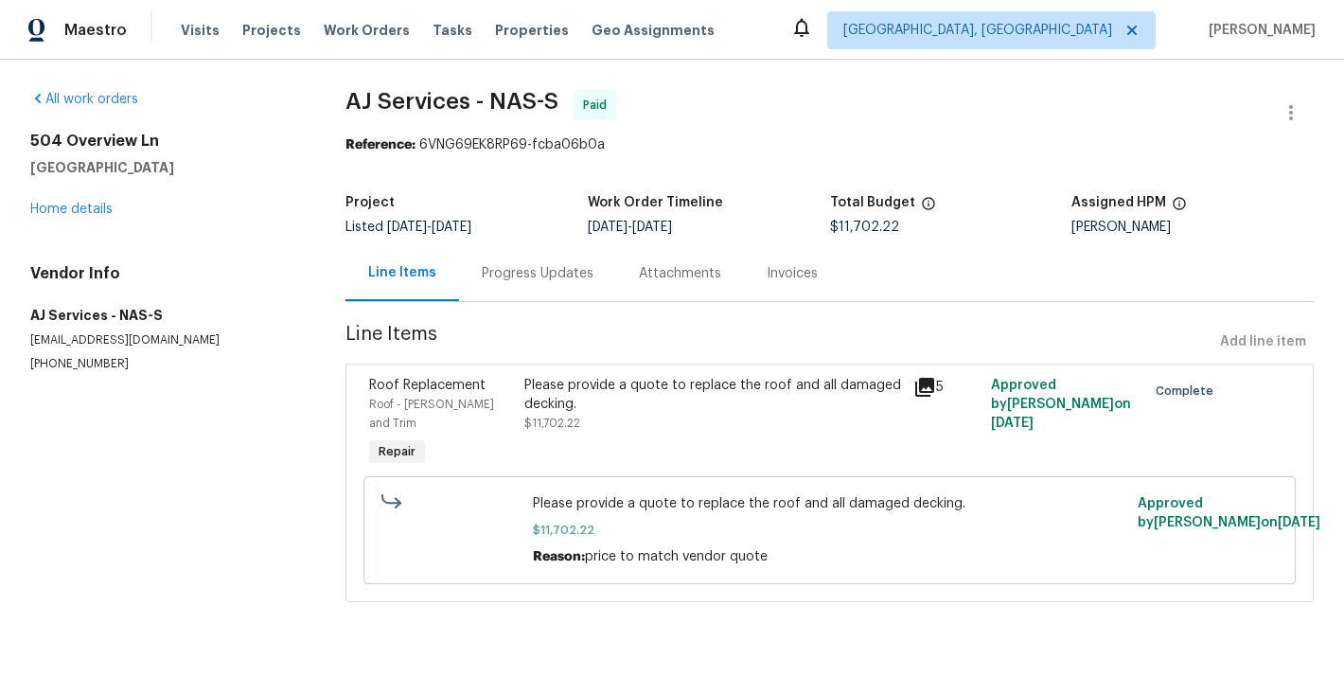
click at [794, 274] on div "Invoices" at bounding box center [792, 273] width 51 height 19
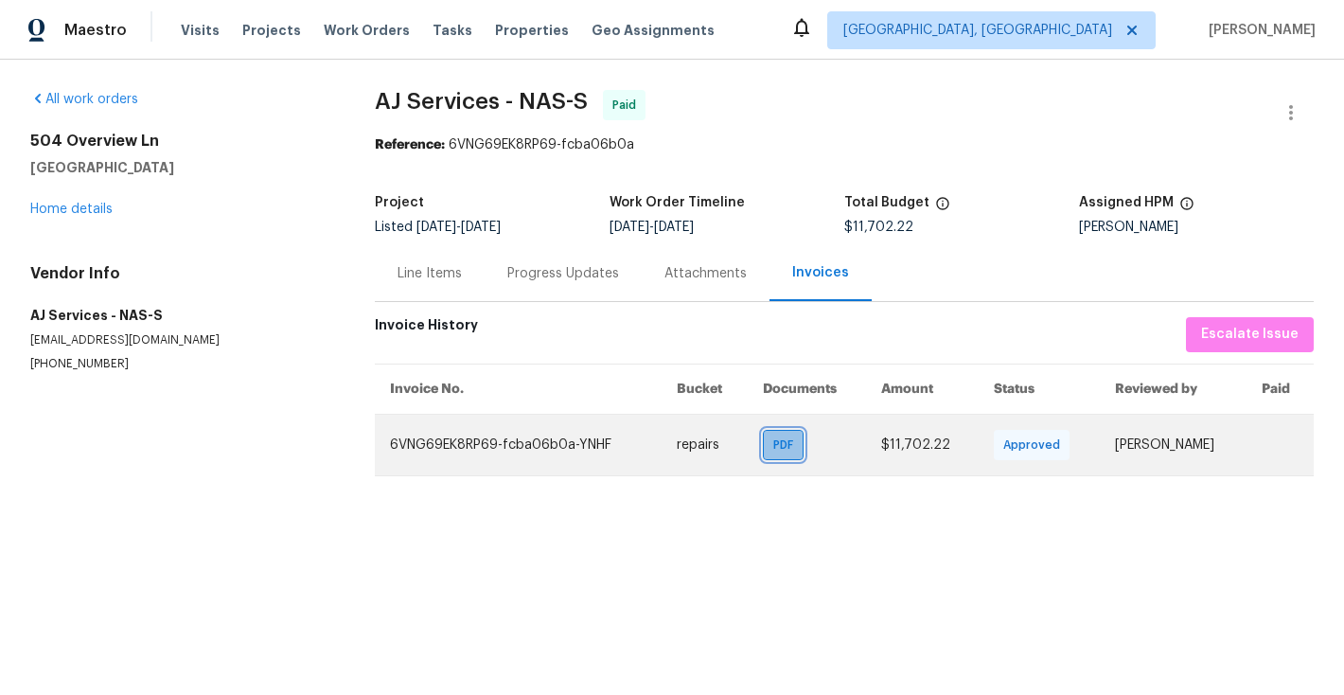
click at [776, 446] on span "PDF" at bounding box center [786, 444] width 27 height 19
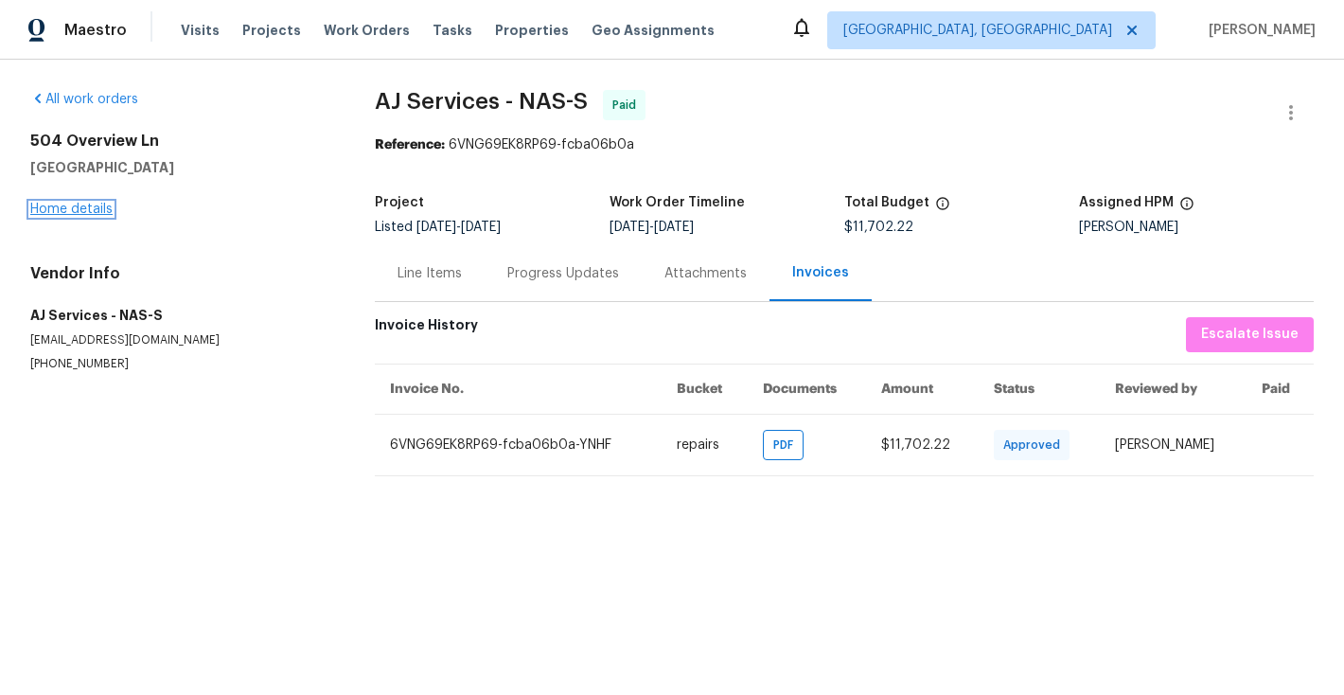
click at [68, 213] on link "Home details" at bounding box center [71, 209] width 82 height 13
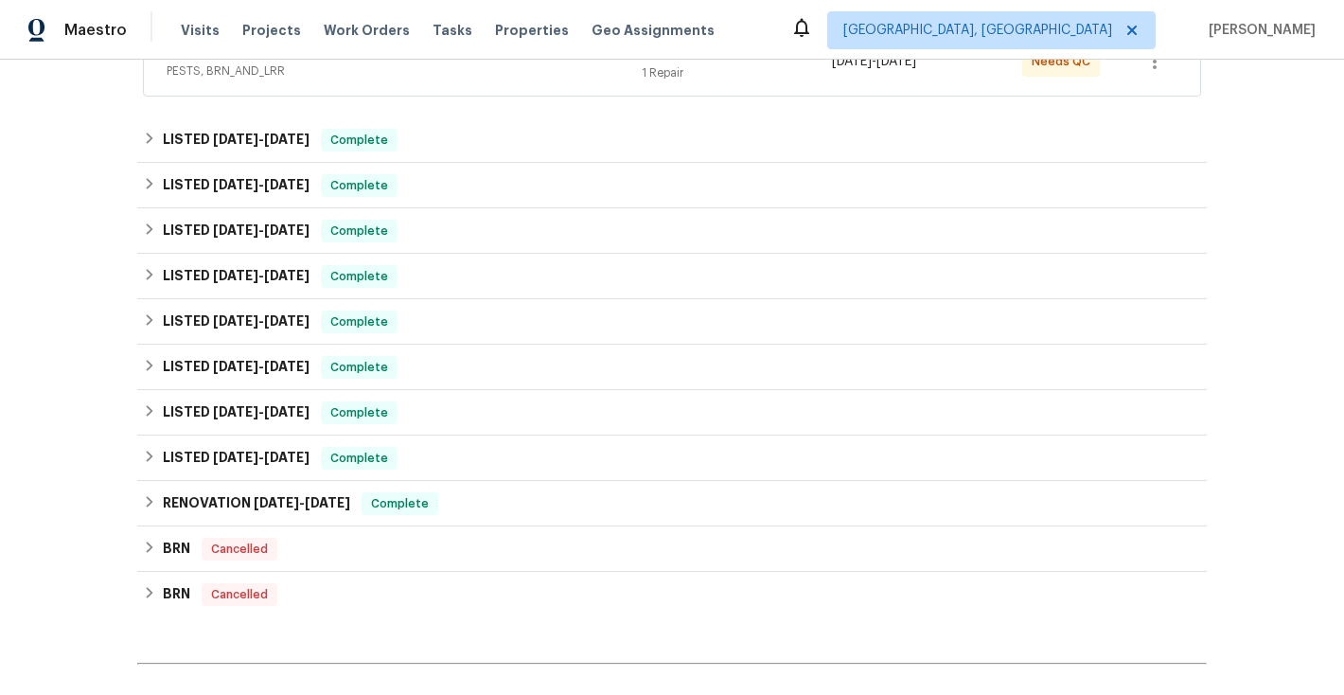
scroll to position [430, 0]
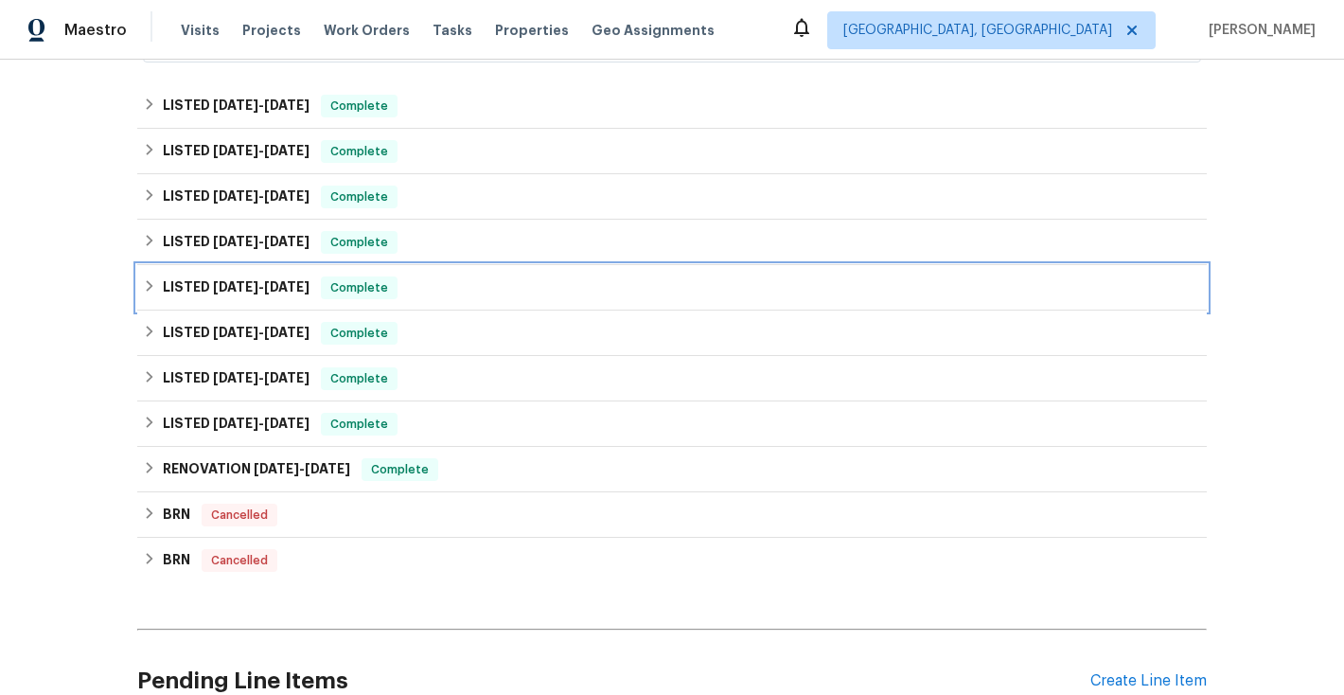
click at [146, 287] on icon at bounding box center [149, 285] width 13 height 13
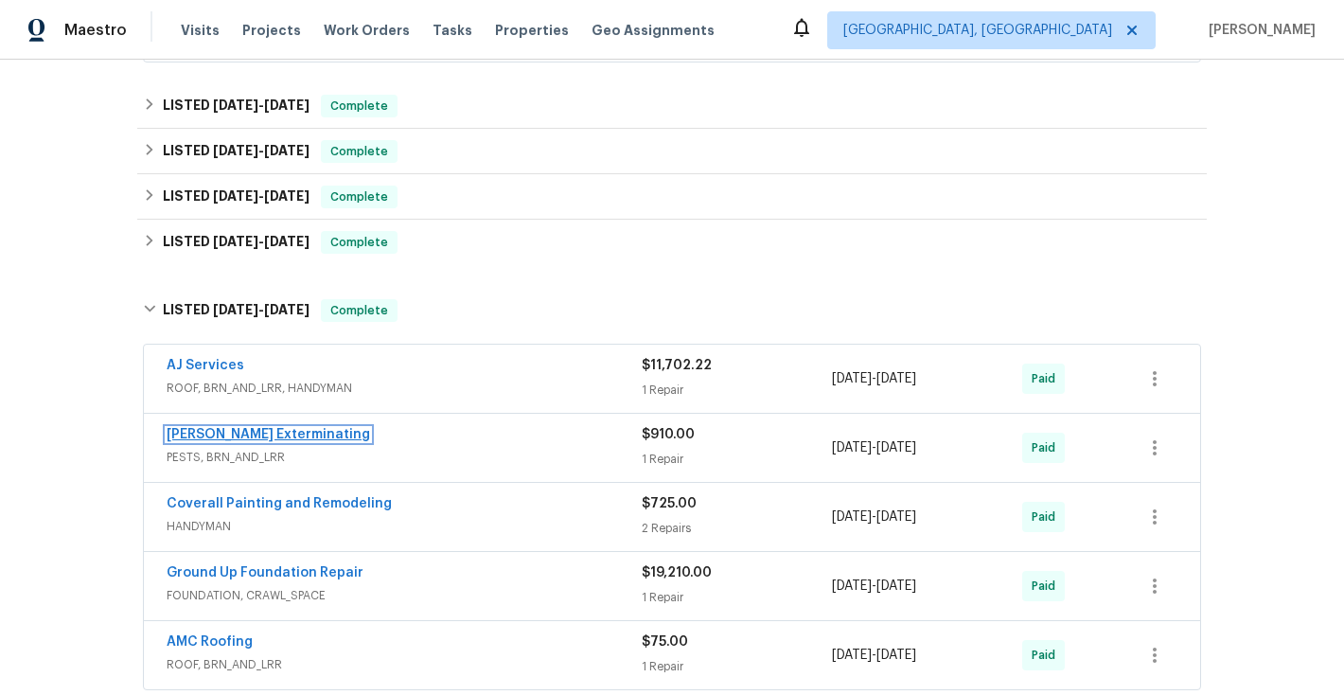
click at [225, 432] on link "[PERSON_NAME] Exterminating" at bounding box center [268, 434] width 203 height 13
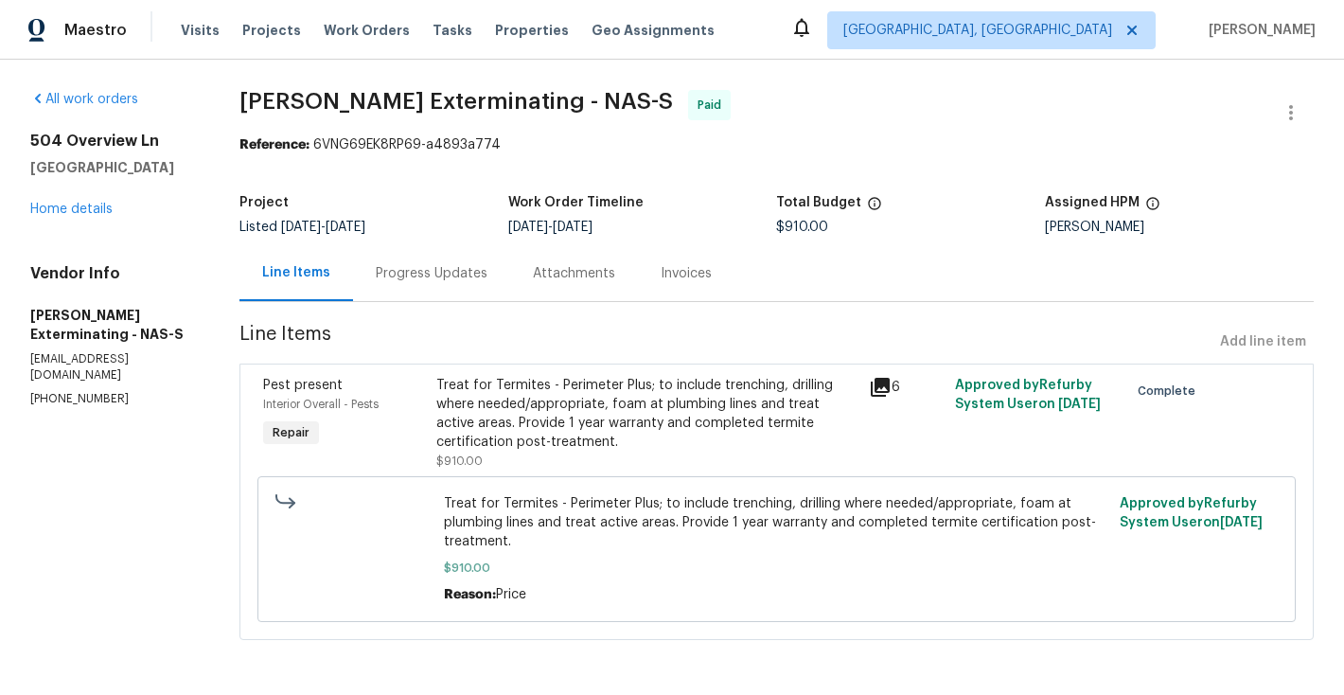
click at [680, 273] on div "Invoices" at bounding box center [686, 273] width 51 height 19
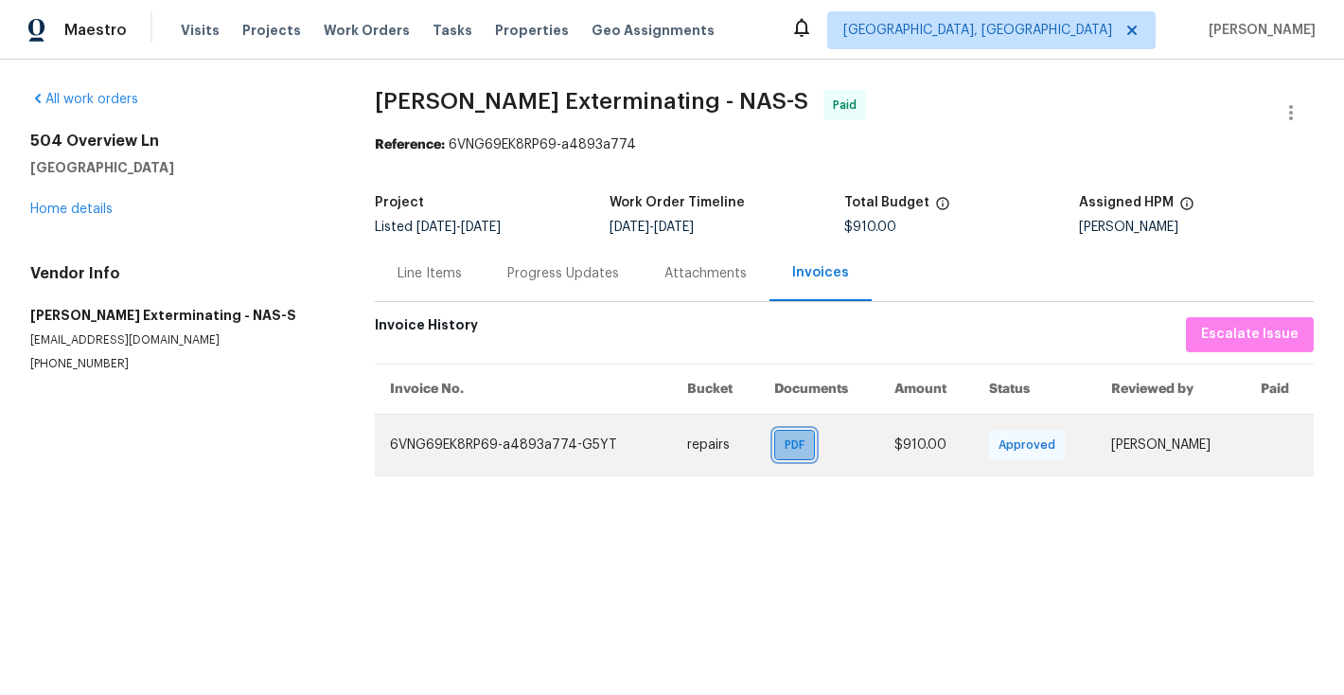
click at [790, 453] on span "PDF" at bounding box center [797, 444] width 27 height 19
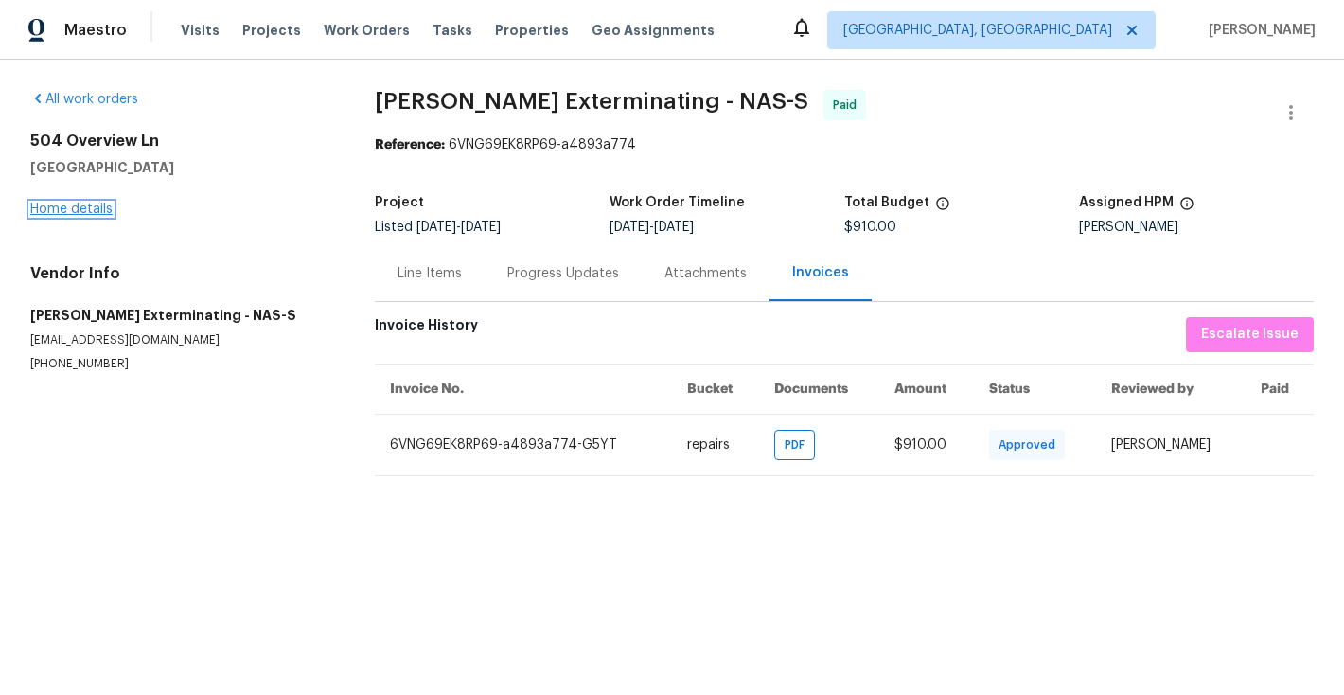
click at [88, 213] on link "Home details" at bounding box center [71, 209] width 82 height 13
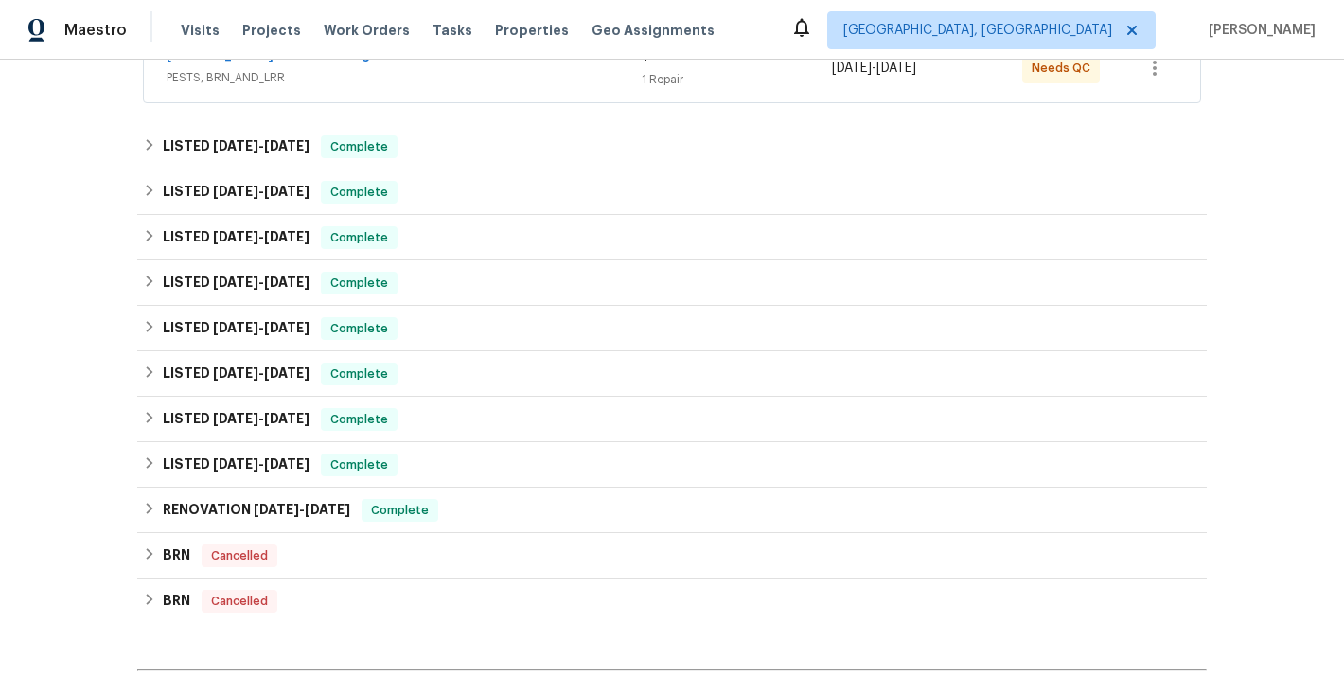
scroll to position [390, 0]
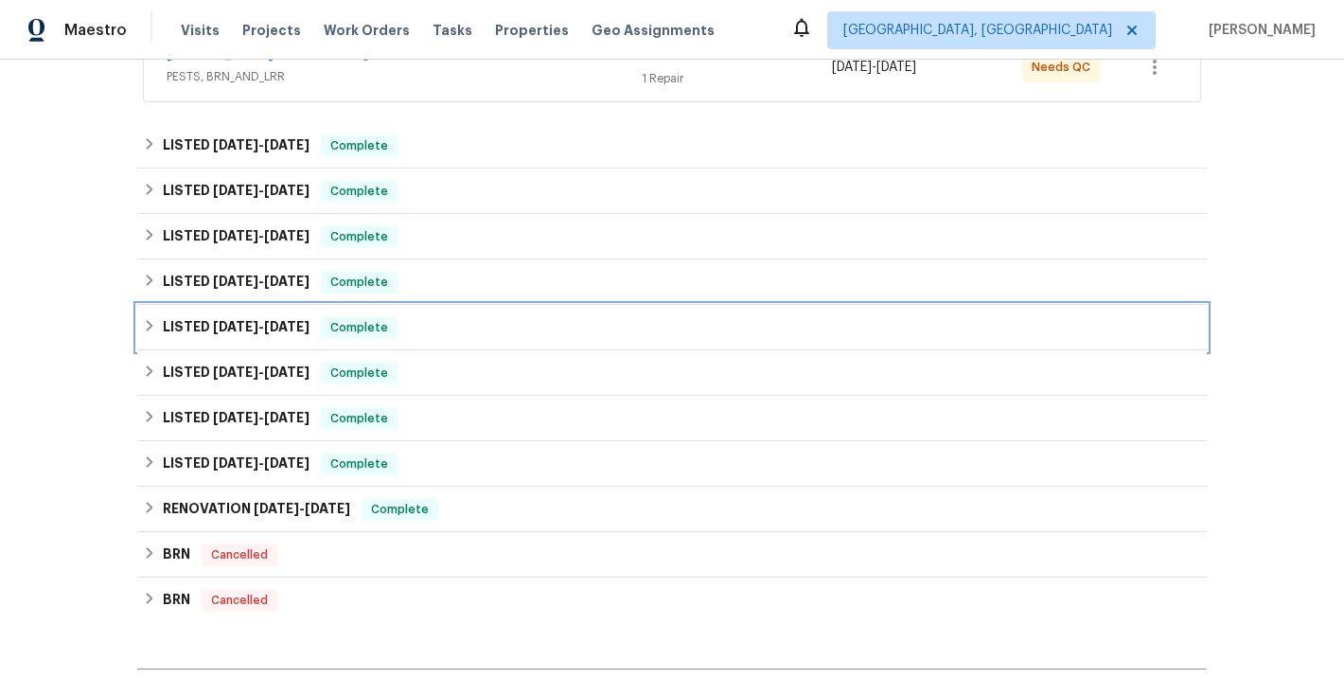
click at [140, 328] on div "LISTED [DATE] - [DATE] Complete" at bounding box center [671, 327] width 1069 height 45
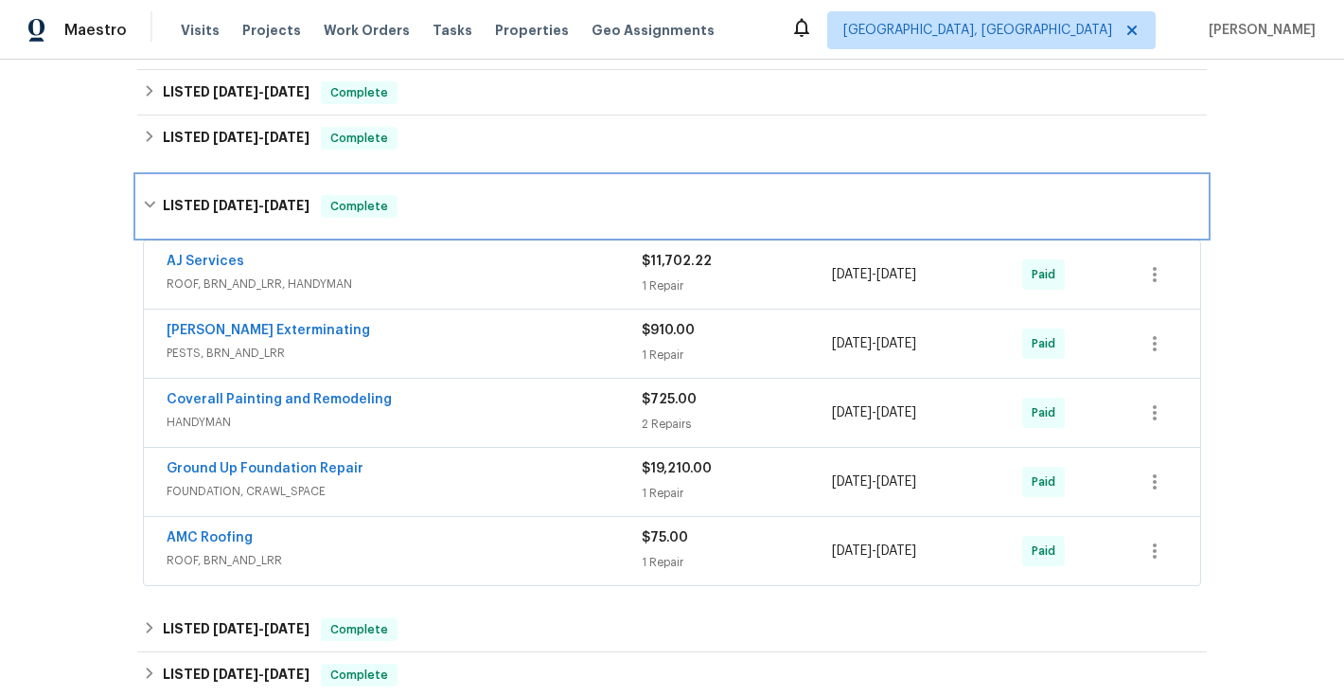
scroll to position [673, 0]
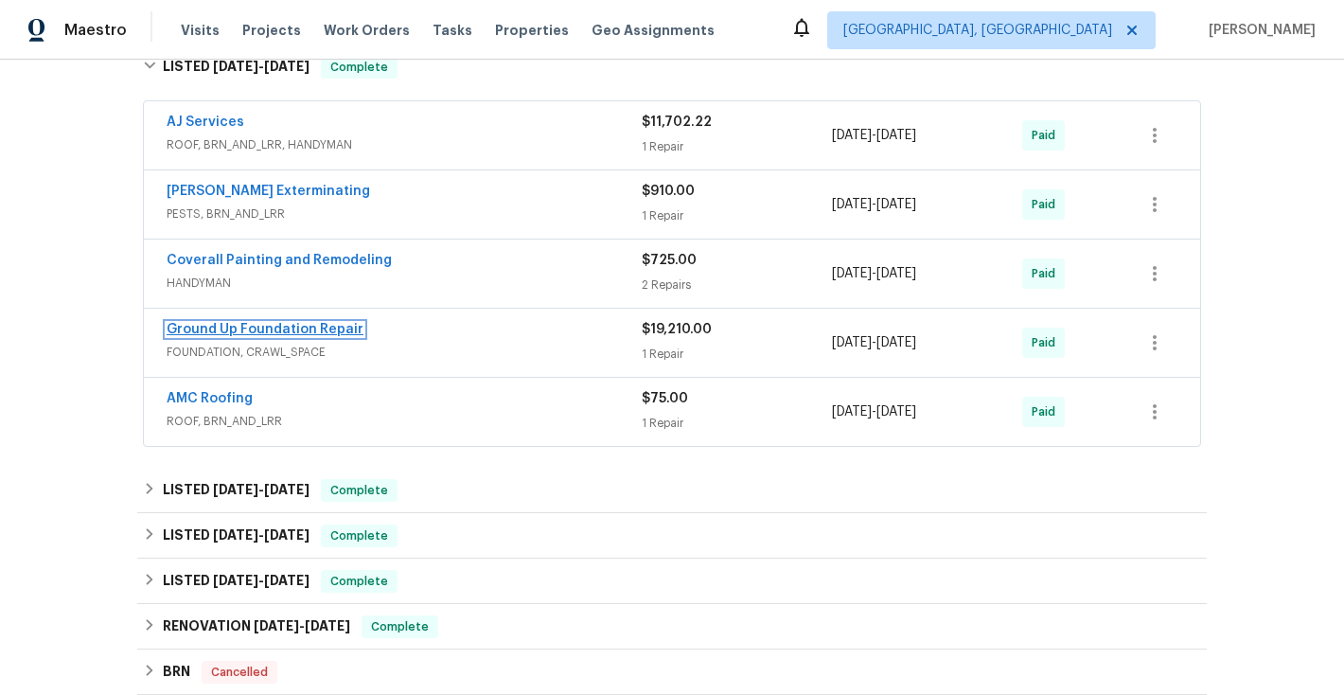
click at [268, 332] on link "Ground Up Foundation Repair" at bounding box center [265, 329] width 197 height 13
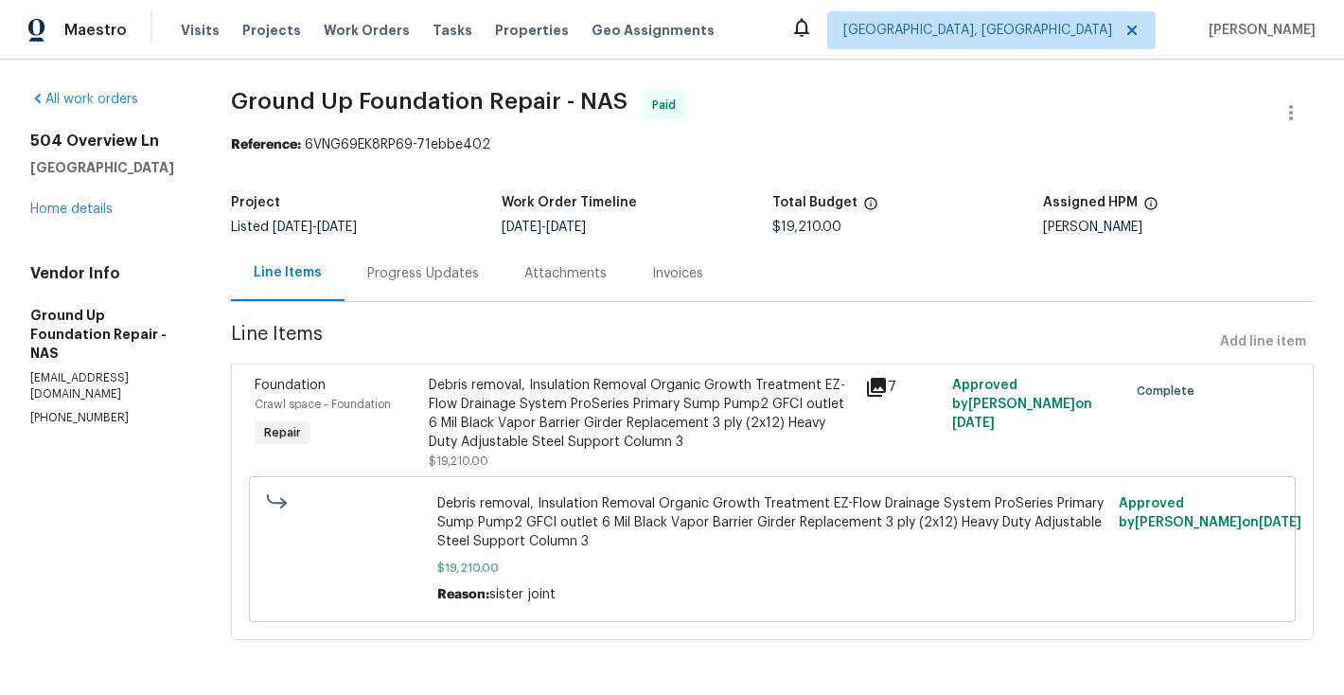
click at [652, 277] on div "Invoices" at bounding box center [677, 273] width 51 height 19
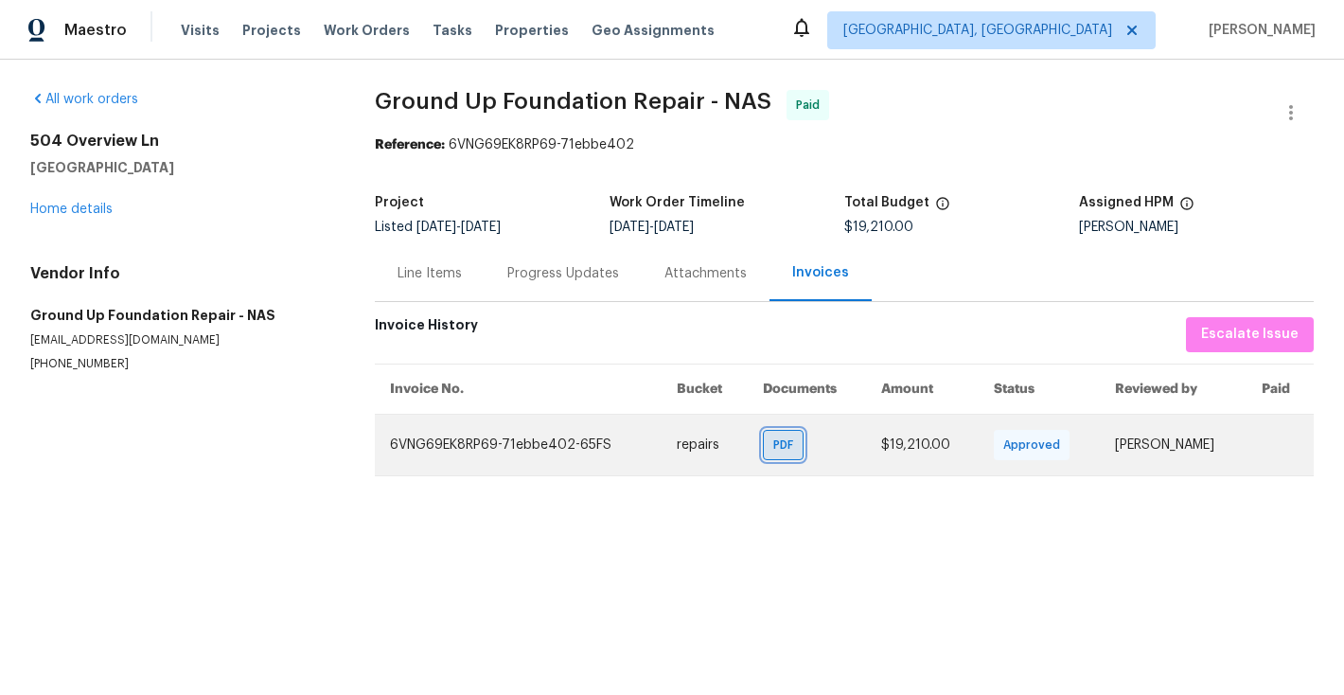
click at [773, 449] on span "PDF" at bounding box center [786, 444] width 27 height 19
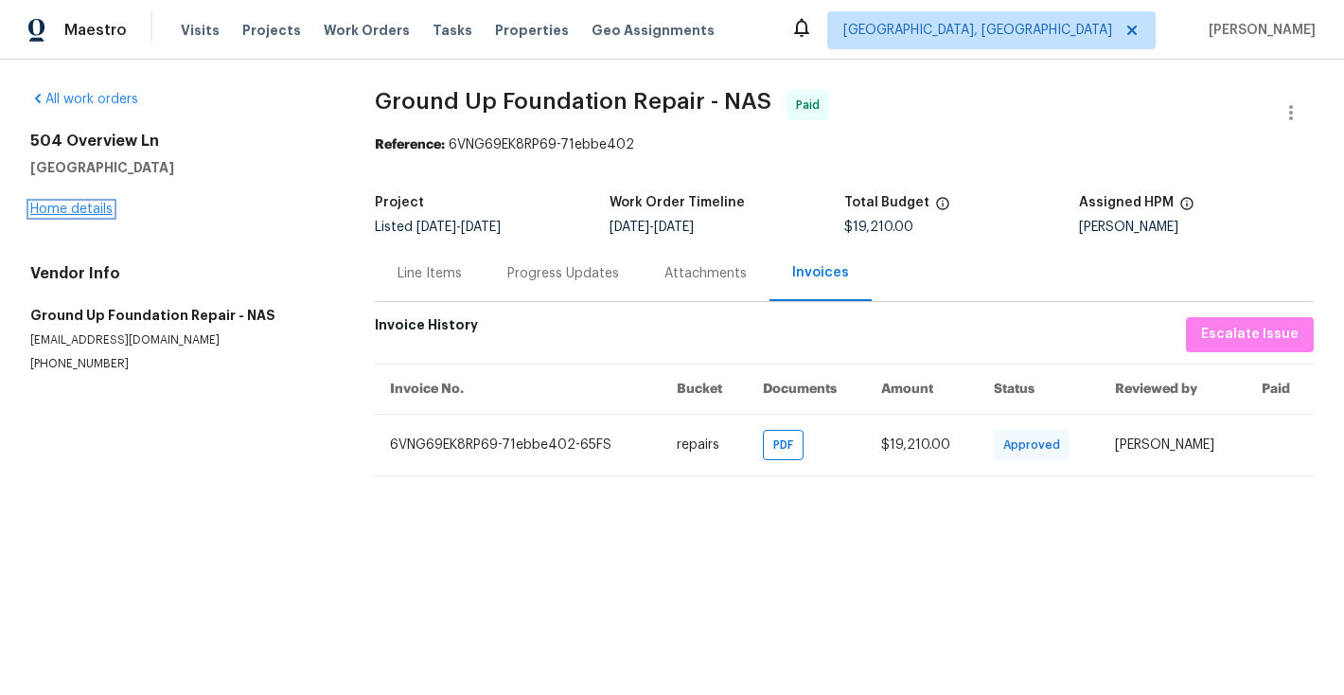
click at [69, 213] on link "Home details" at bounding box center [71, 209] width 82 height 13
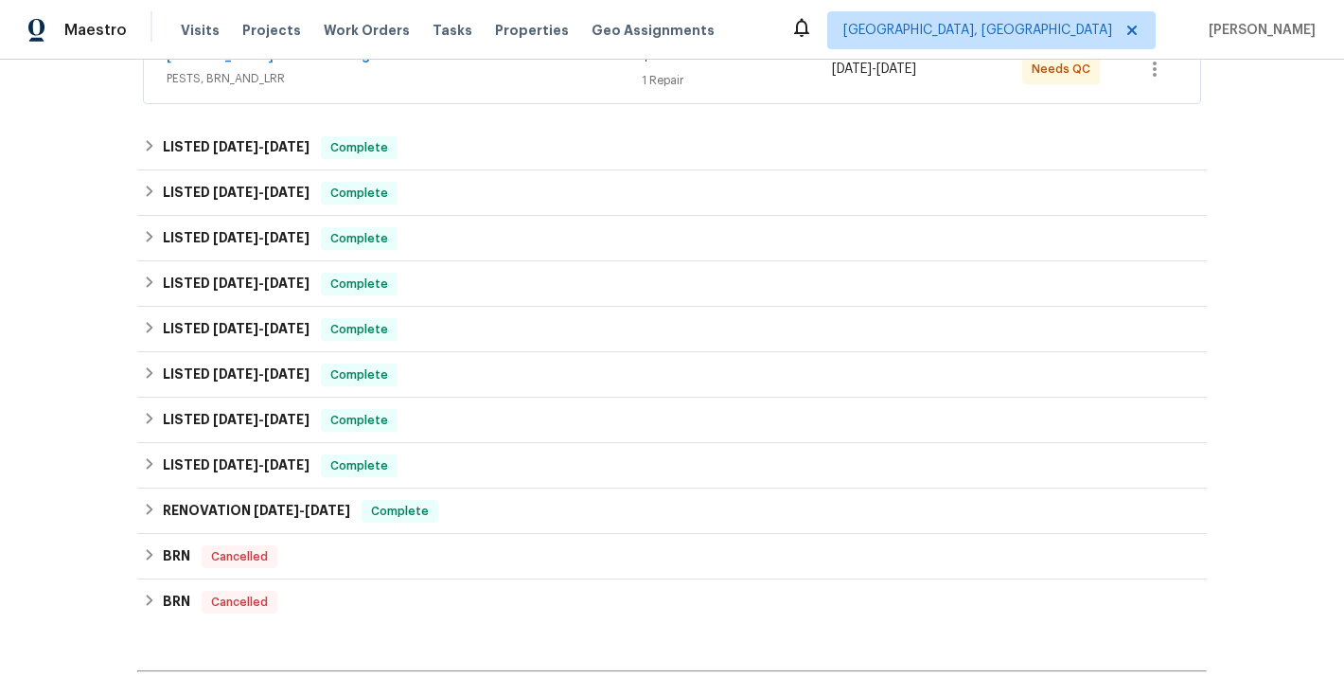
scroll to position [392, 0]
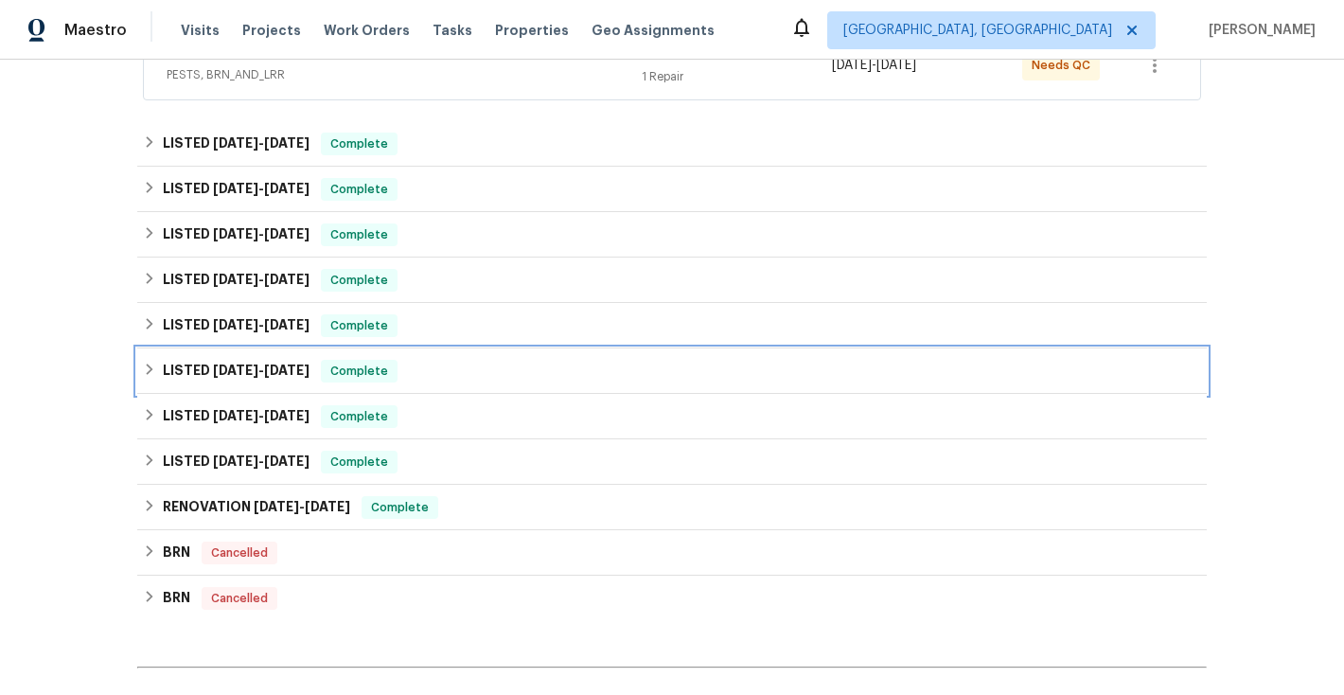
click at [149, 369] on icon at bounding box center [149, 368] width 13 height 13
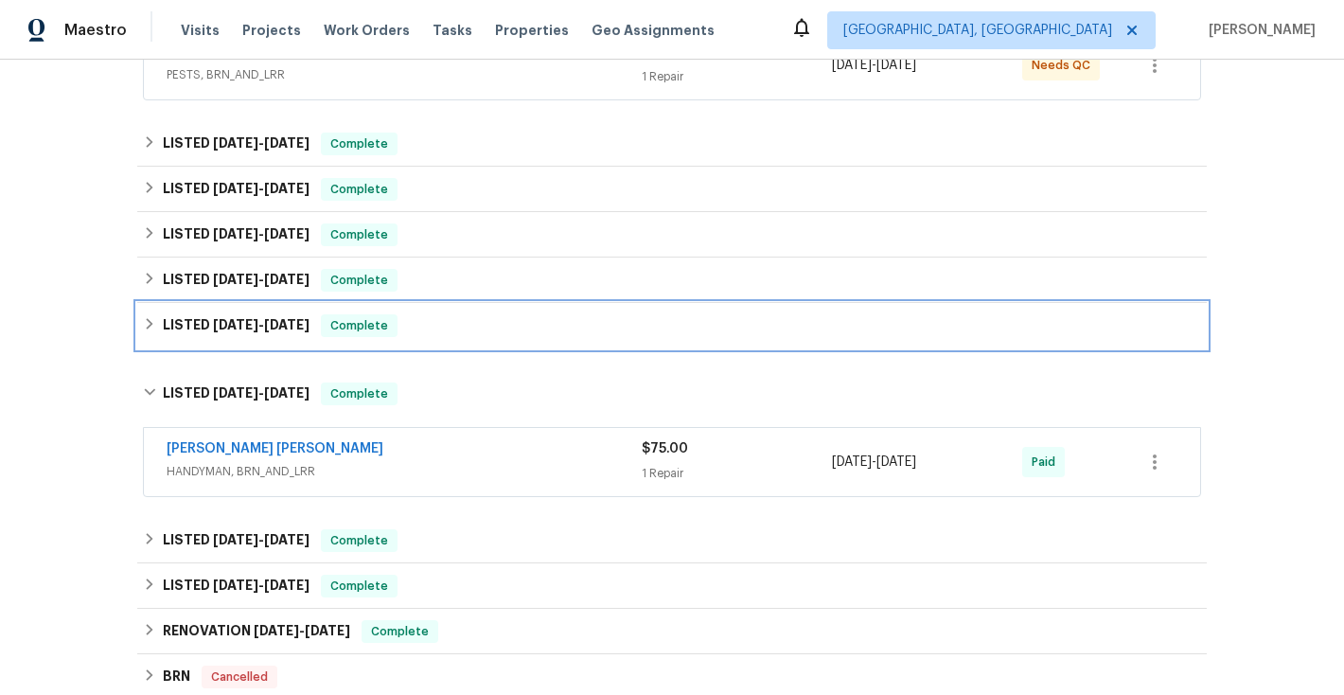
click at [151, 322] on icon at bounding box center [149, 323] width 13 height 13
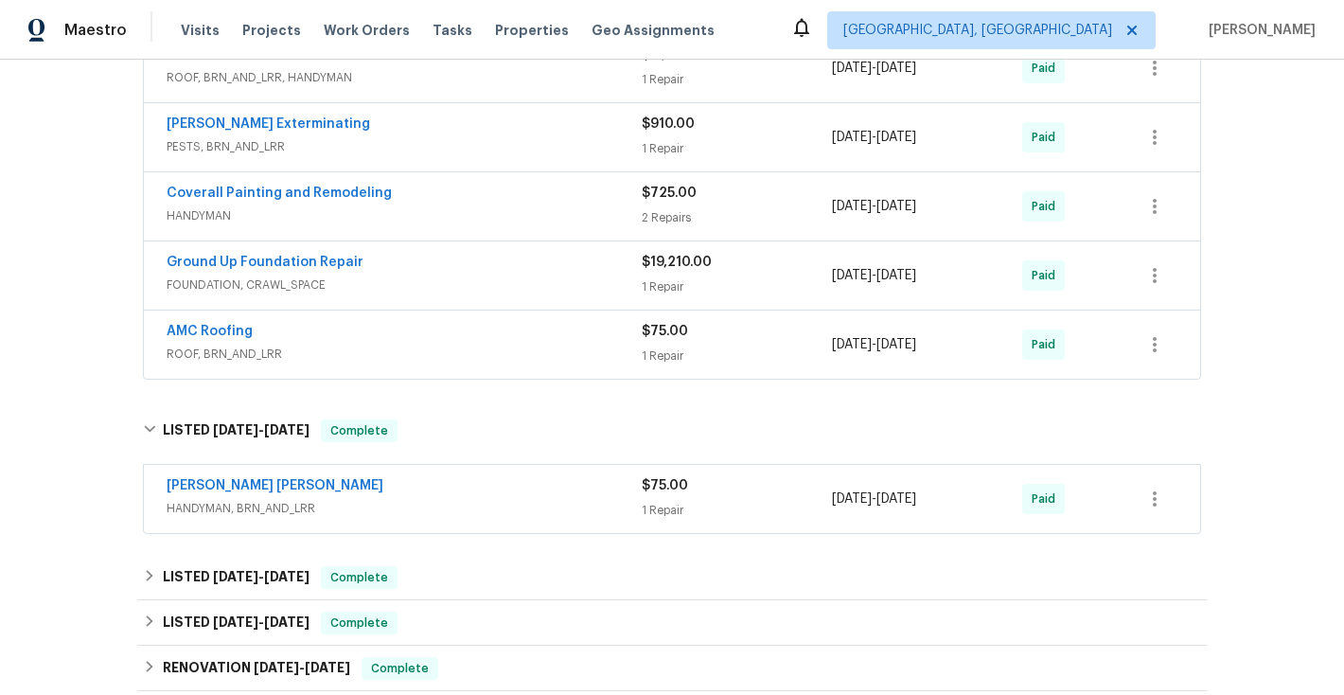
scroll to position [741, 0]
click at [220, 334] on link "AMC Roofing" at bounding box center [210, 330] width 86 height 13
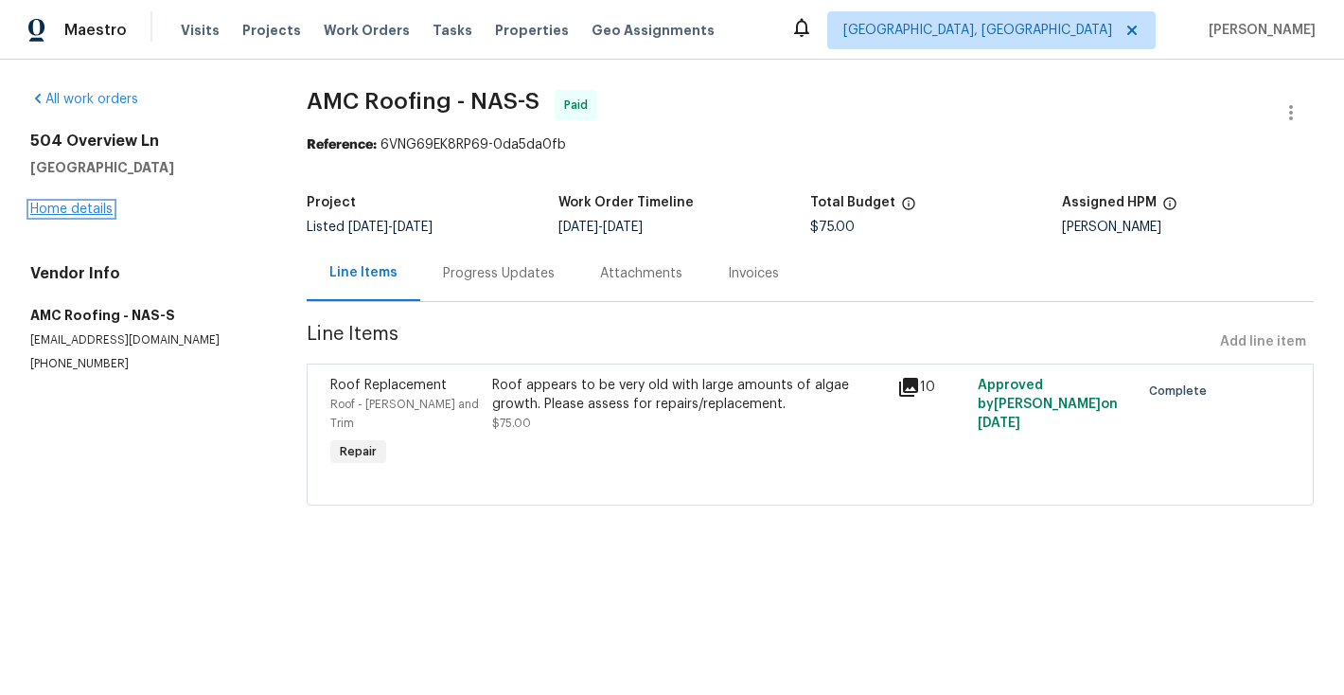
click at [90, 210] on link "Home details" at bounding box center [71, 209] width 82 height 13
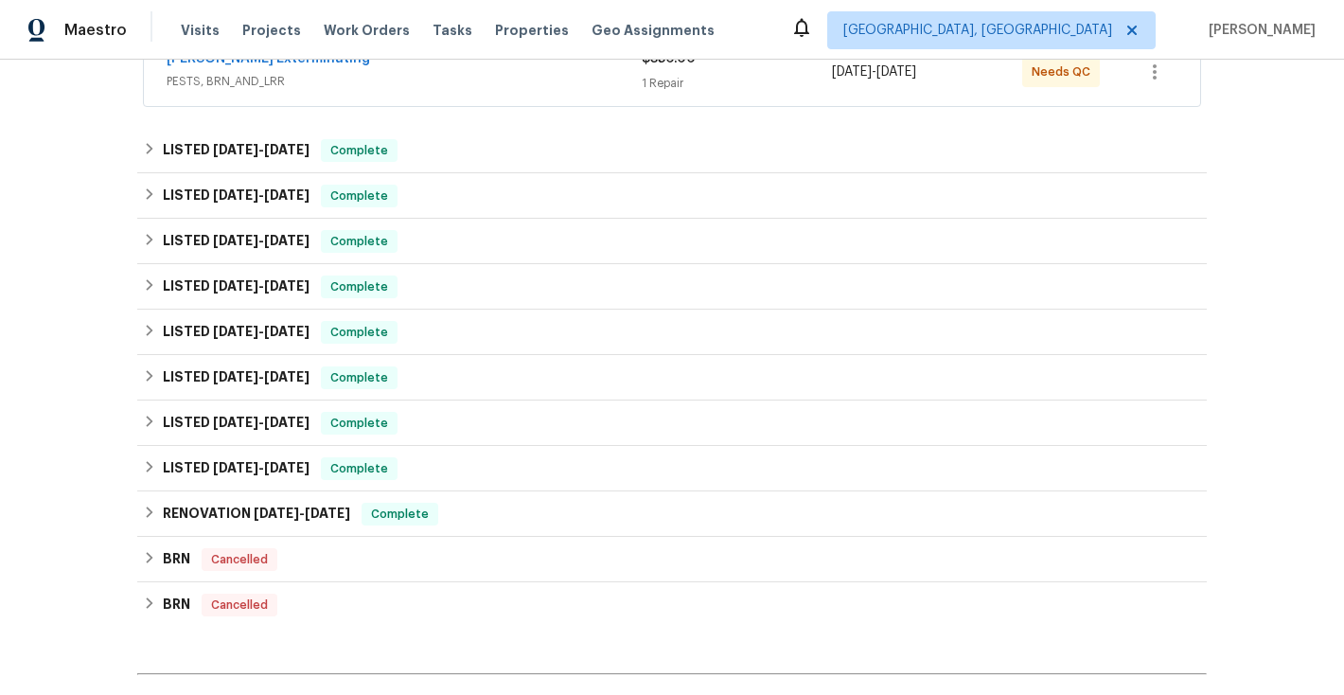
scroll to position [412, 0]
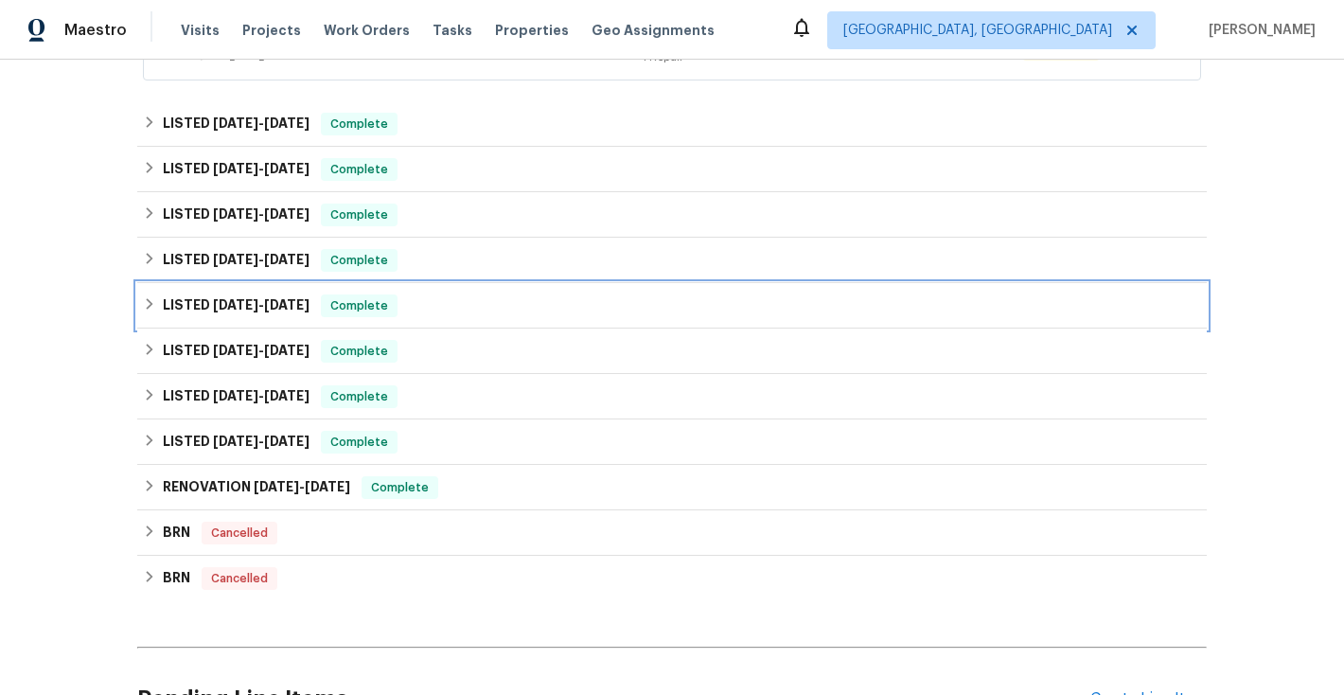
click at [152, 318] on div "LISTED [DATE] - [DATE] Complete" at bounding box center [671, 305] width 1069 height 45
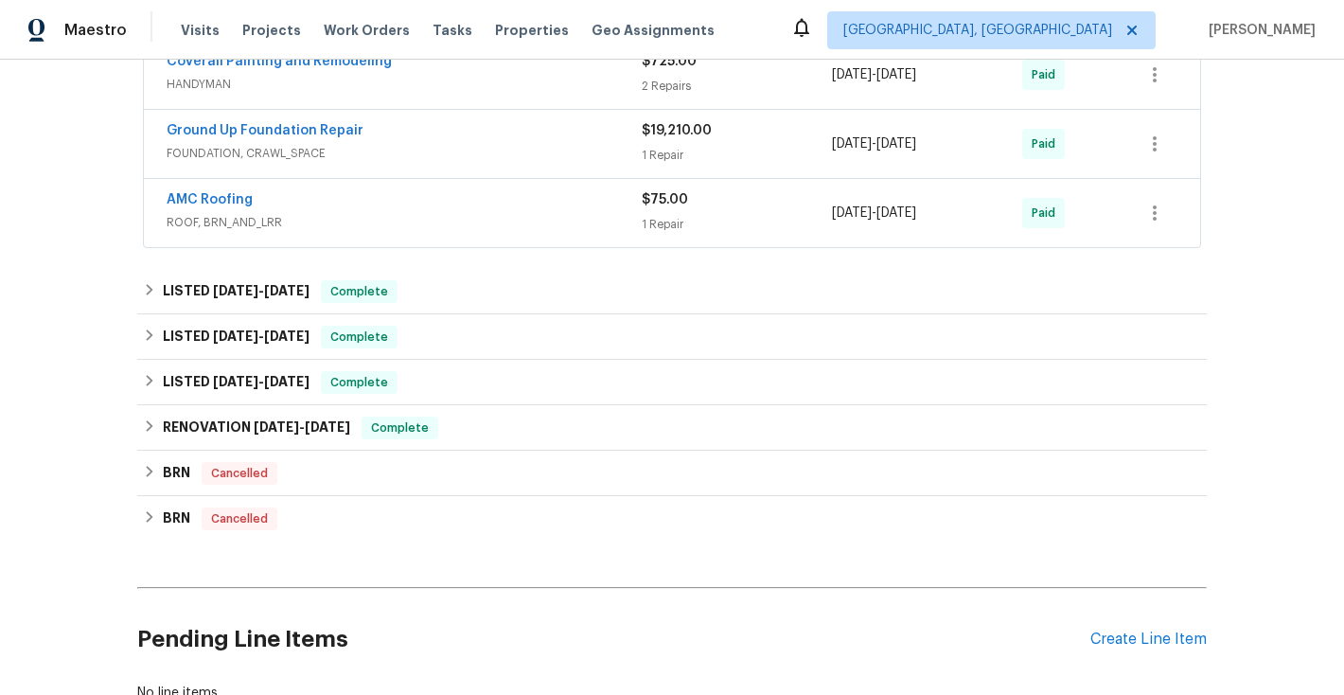
scroll to position [875, 0]
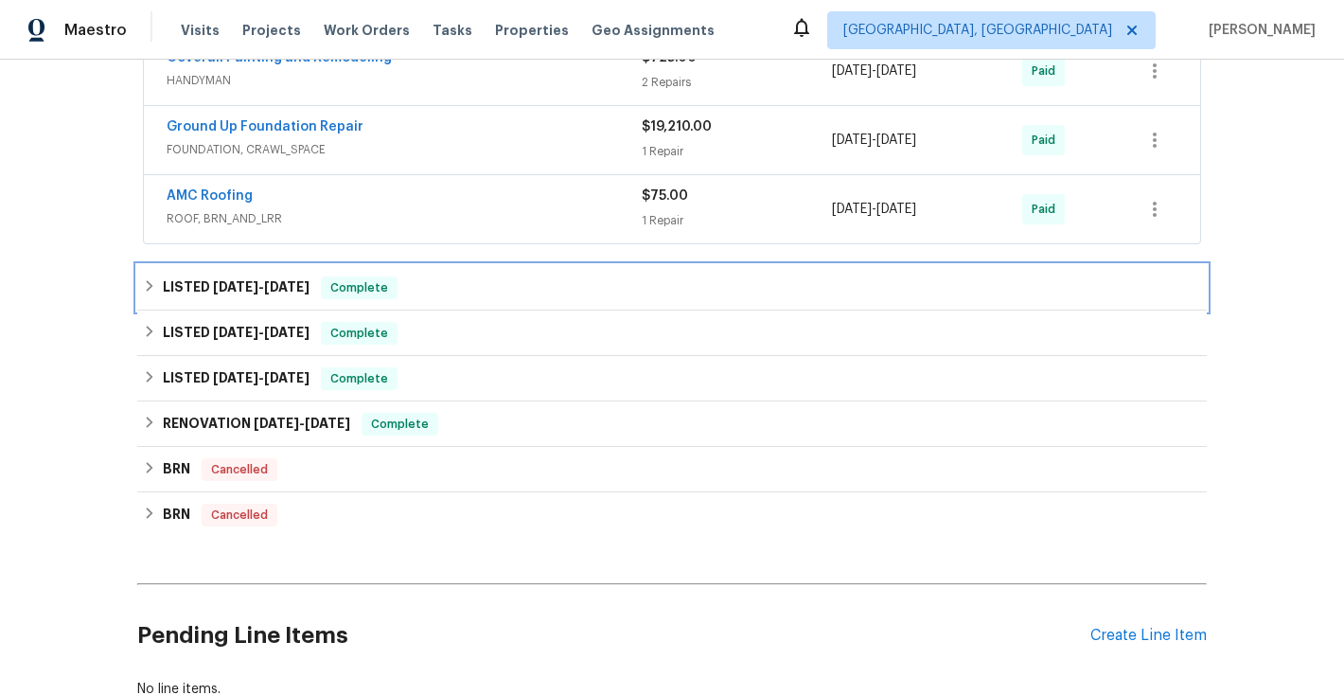
click at [155, 291] on icon at bounding box center [149, 285] width 13 height 13
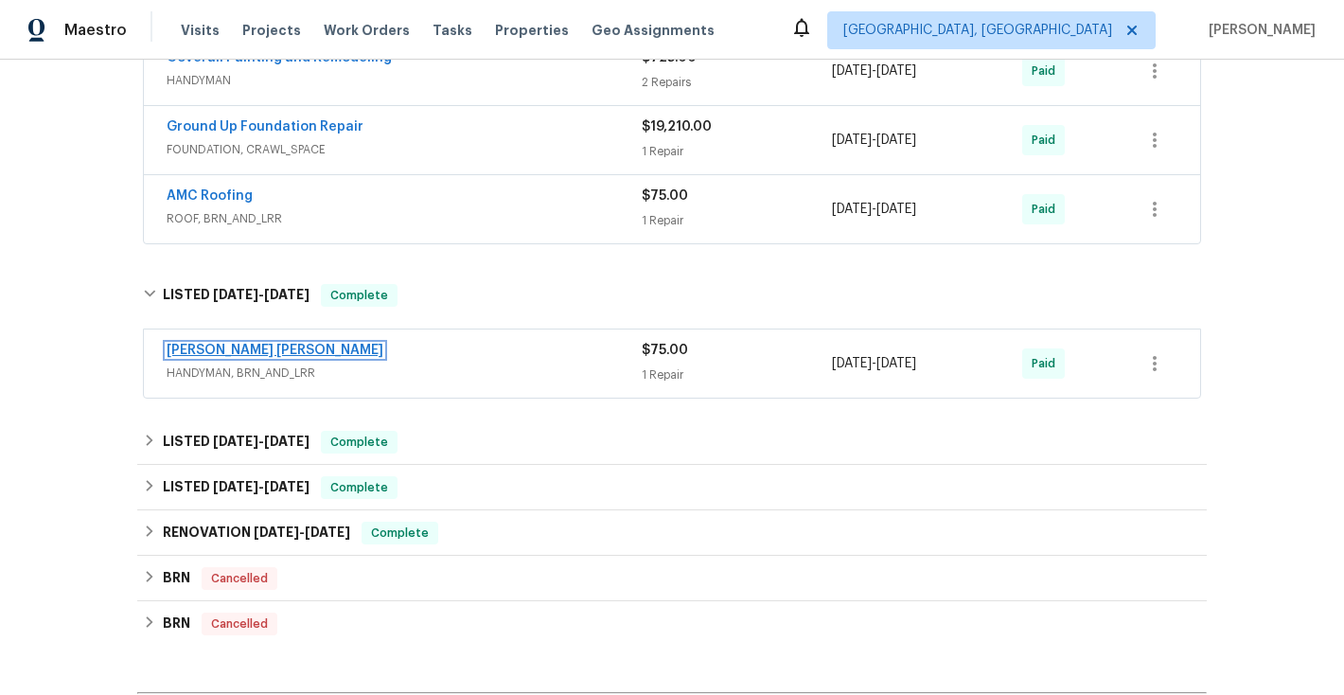
click at [234, 356] on link "[PERSON_NAME] [PERSON_NAME]" at bounding box center [275, 350] width 217 height 13
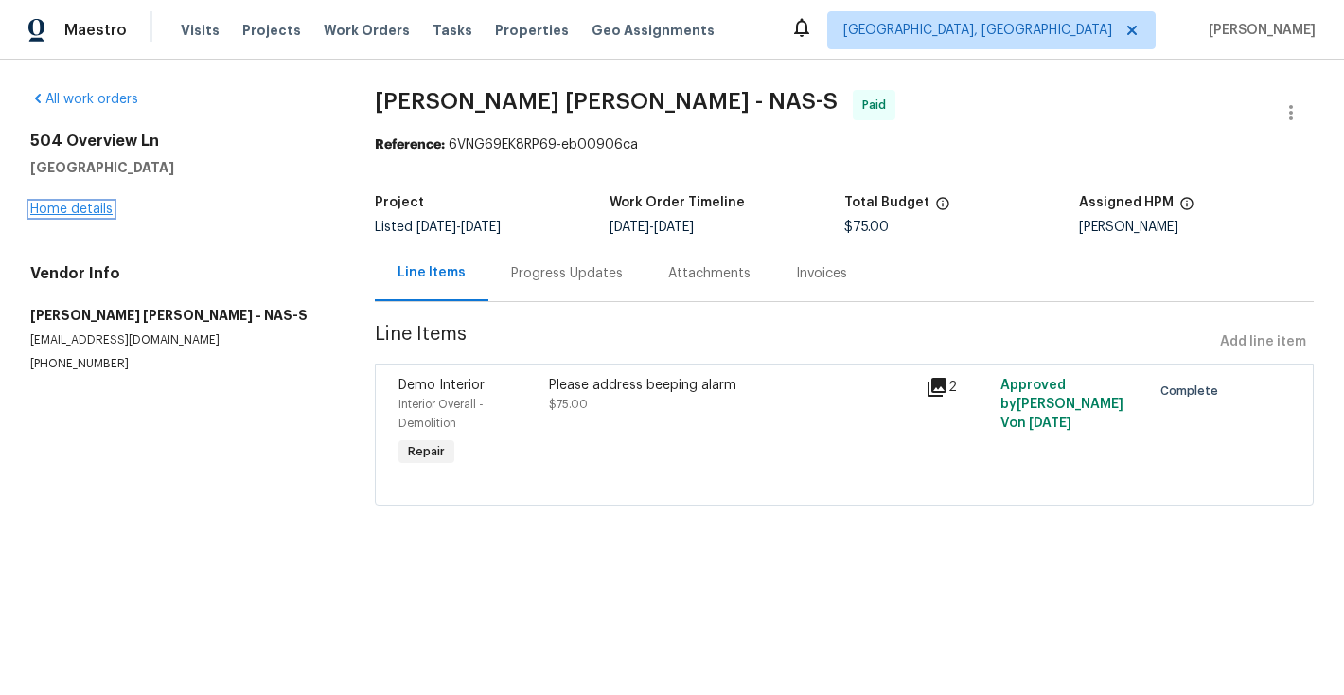
click at [86, 214] on link "Home details" at bounding box center [71, 209] width 82 height 13
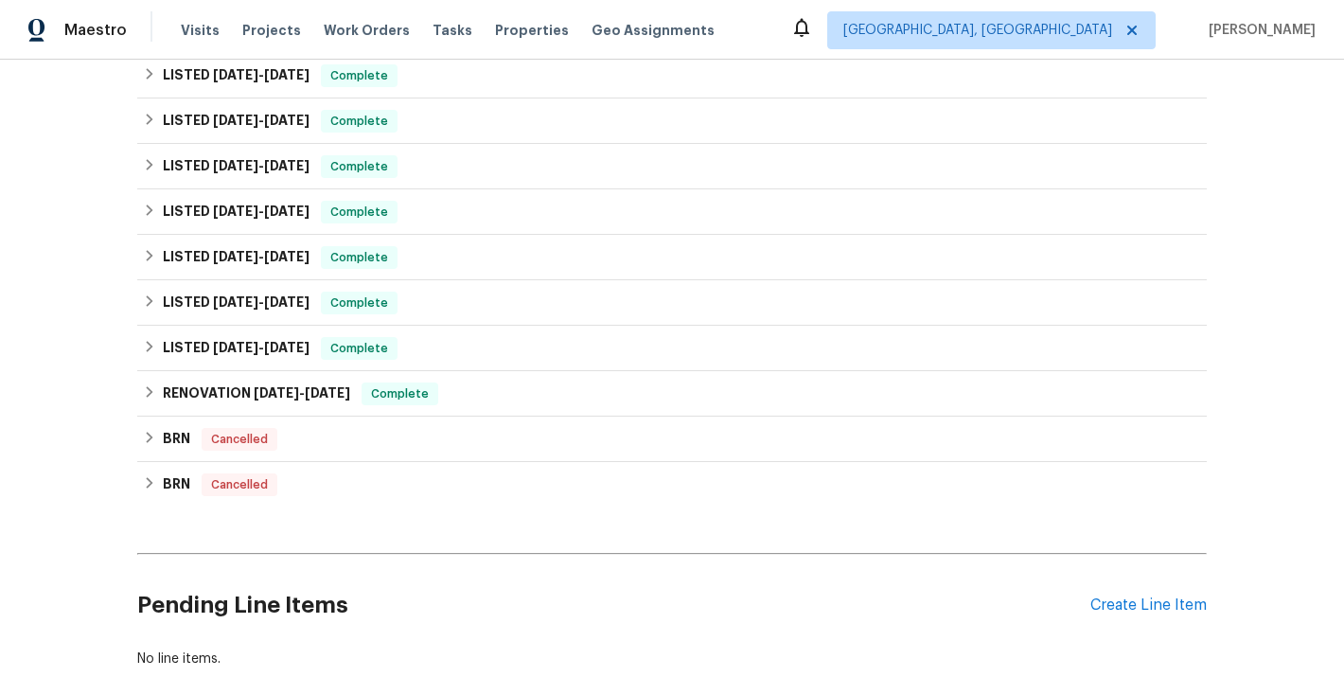
scroll to position [519, 0]
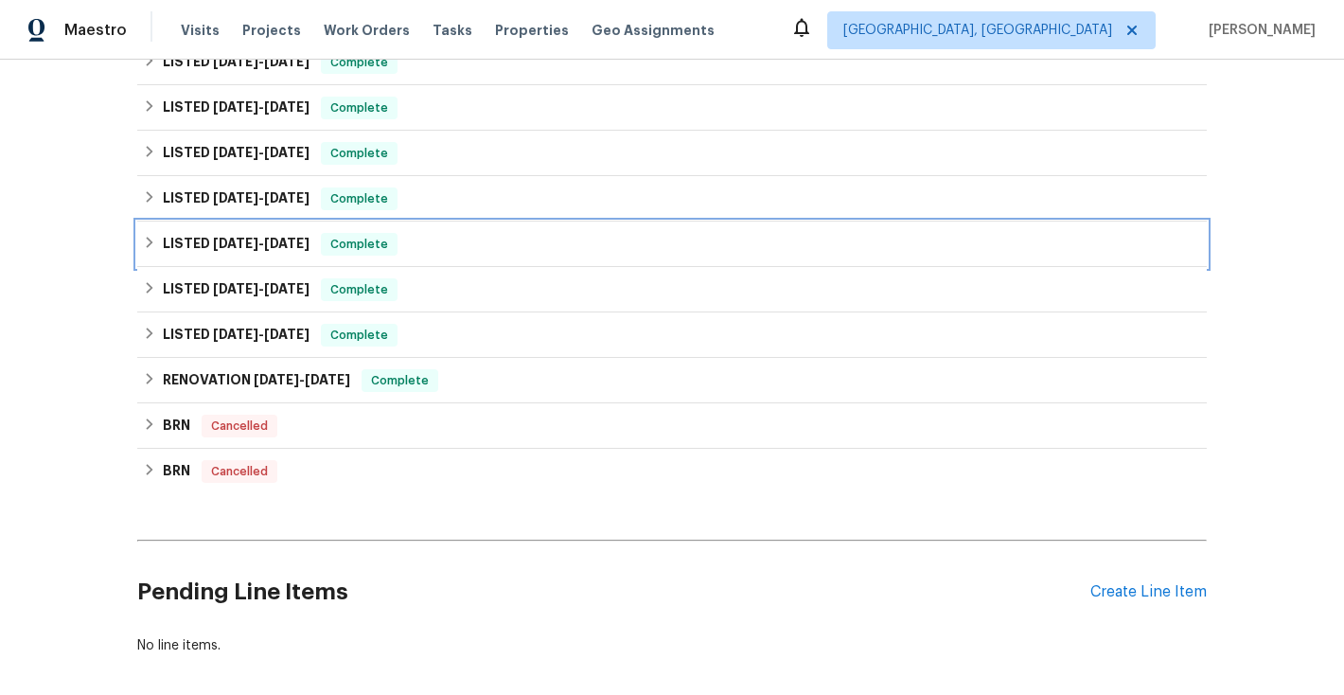
click at [150, 251] on div "LISTED [DATE] - [DATE] Complete" at bounding box center [672, 244] width 1058 height 23
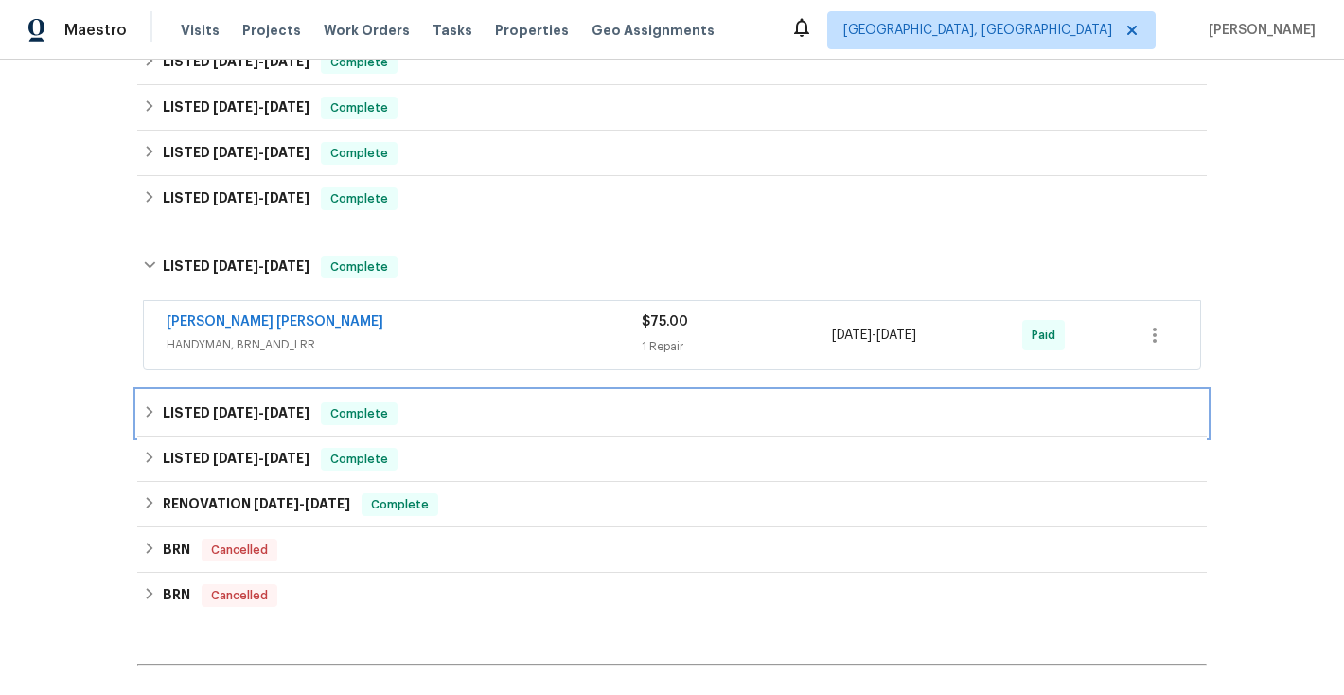
click at [154, 412] on icon at bounding box center [149, 411] width 13 height 13
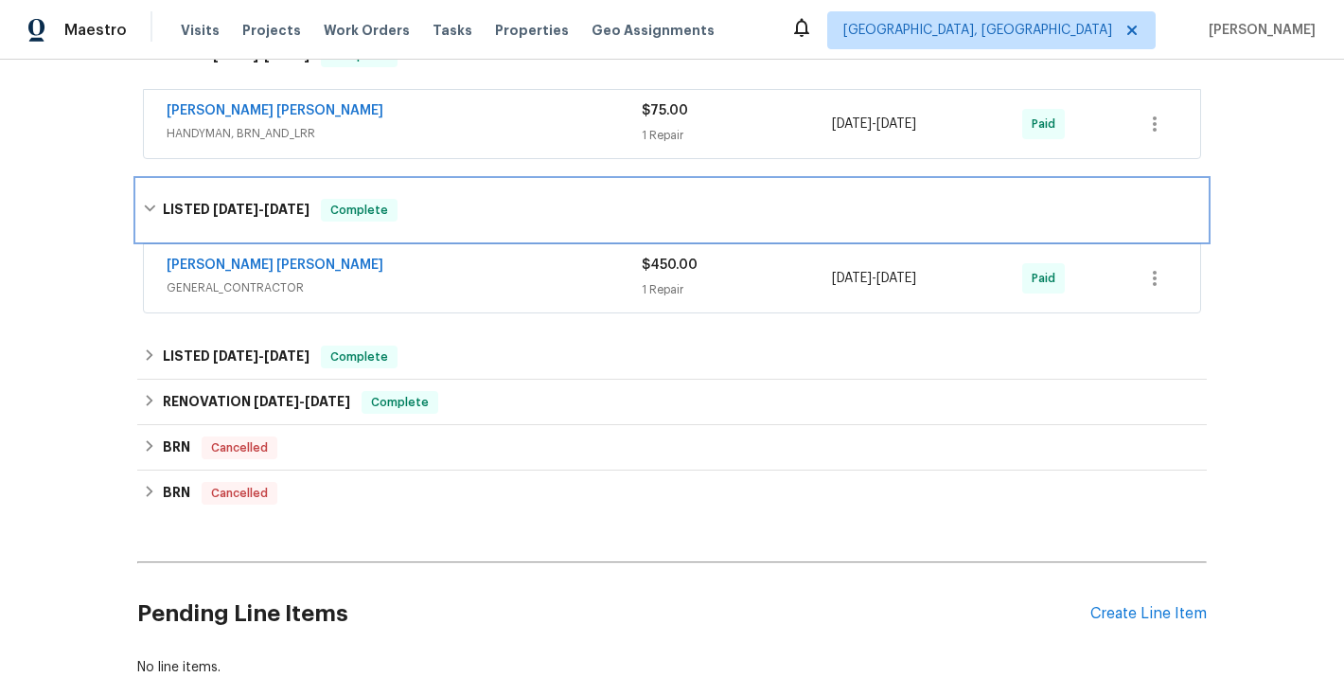
scroll to position [750, 0]
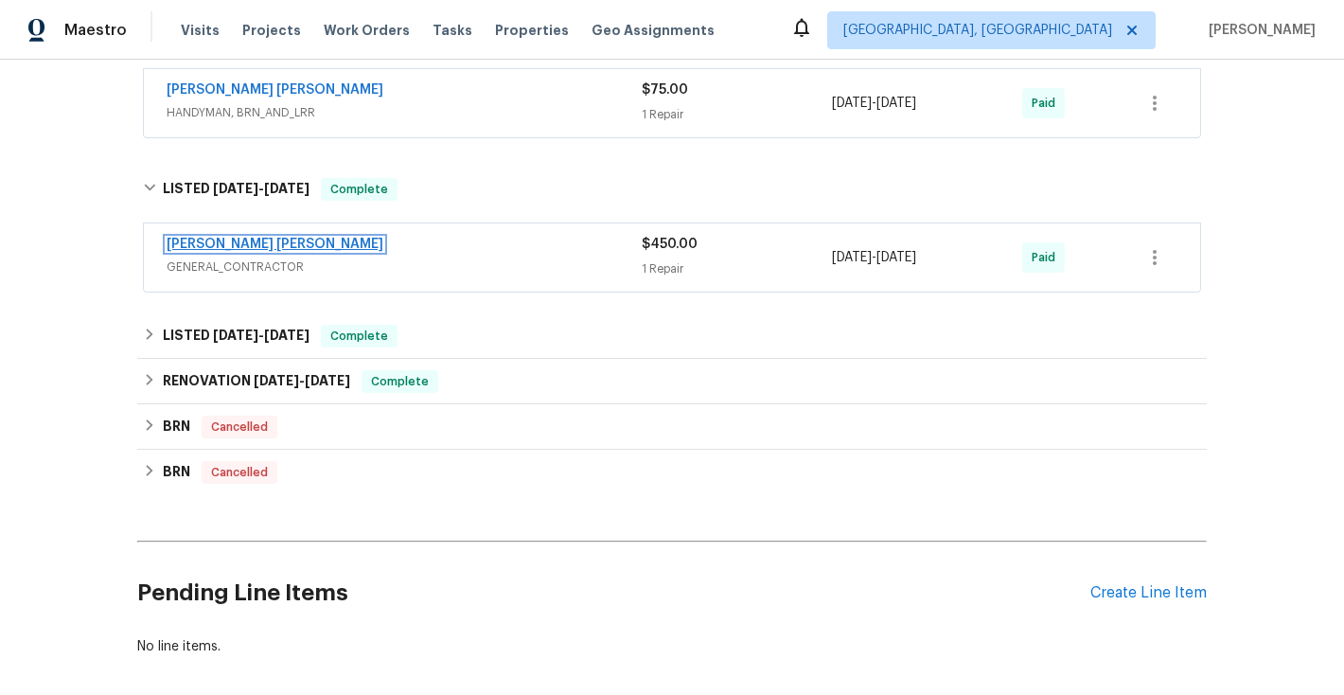
click at [268, 249] on link "[PERSON_NAME] [PERSON_NAME]" at bounding box center [275, 244] width 217 height 13
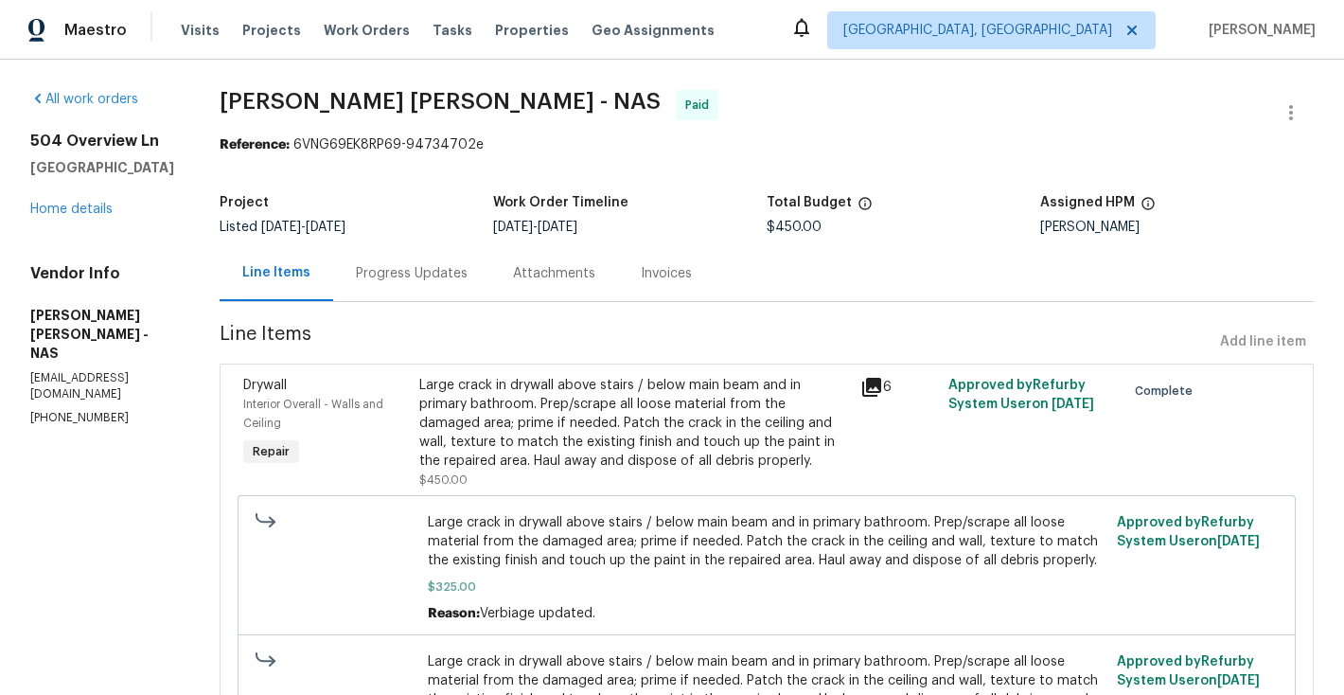
scroll to position [197, 0]
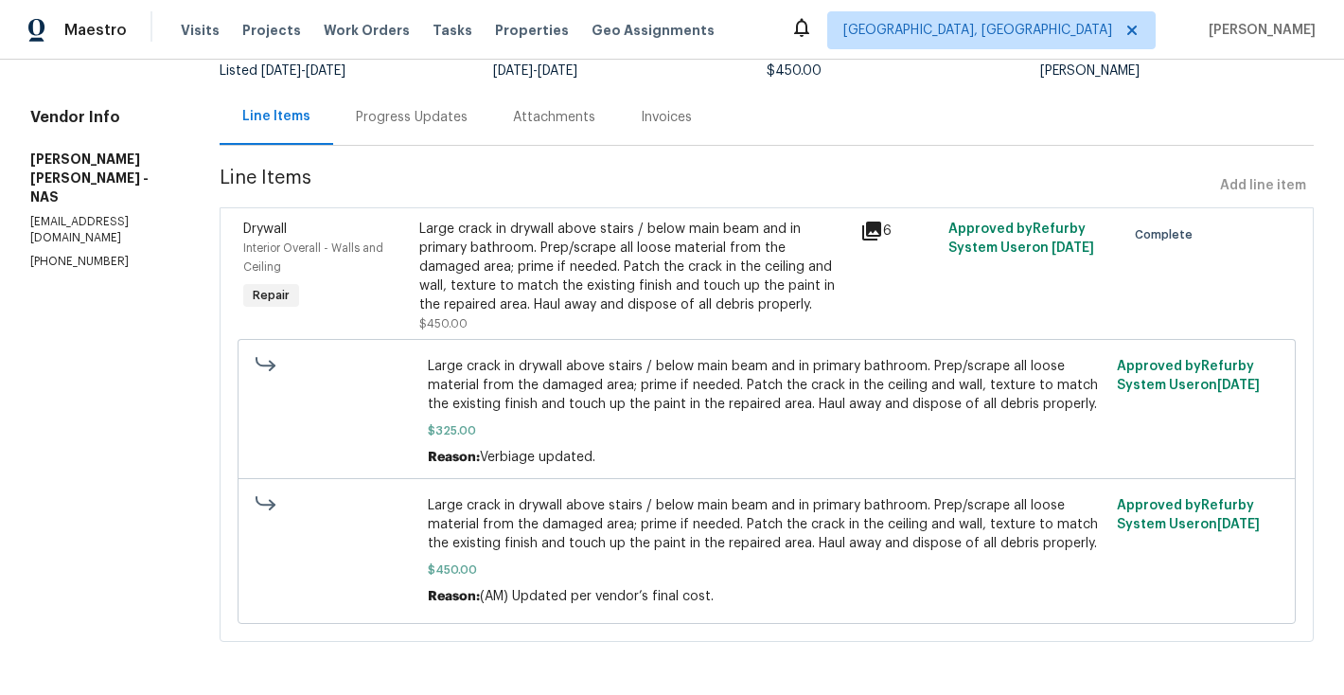
click at [881, 221] on icon at bounding box center [871, 230] width 19 height 19
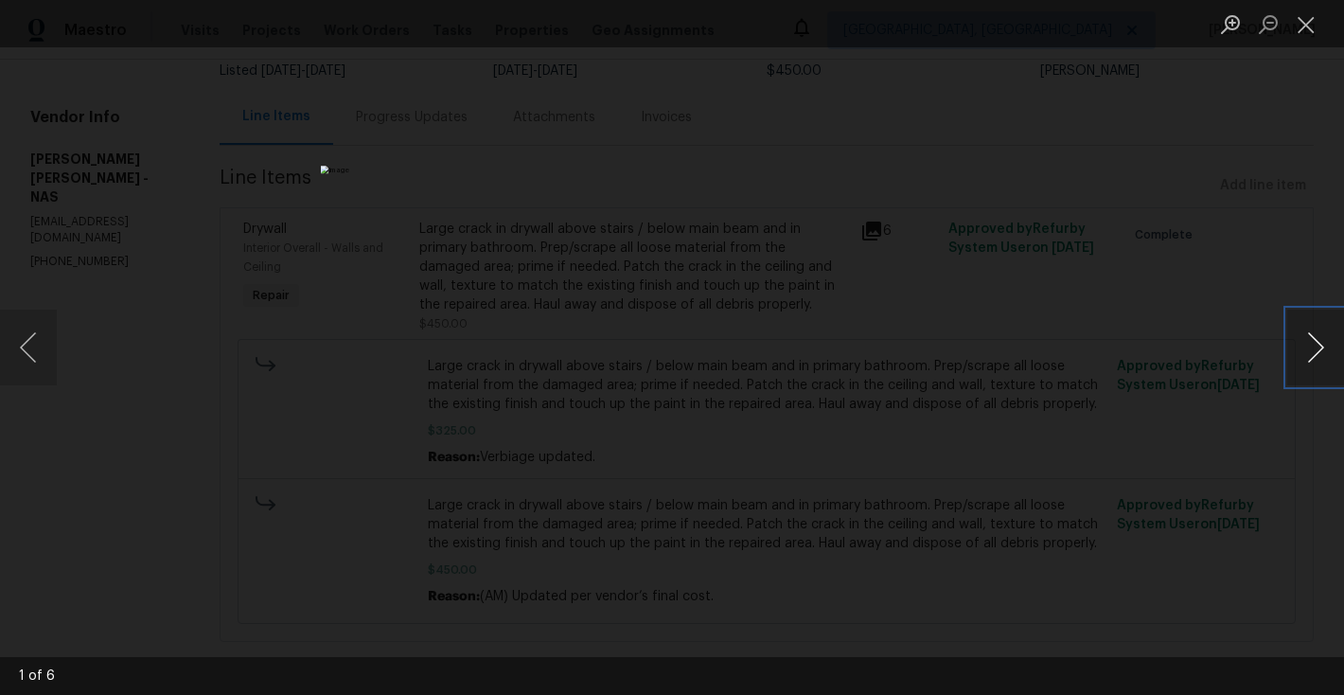
click at [1320, 348] on button "Next image" at bounding box center [1315, 347] width 57 height 76
click at [1309, 23] on button "Close lightbox" at bounding box center [1306, 24] width 38 height 33
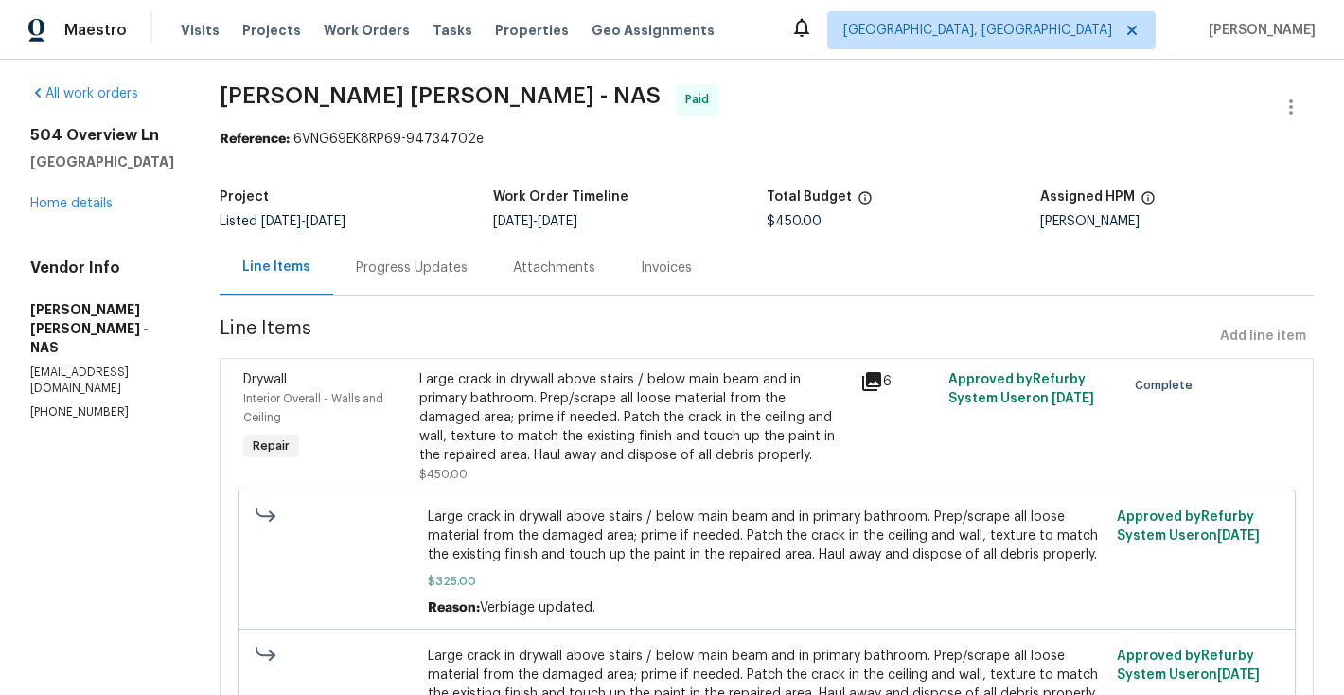
scroll to position [0, 0]
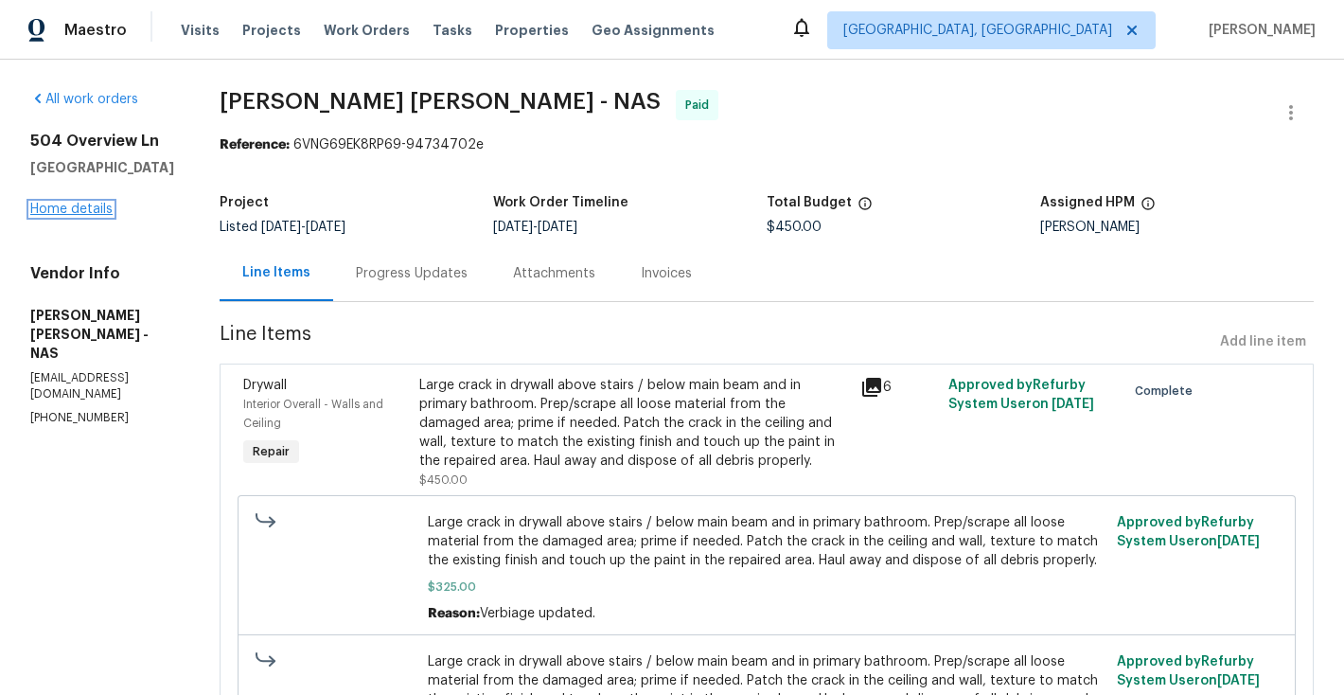
click at [96, 207] on link "Home details" at bounding box center [71, 209] width 82 height 13
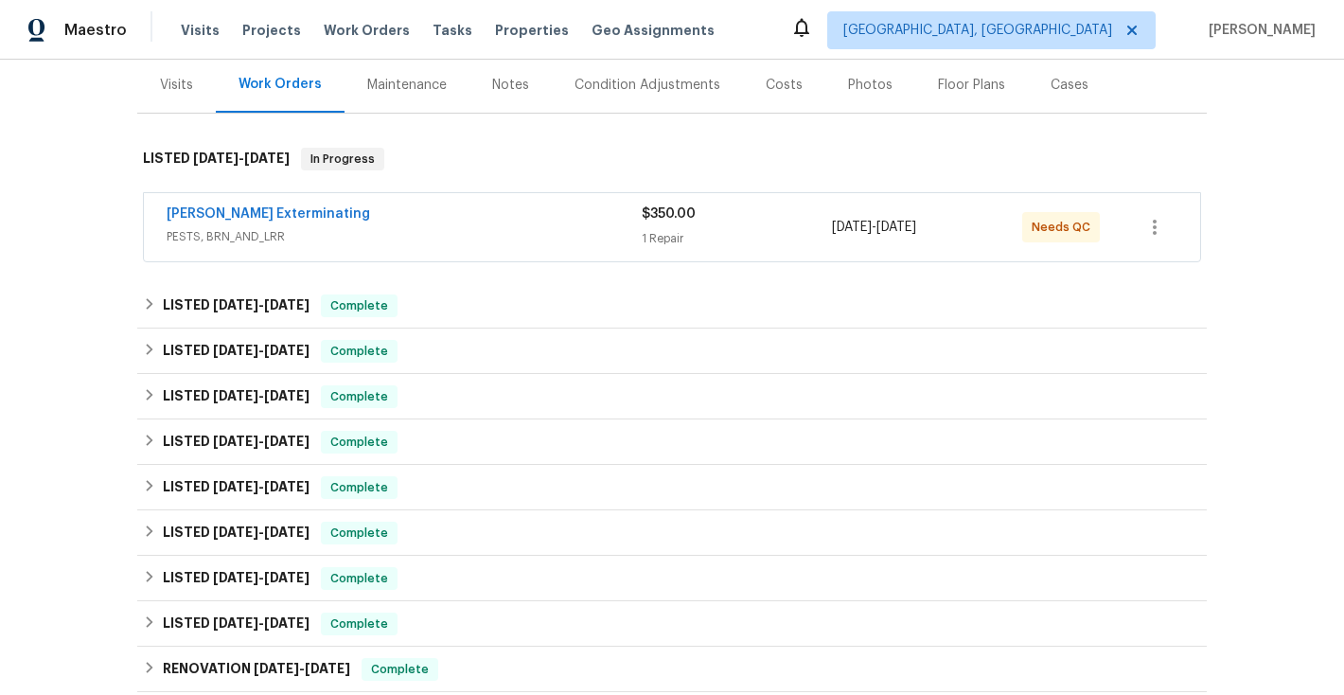
scroll to position [375, 0]
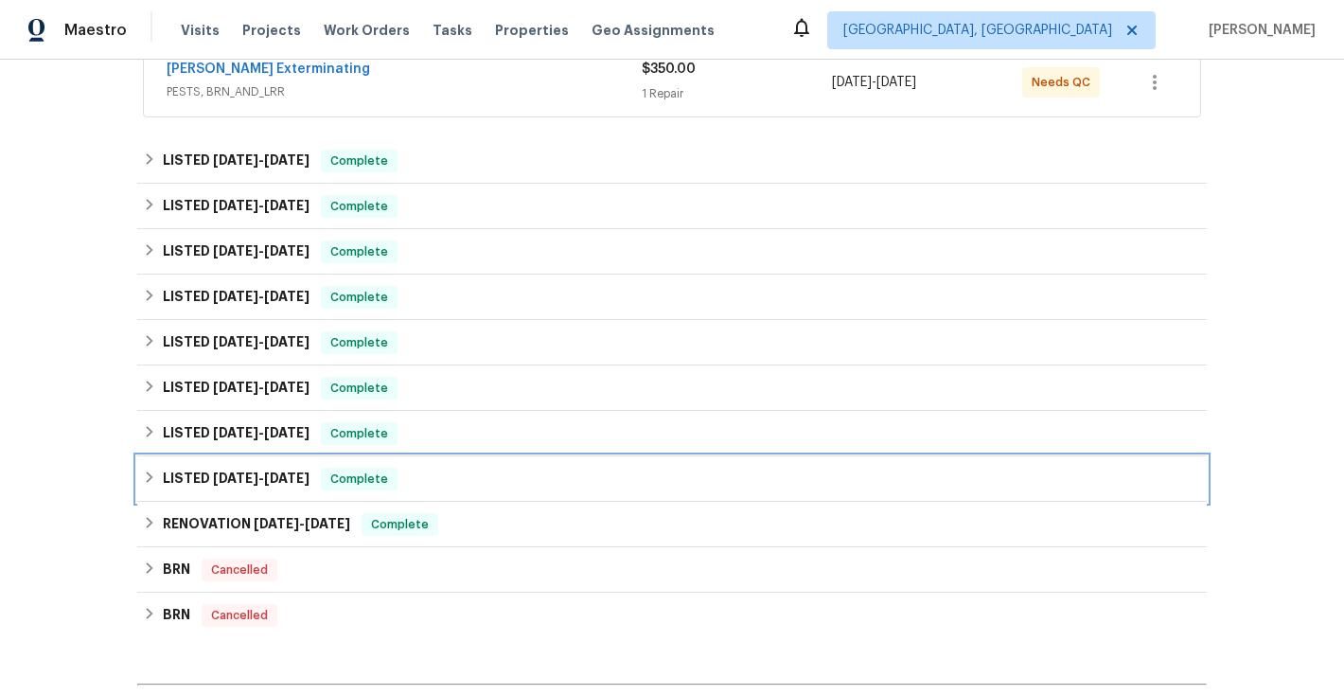
click at [152, 483] on icon at bounding box center [149, 476] width 13 height 13
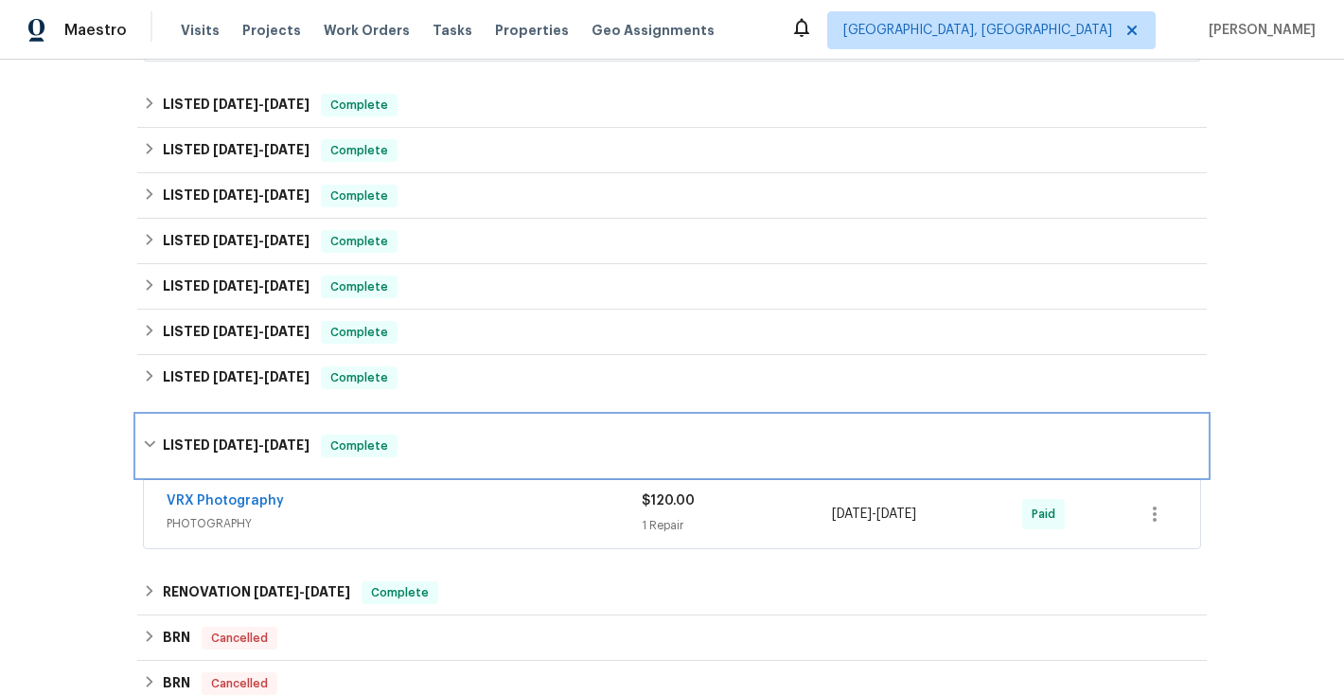
scroll to position [477, 0]
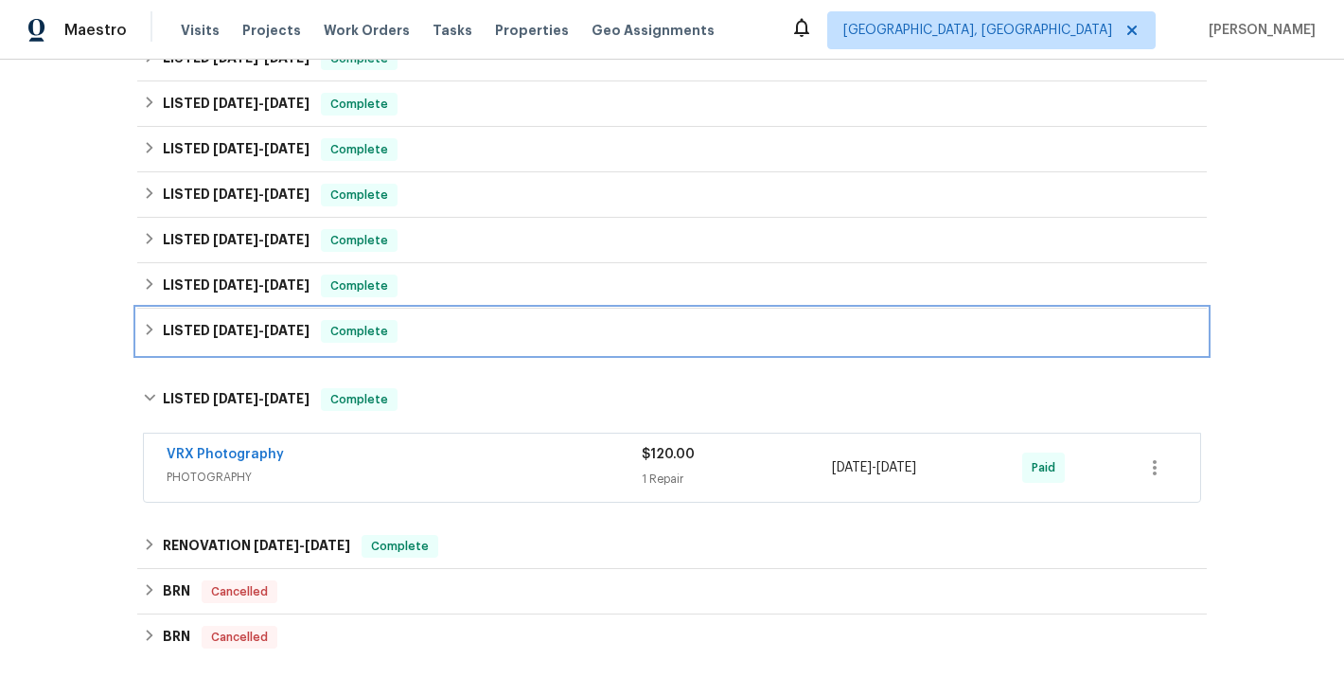
click at [163, 334] on h6 "LISTED [DATE] - [DATE]" at bounding box center [236, 331] width 147 height 23
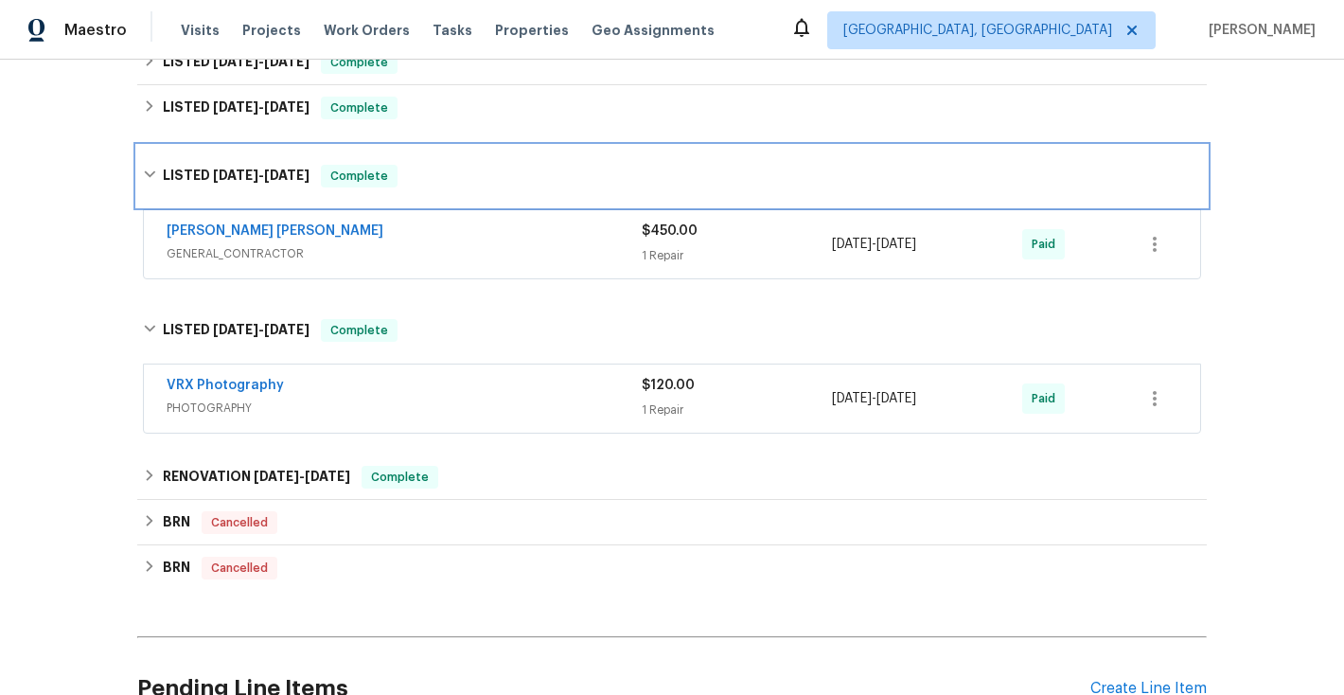
scroll to position [760, 0]
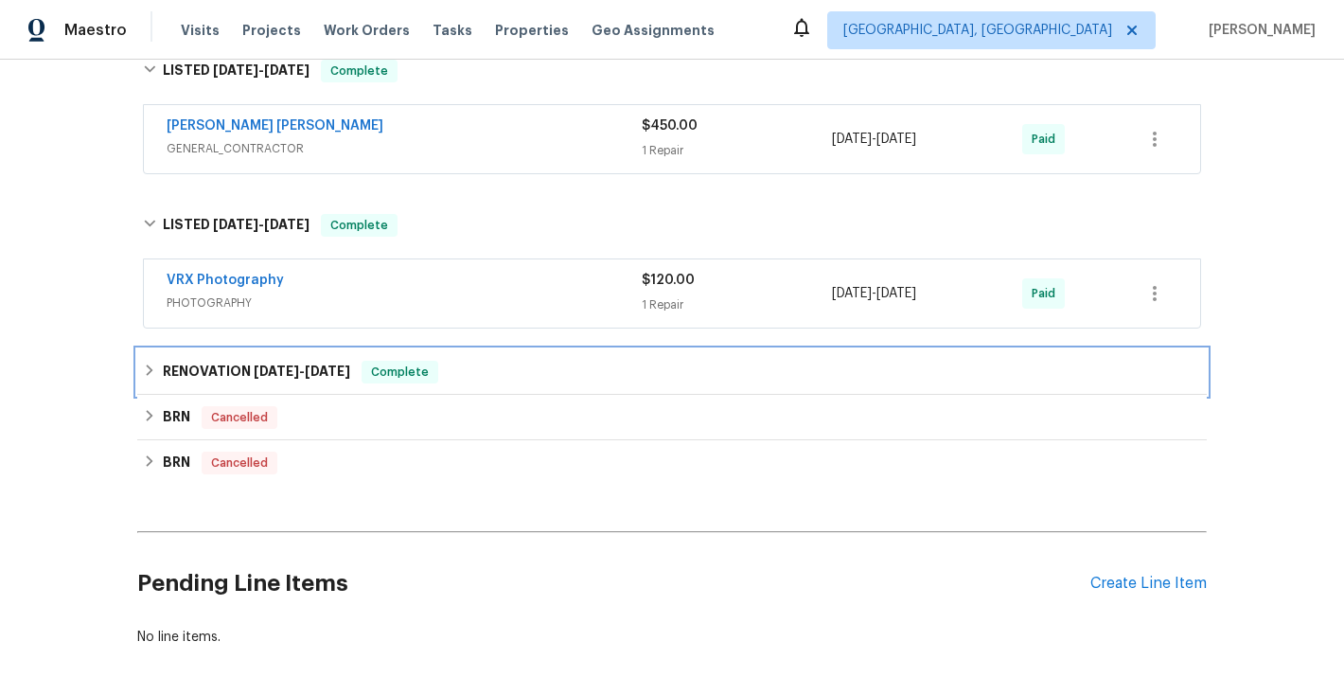
click at [151, 373] on icon at bounding box center [149, 369] width 13 height 13
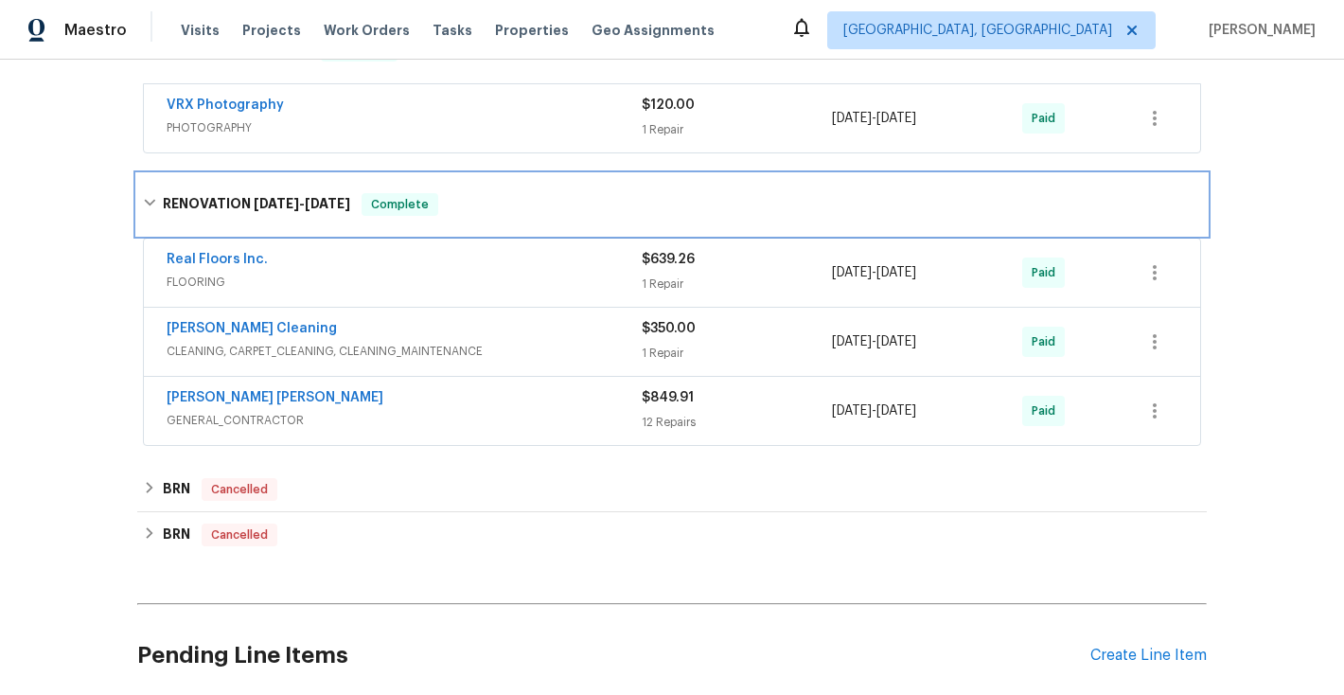
scroll to position [980, 0]
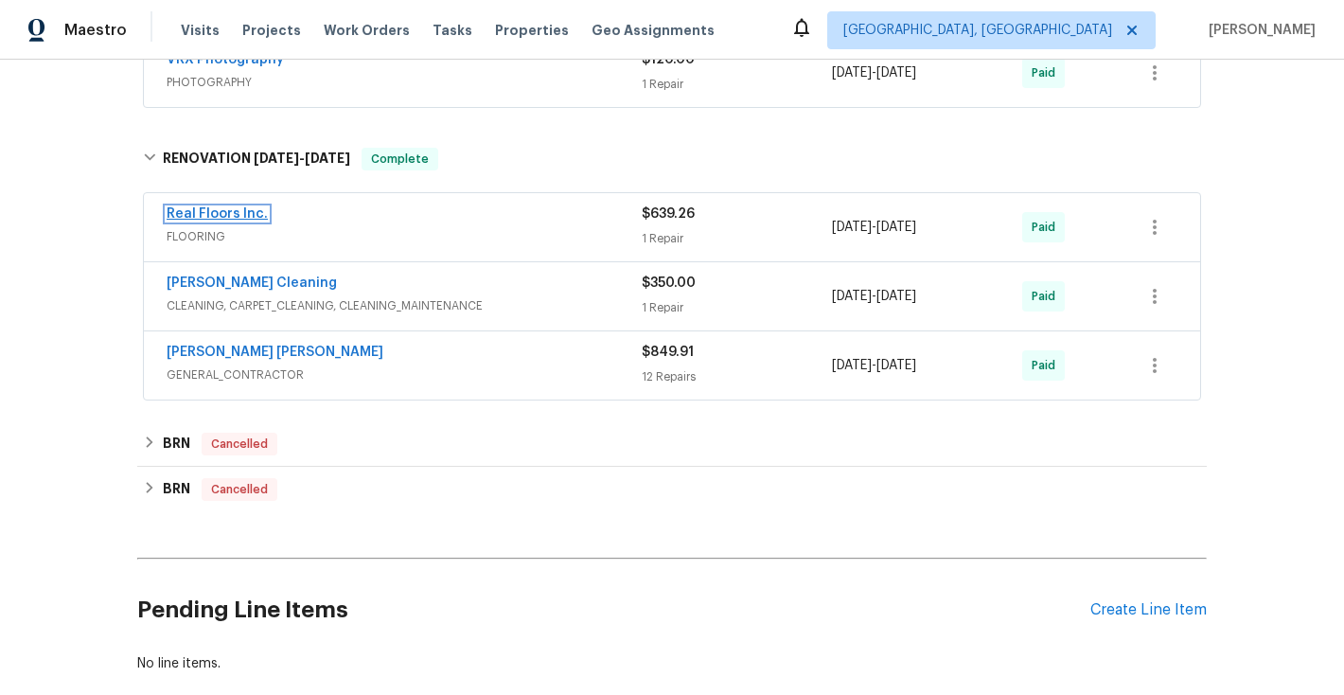
click at [233, 215] on link "Real Floors Inc." at bounding box center [217, 213] width 101 height 13
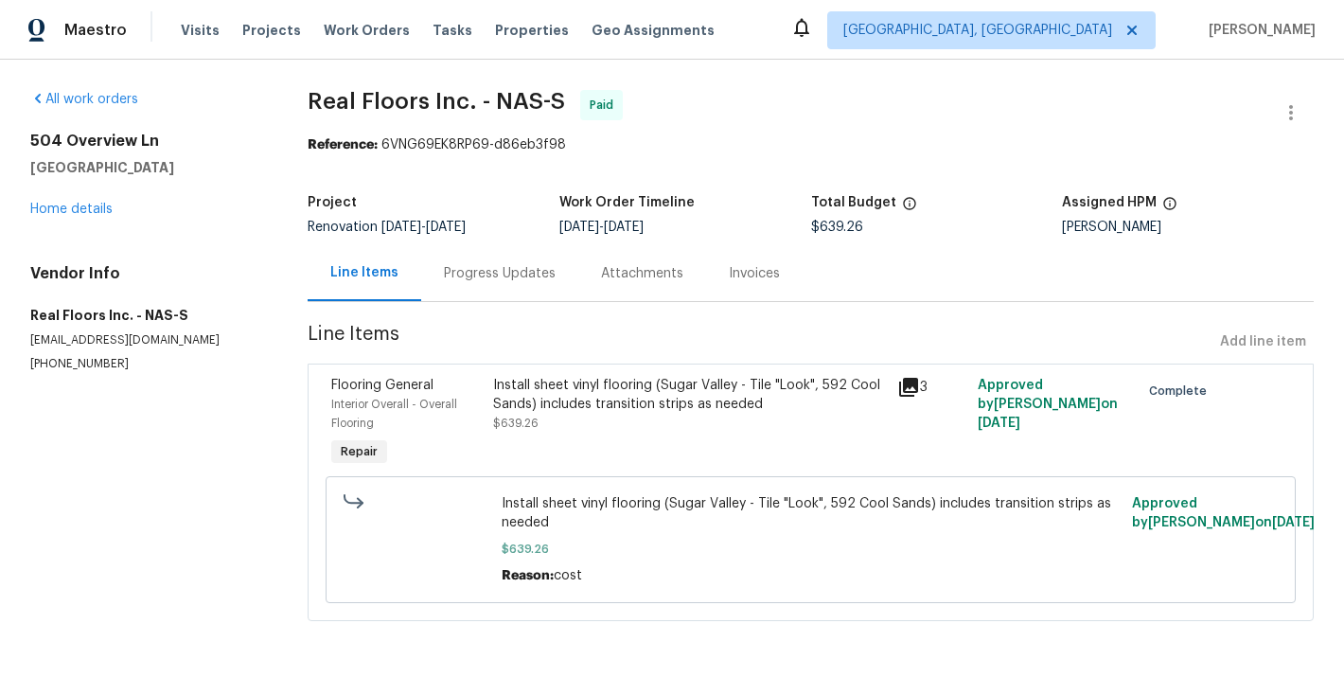
click at [754, 274] on div "Invoices" at bounding box center [754, 273] width 51 height 19
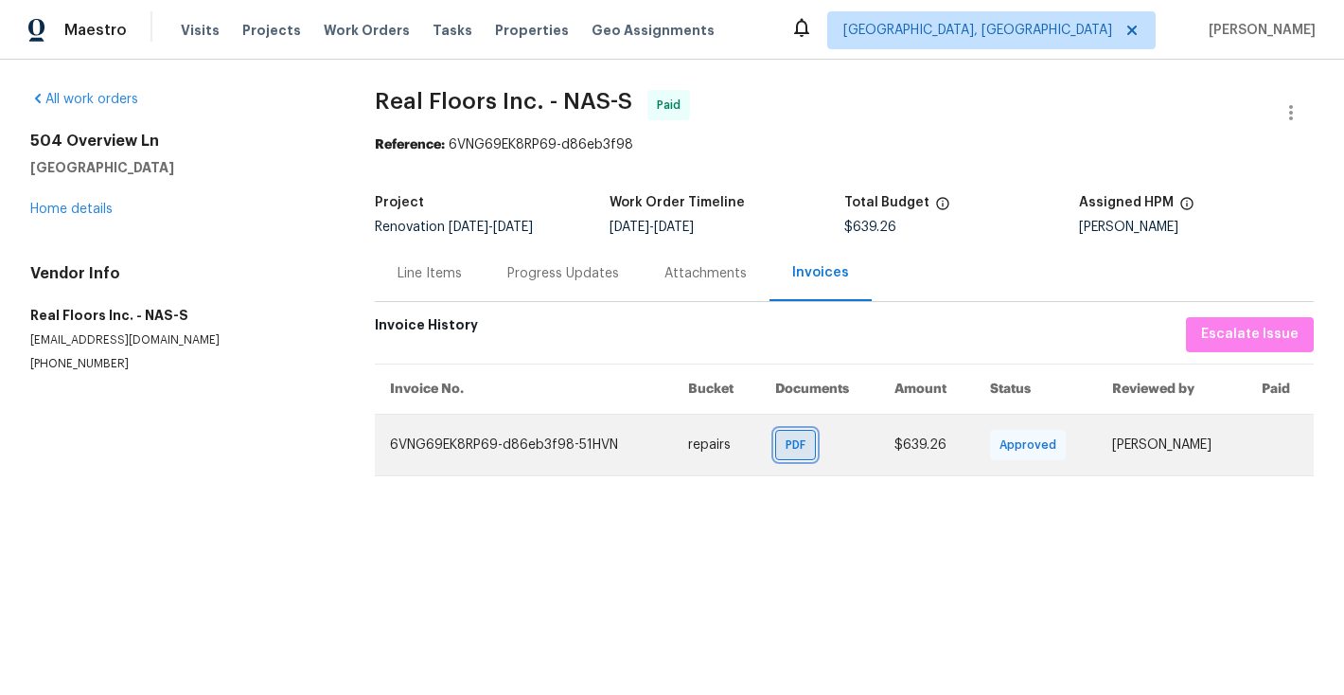
click at [797, 449] on span "PDF" at bounding box center [798, 444] width 27 height 19
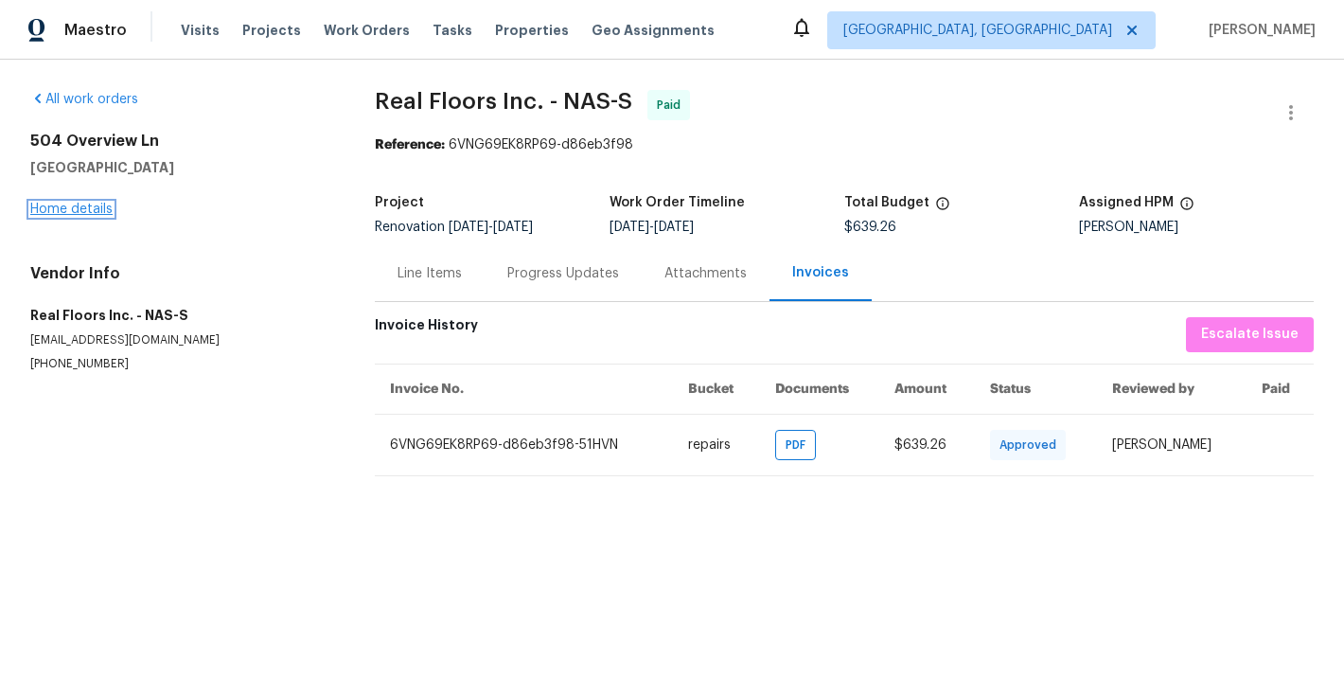
click at [108, 213] on link "Home details" at bounding box center [71, 209] width 82 height 13
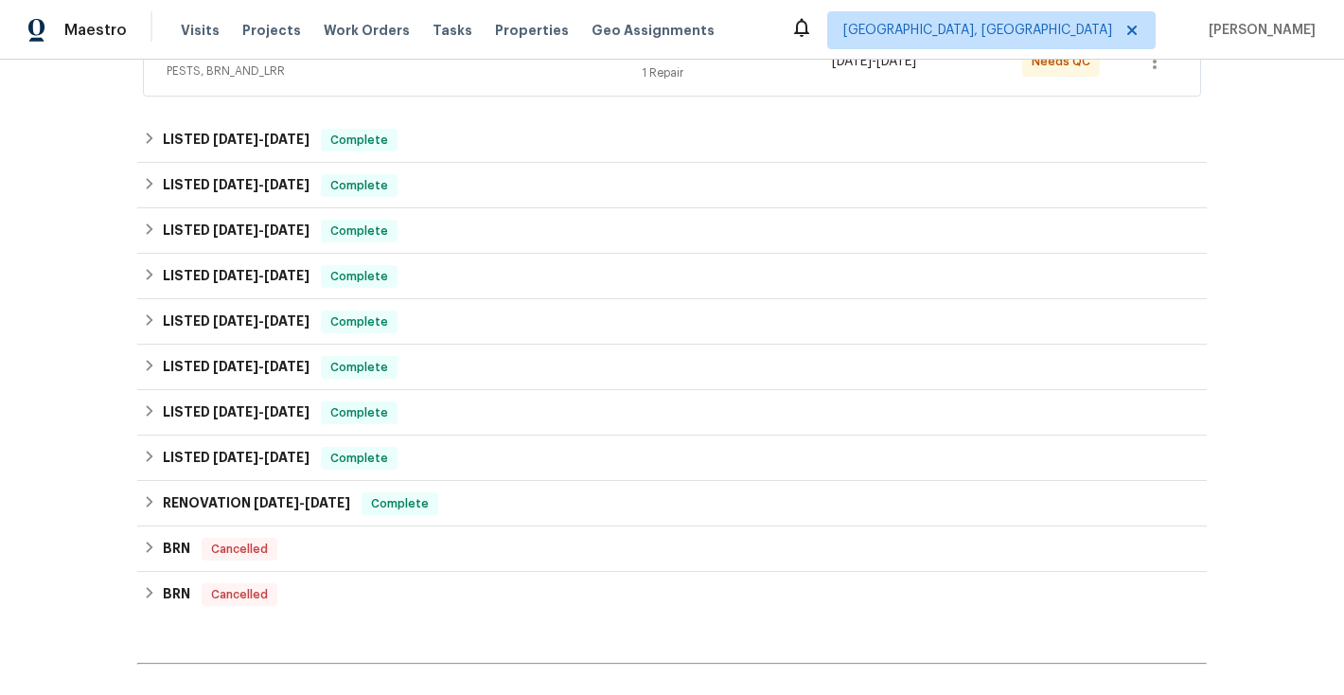
scroll to position [608, 0]
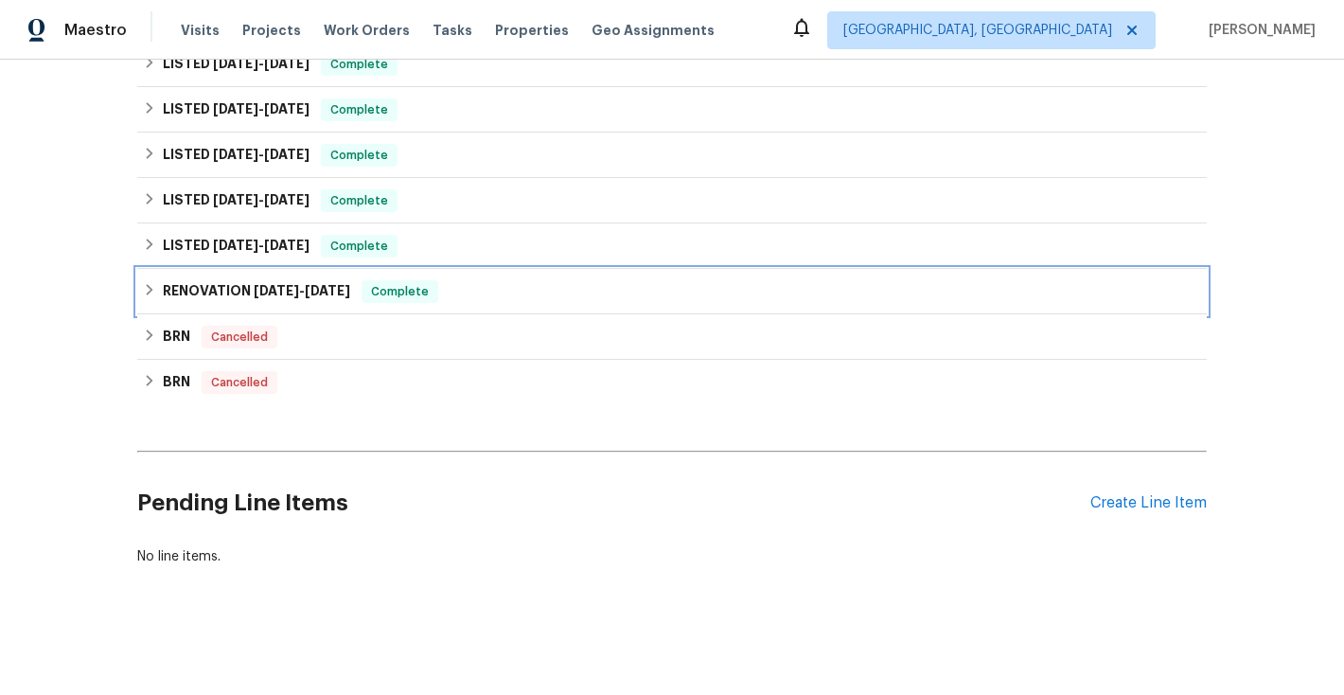
click at [154, 294] on icon at bounding box center [149, 289] width 13 height 13
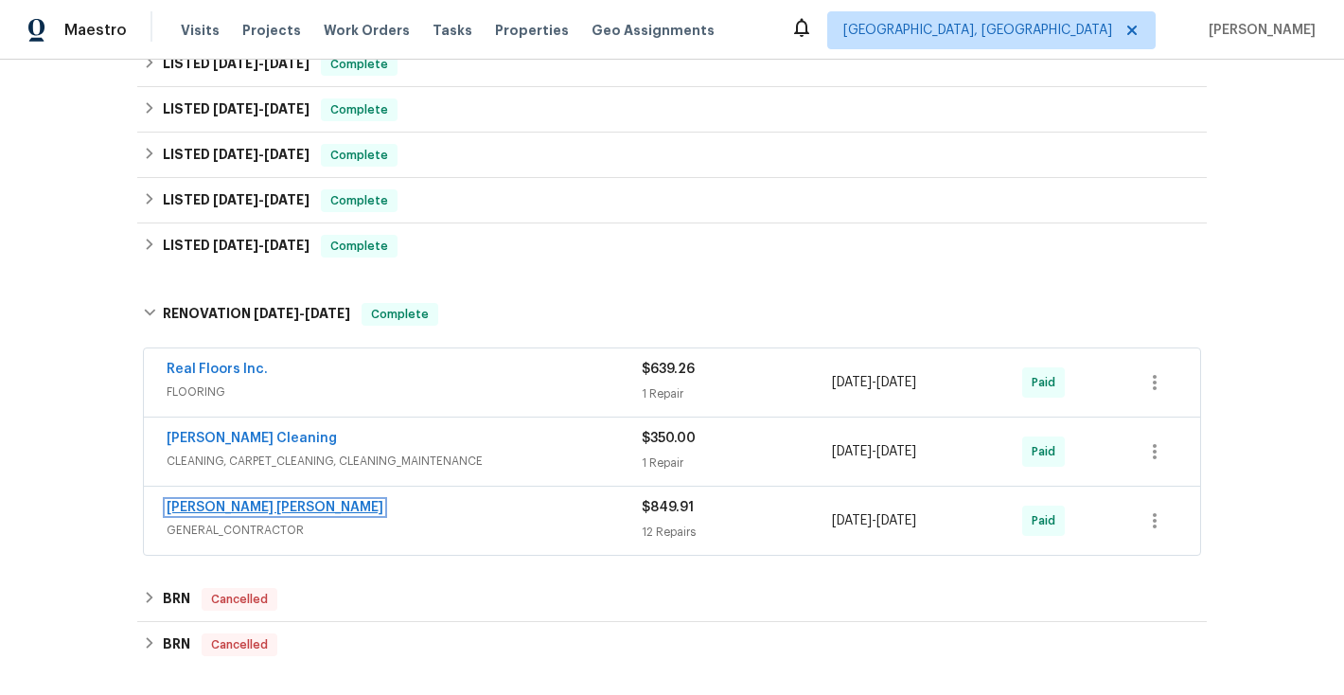
click at [276, 511] on link "[PERSON_NAME] [PERSON_NAME]" at bounding box center [275, 507] width 217 height 13
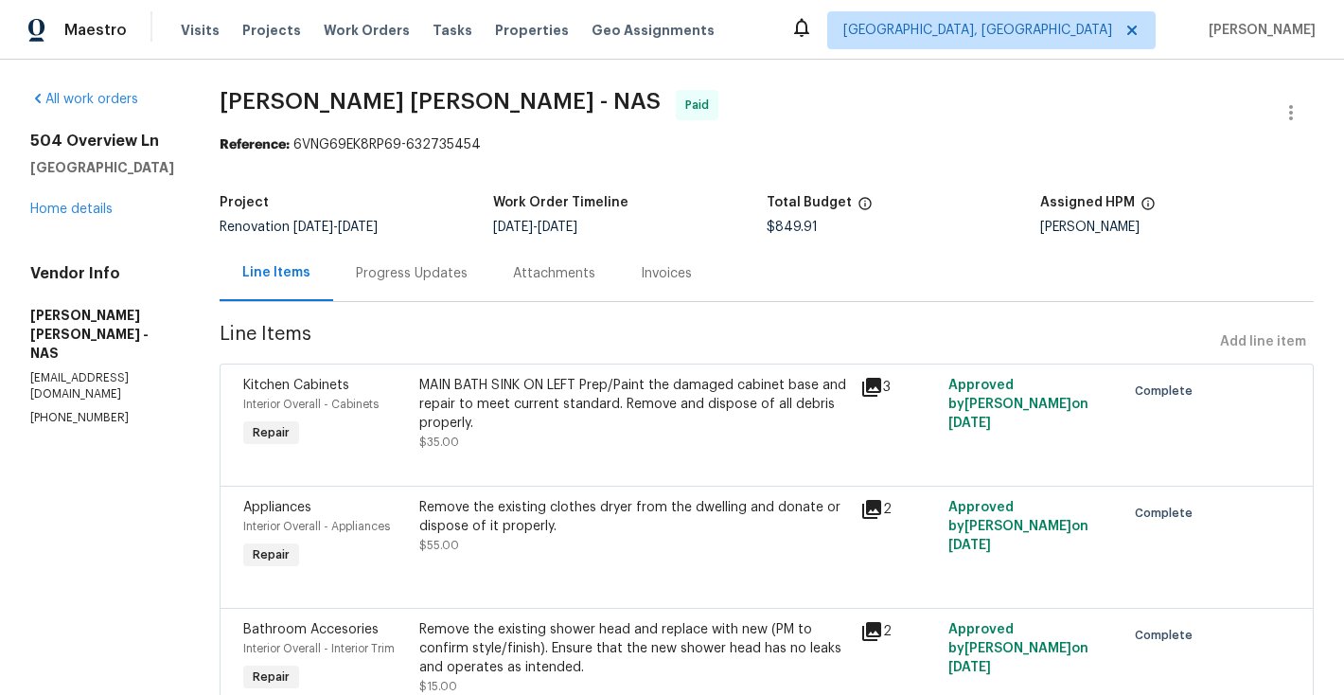
click at [692, 278] on div "Invoices" at bounding box center [666, 273] width 51 height 19
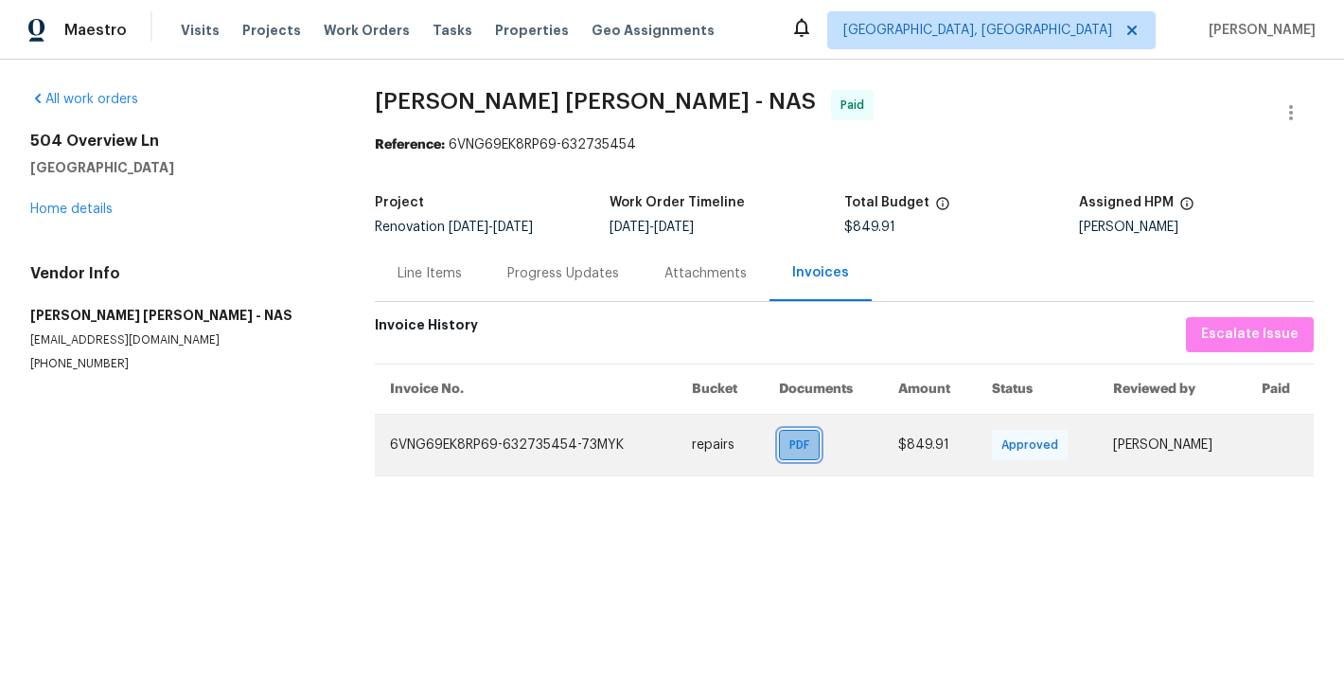
click at [789, 449] on span "PDF" at bounding box center [802, 444] width 27 height 19
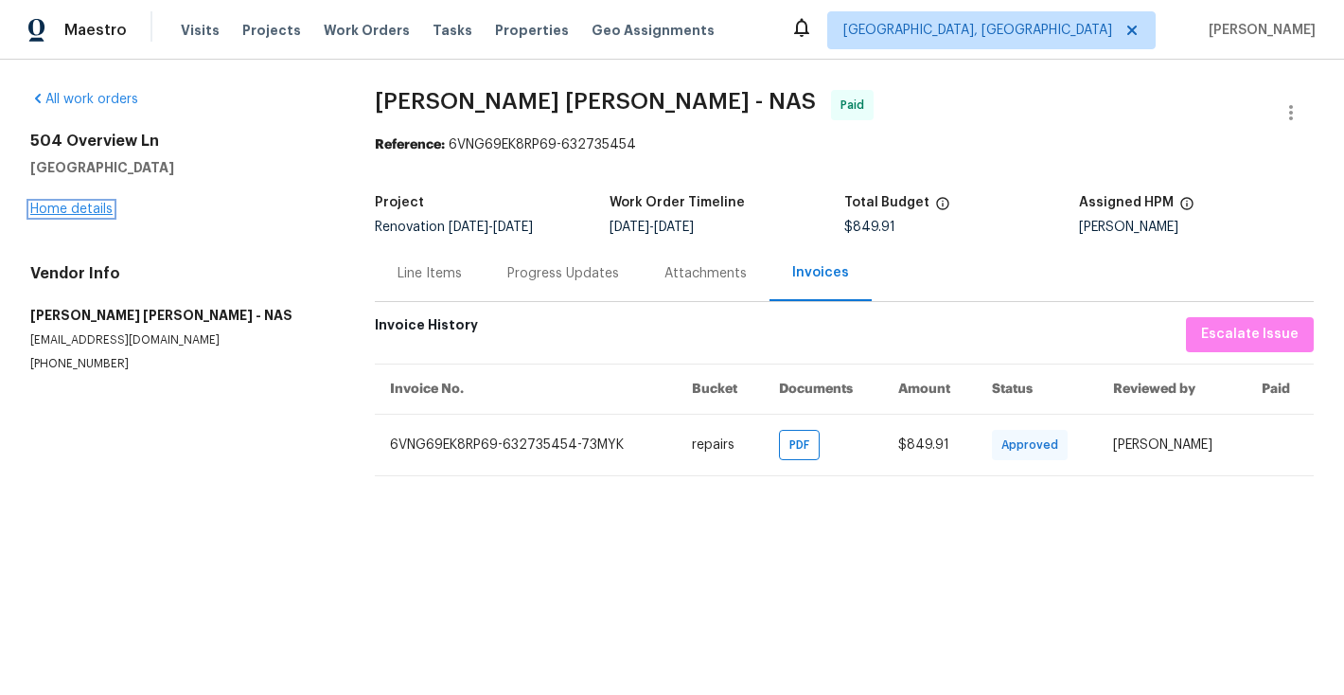
click at [81, 212] on link "Home details" at bounding box center [71, 209] width 82 height 13
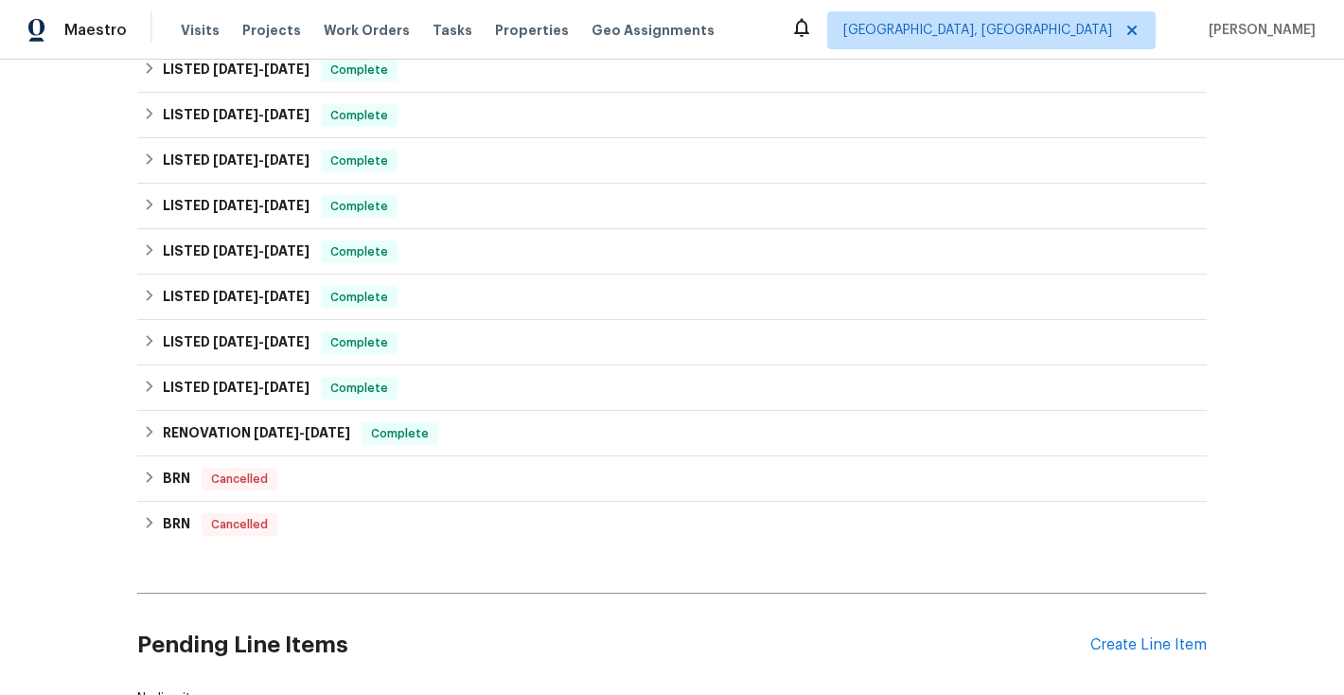
scroll to position [467, 0]
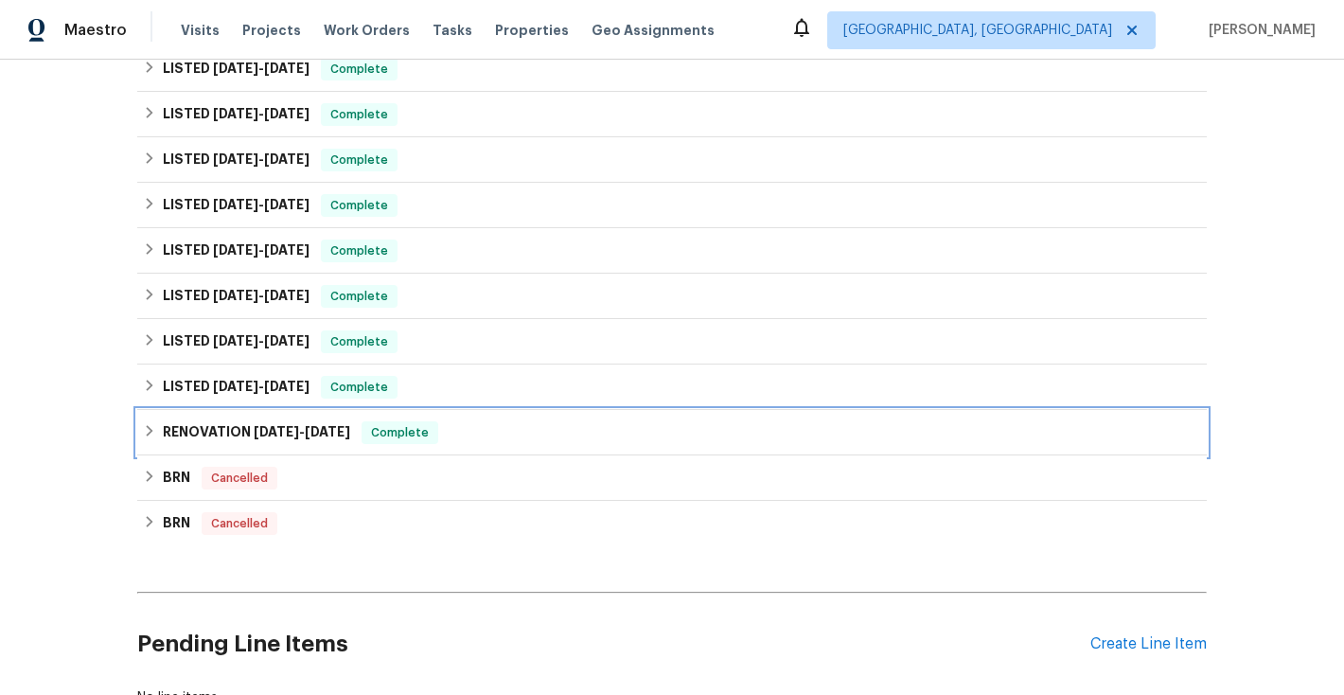
click at [149, 432] on icon at bounding box center [149, 430] width 13 height 13
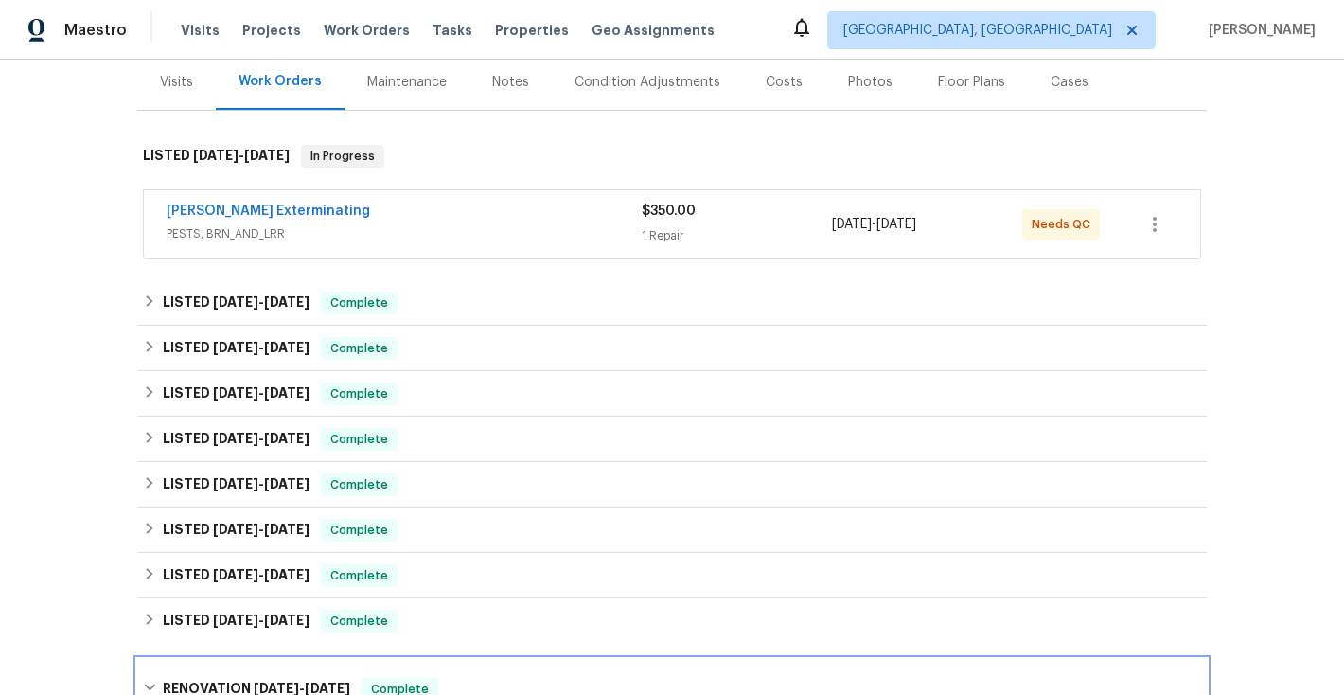
scroll to position [253, 0]
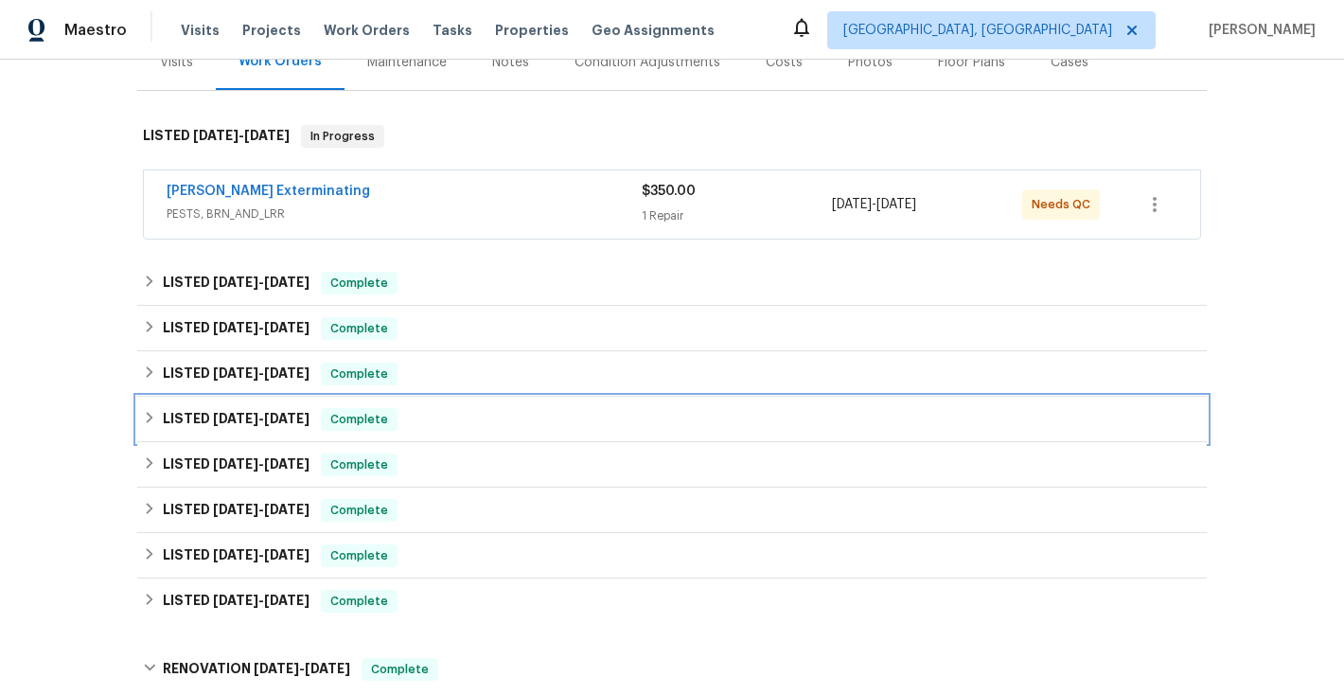
click at [153, 417] on icon at bounding box center [149, 417] width 13 height 13
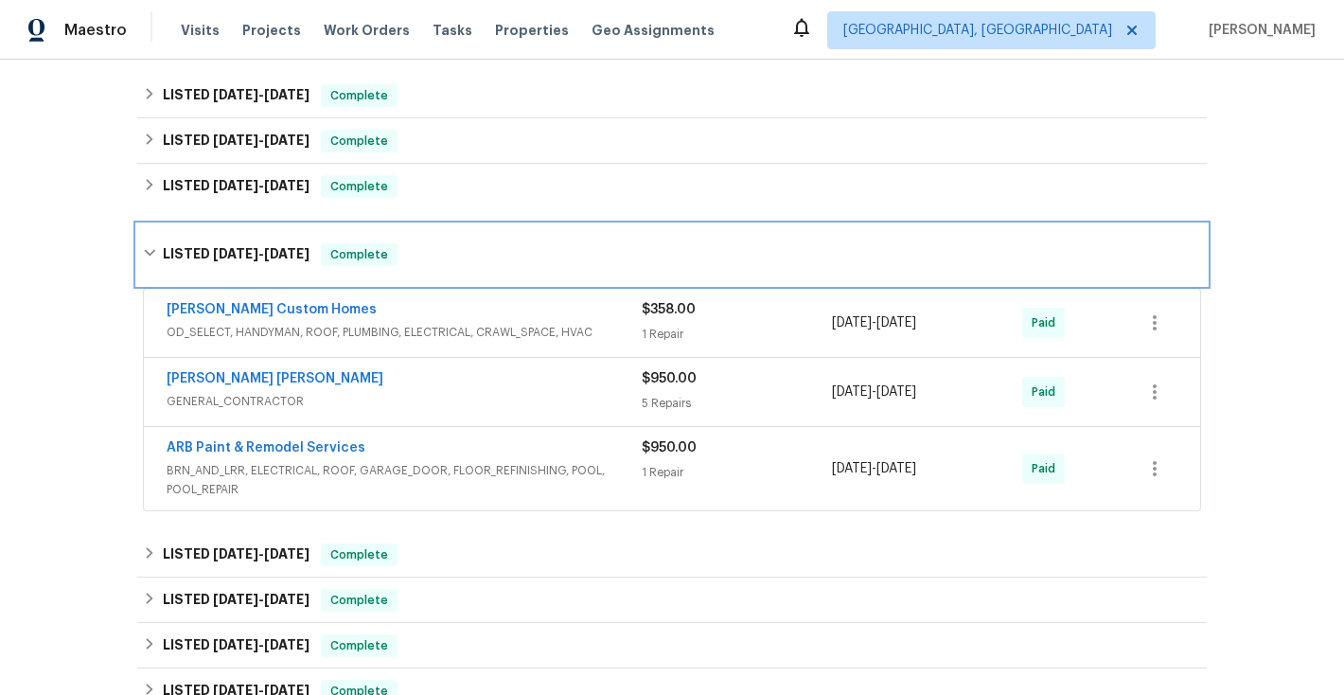
scroll to position [508, 0]
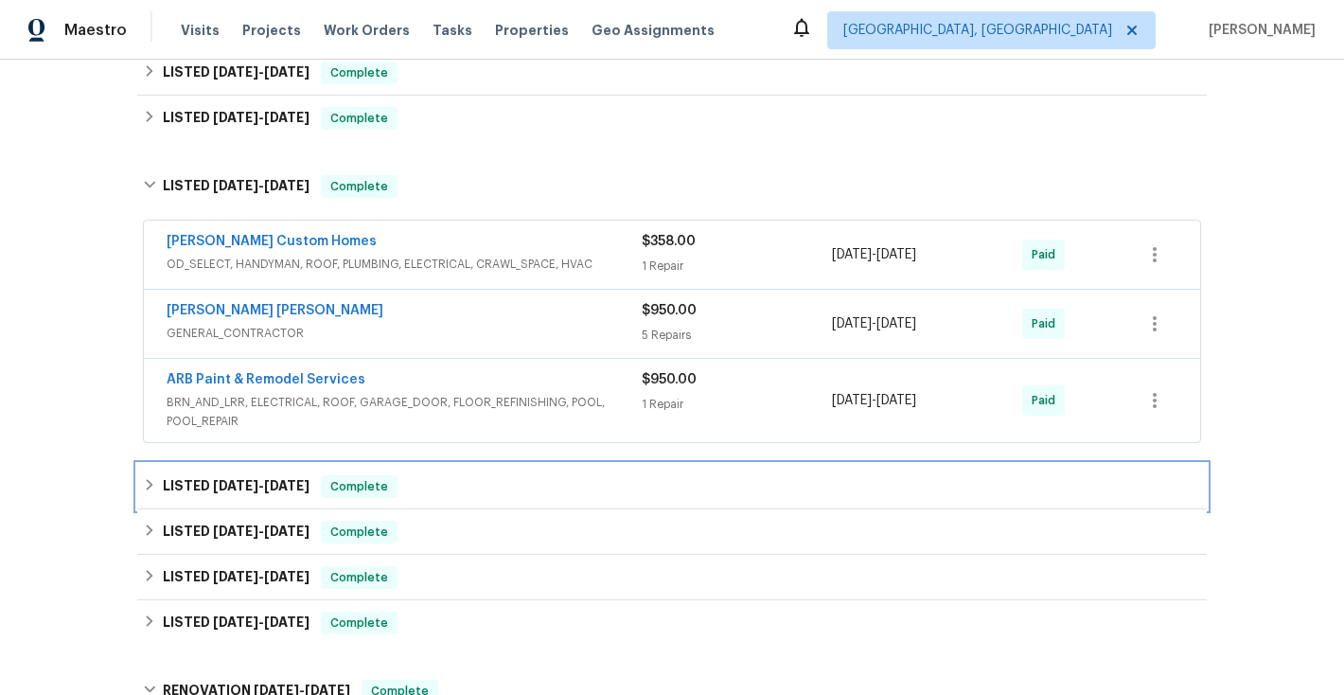
click at [150, 488] on icon at bounding box center [149, 484] width 13 height 13
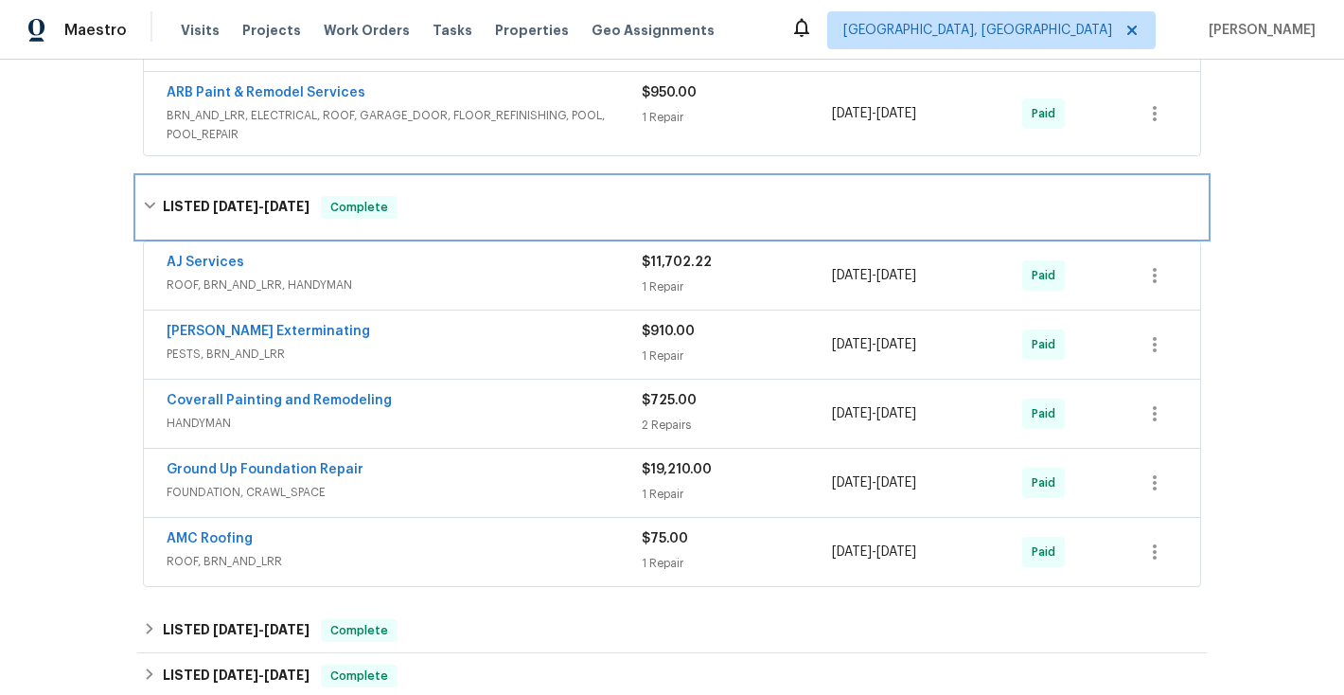
scroll to position [911, 0]
